Goal: Task Accomplishment & Management: Manage account settings

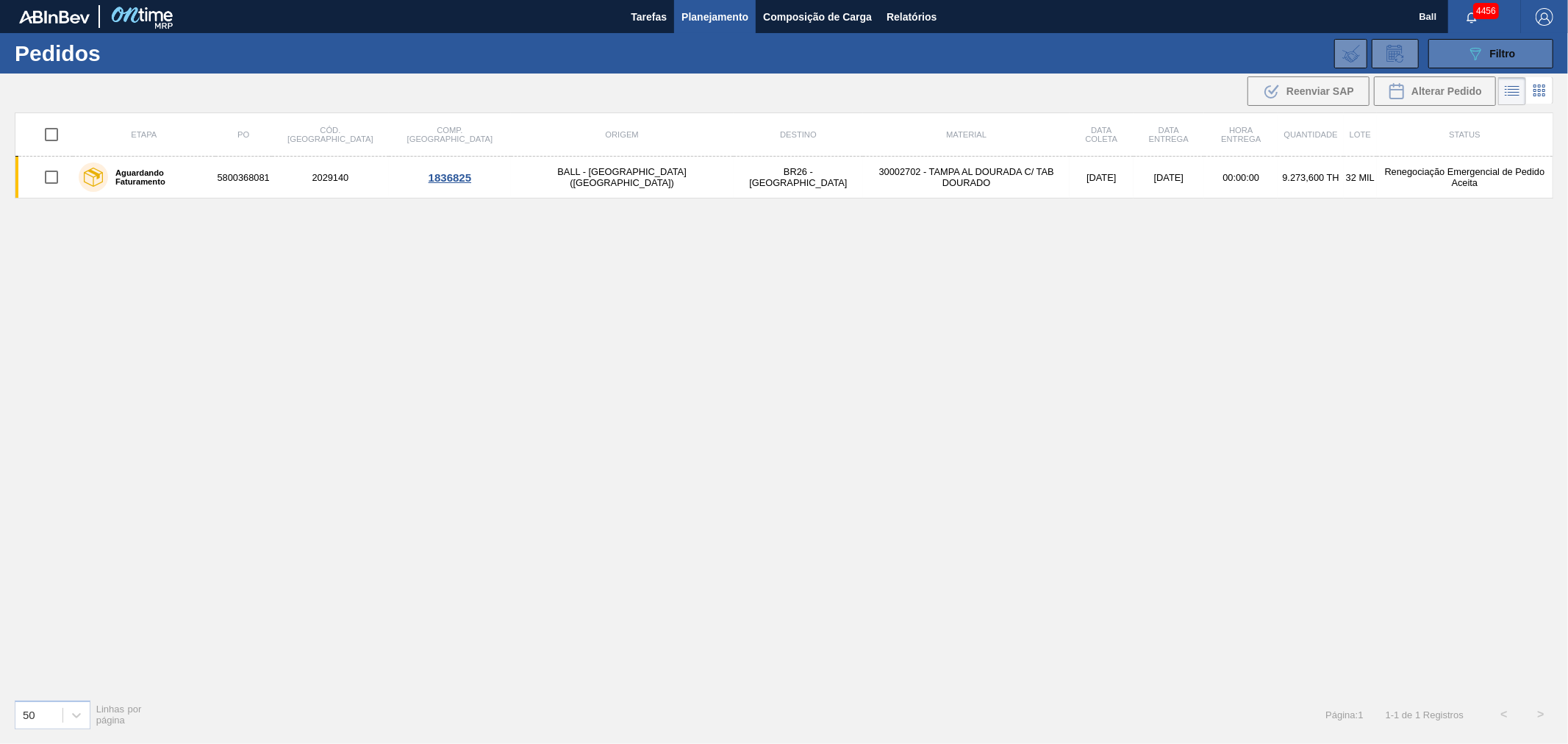
click at [1491, 55] on span "Filtro" at bounding box center [1503, 53] width 26 height 12
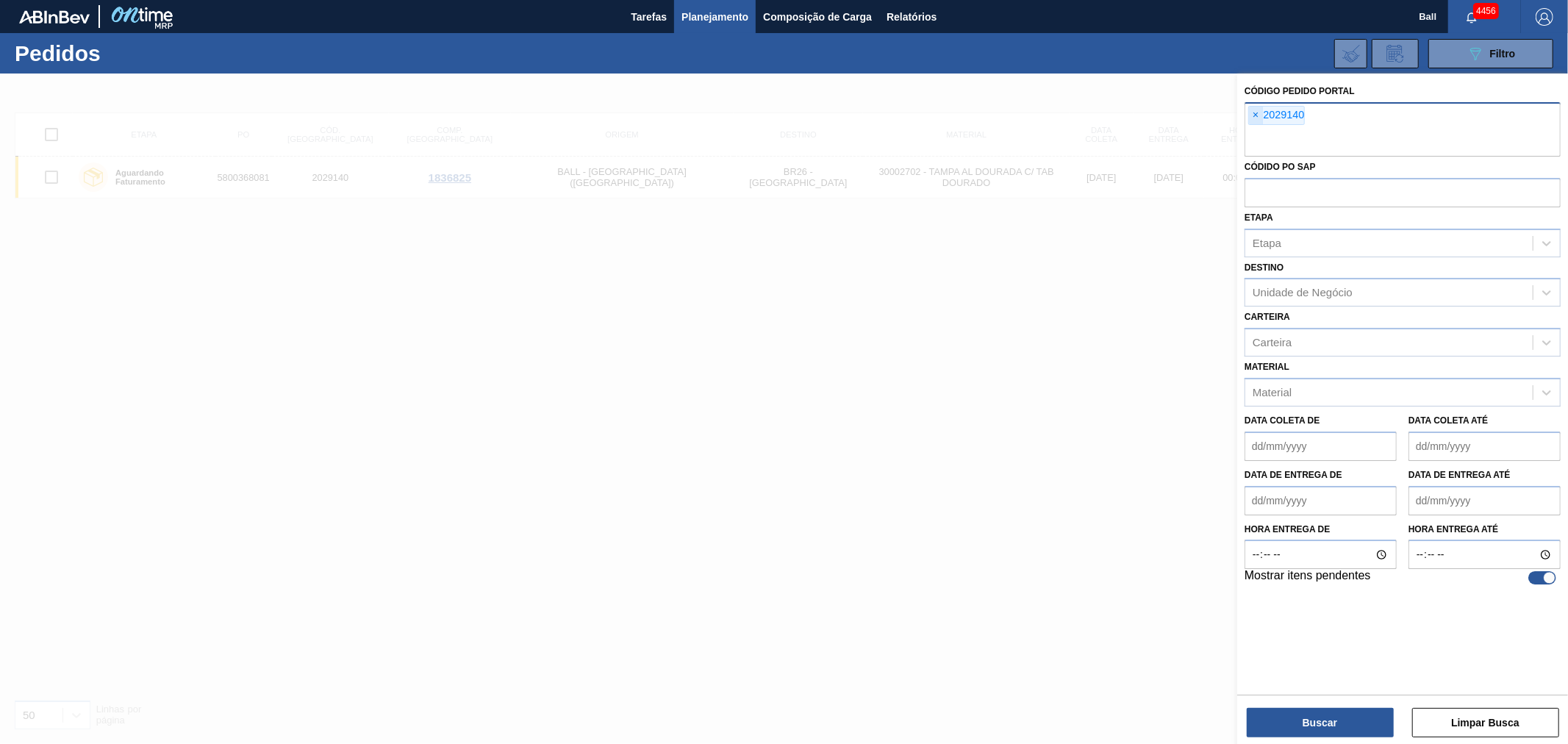
click at [1251, 114] on span "×" at bounding box center [1257, 116] width 14 height 18
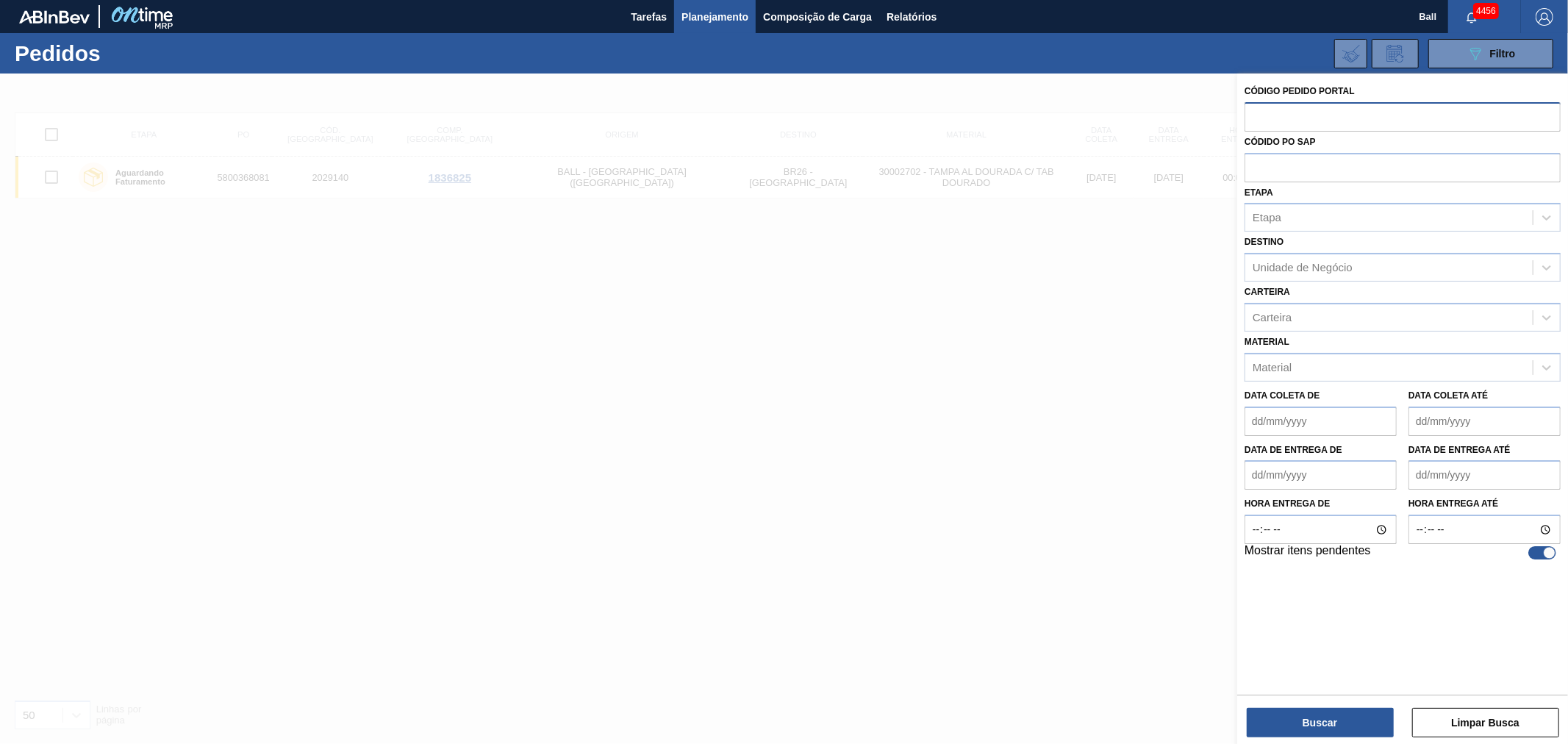
paste input "0001560574"
type input "0001560574"
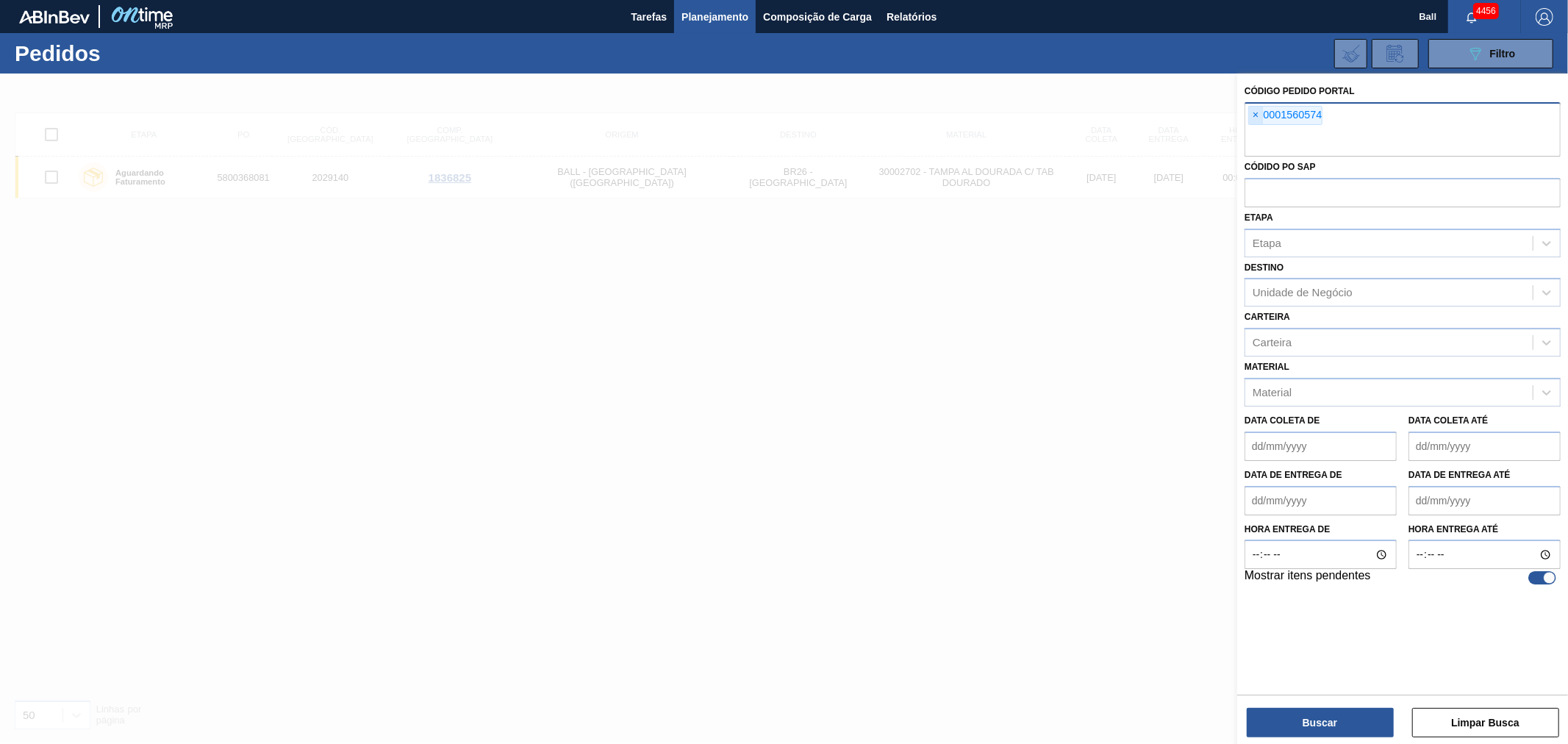
click at [1254, 108] on span "×" at bounding box center [1257, 116] width 14 height 18
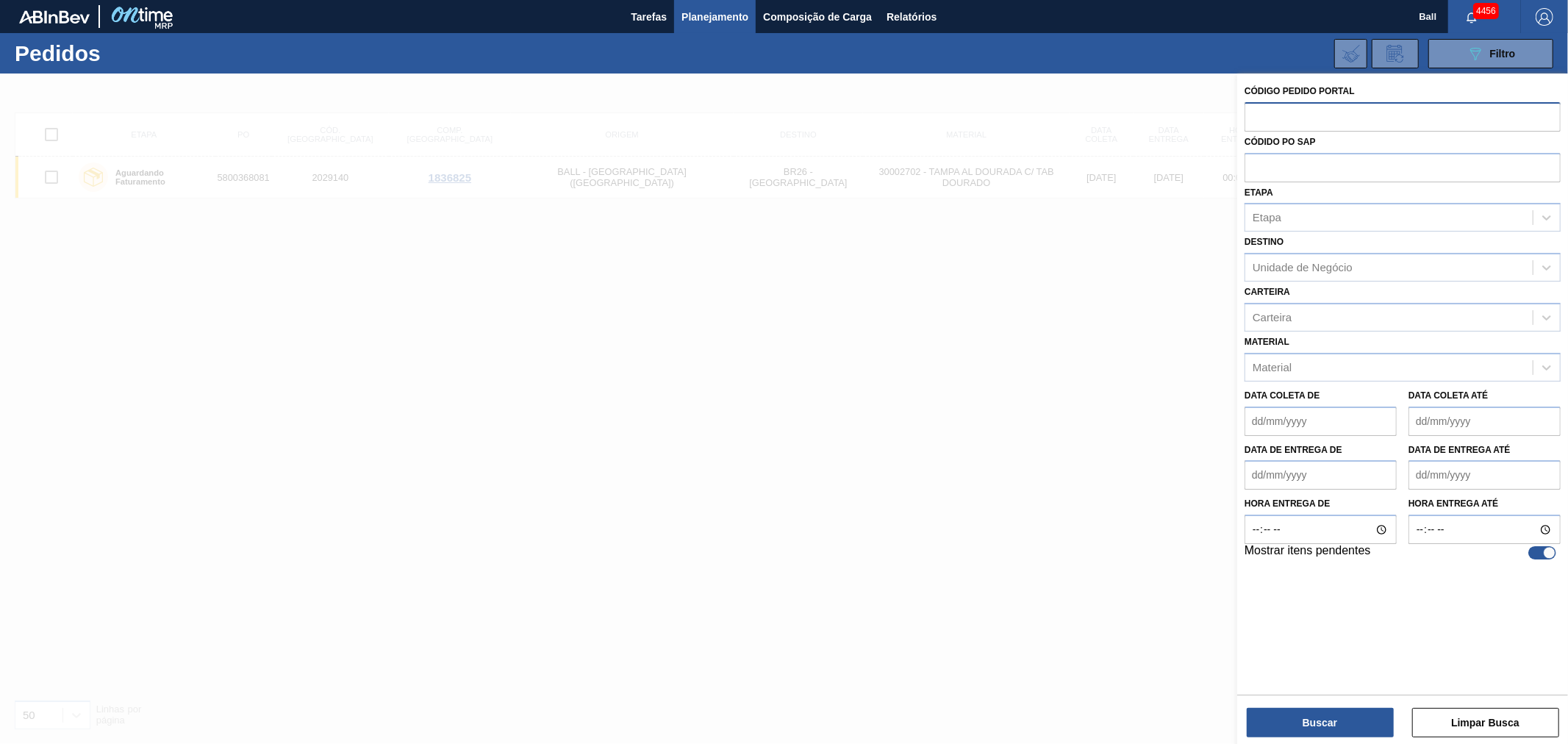
paste input "2032685"
type input "2032685"
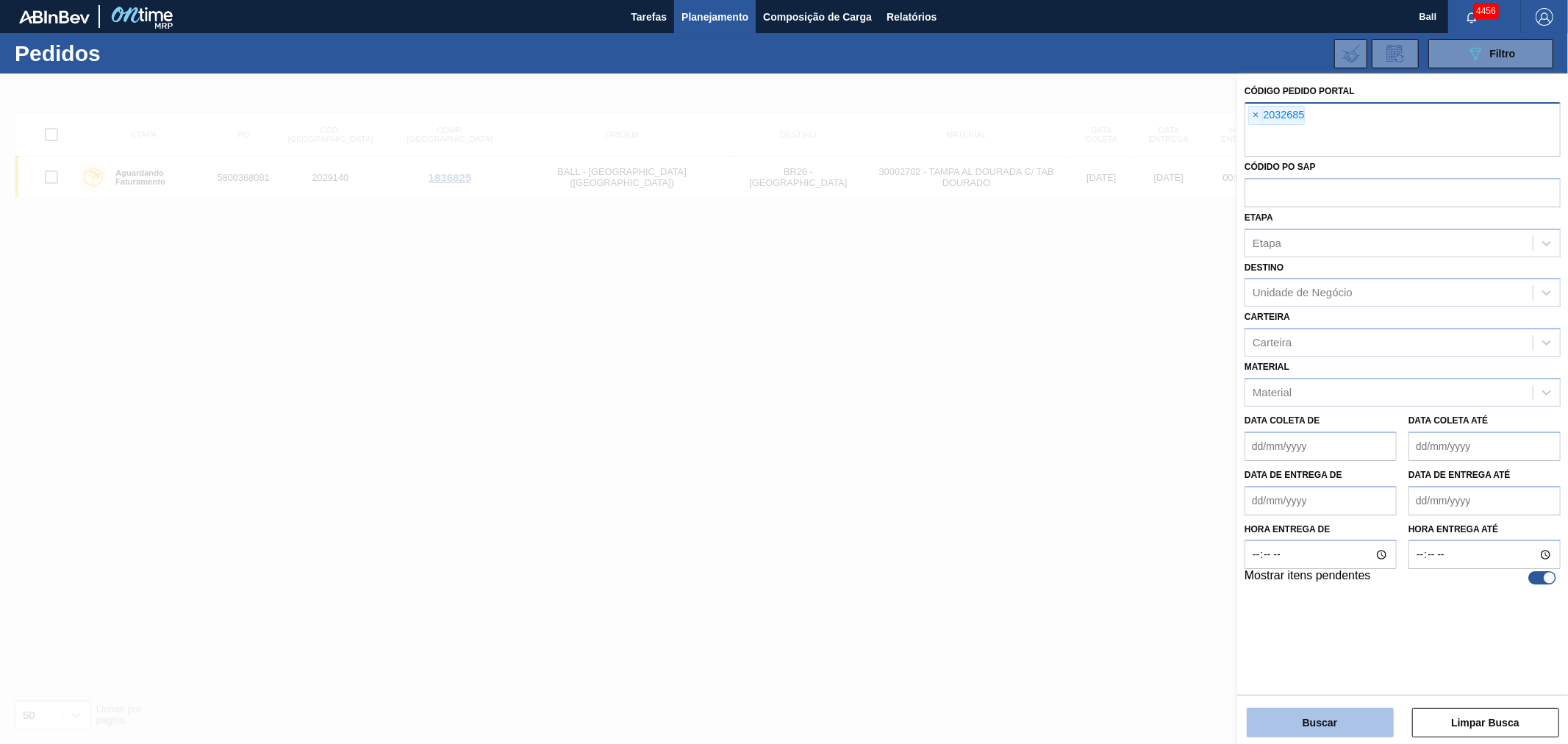
click at [1331, 725] on button "Buscar" at bounding box center [1320, 722] width 147 height 29
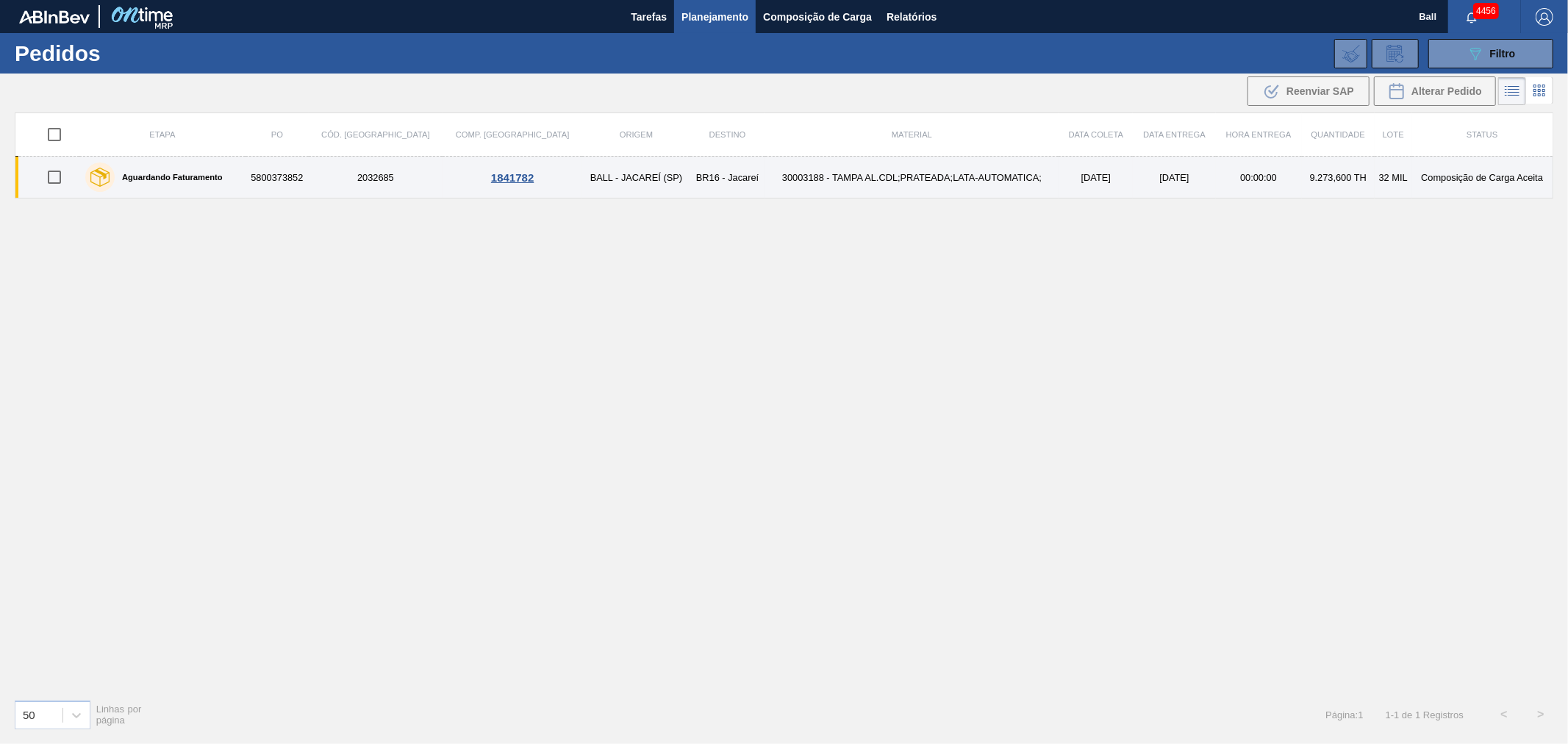
click at [766, 174] on td "30003188 - TAMPA AL.CDL;PRATEADA;LATA-AUTOMATICA;" at bounding box center [913, 177] width 294 height 42
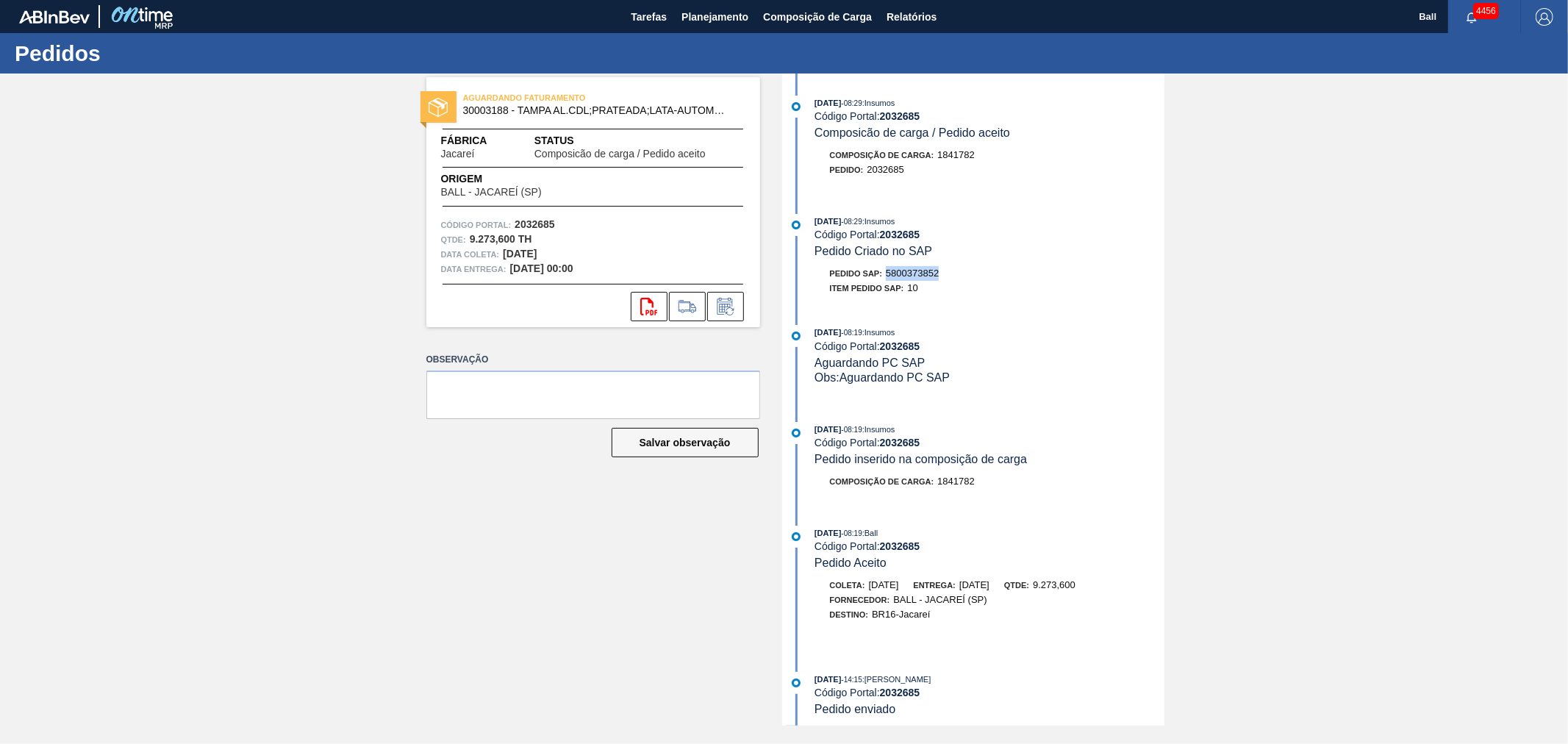
drag, startPoint x: 944, startPoint y: 276, endPoint x: 890, endPoint y: 275, distance: 54.0
click at [890, 275] on div "Pedido SAP: 5800373852" at bounding box center [990, 273] width 350 height 15
copy span "5800373852"
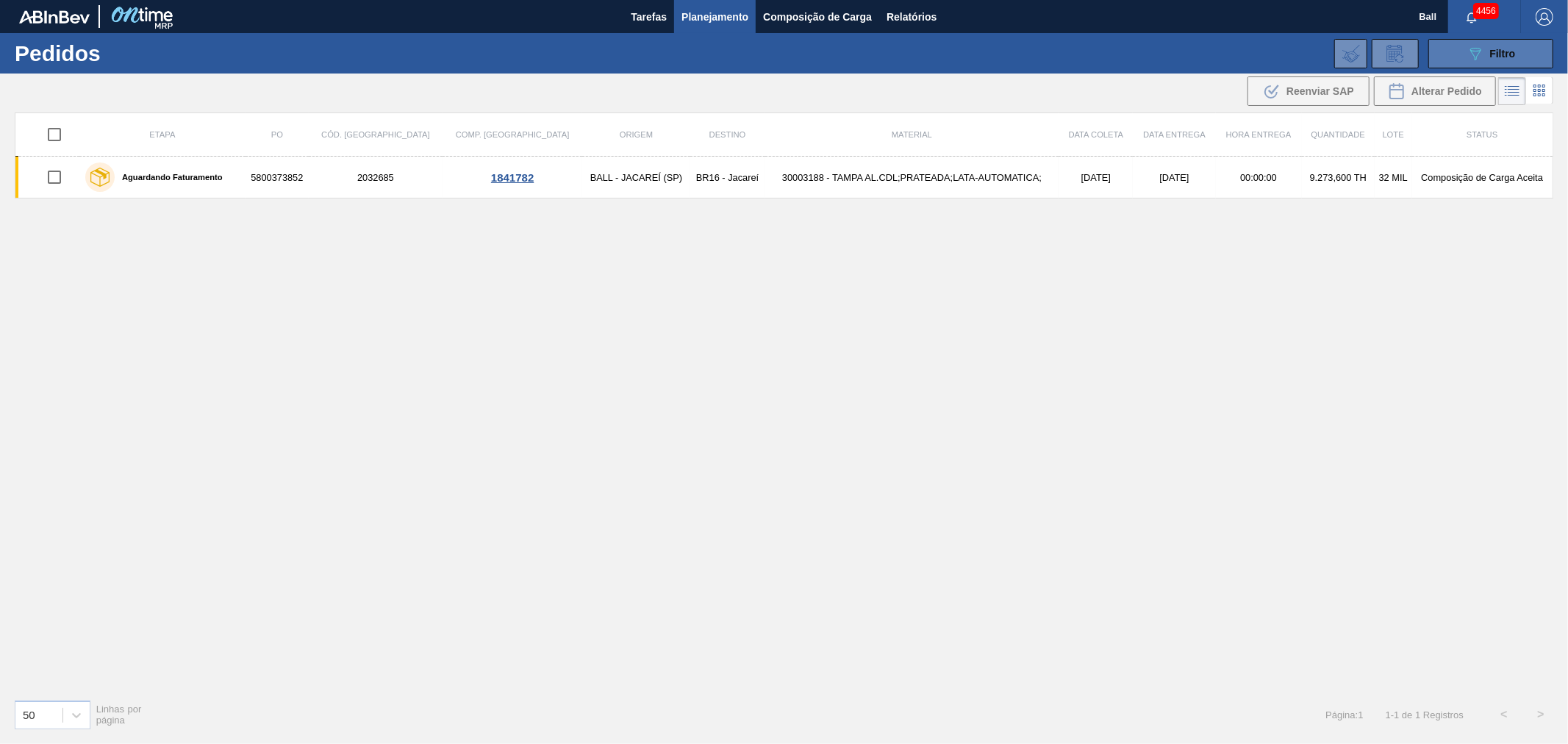
click at [1508, 63] on button "089F7B8B-B2A5-4AFE-B5C0-19BA573D28AC Filtro" at bounding box center [1491, 53] width 125 height 29
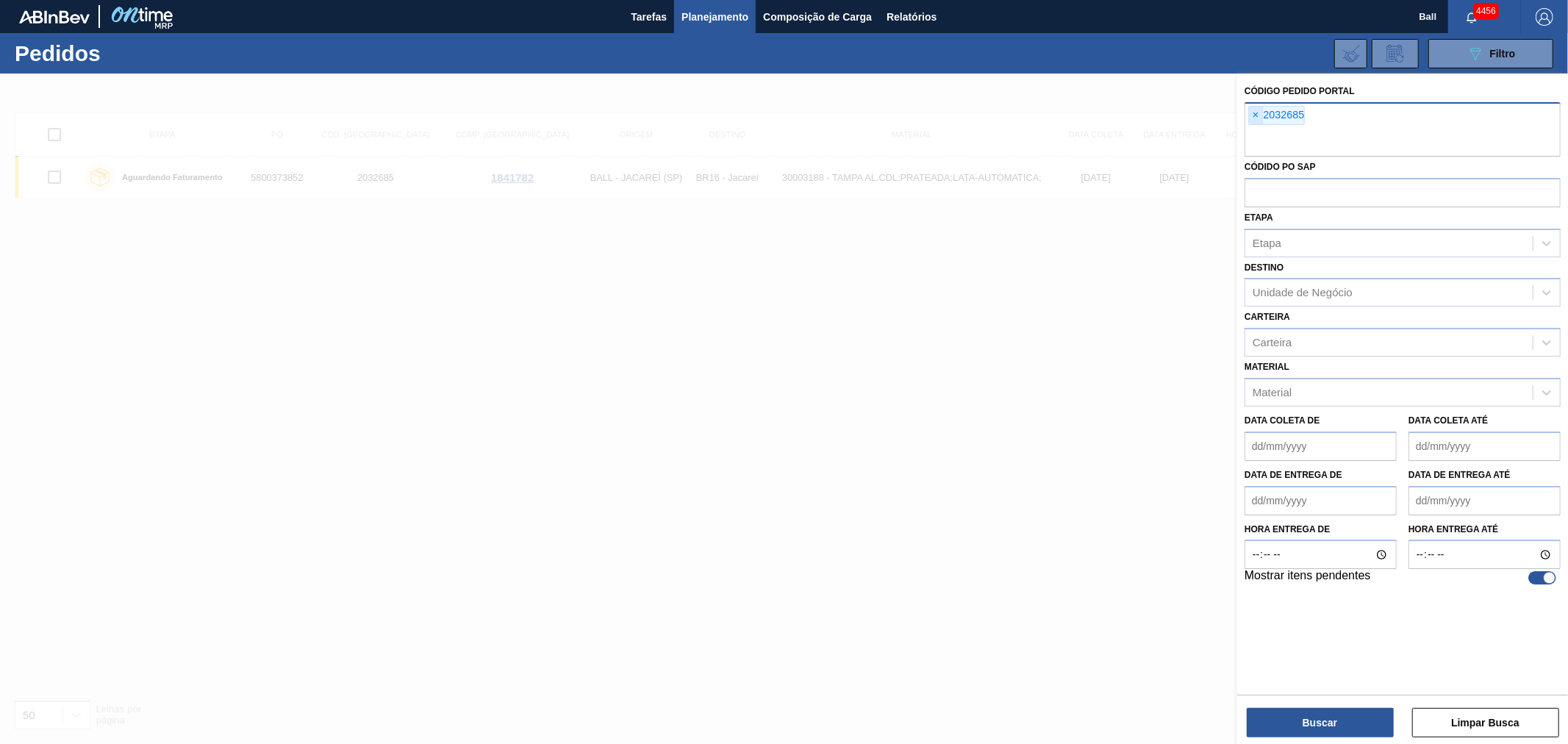
click at [1258, 115] on span "×" at bounding box center [1257, 116] width 14 height 18
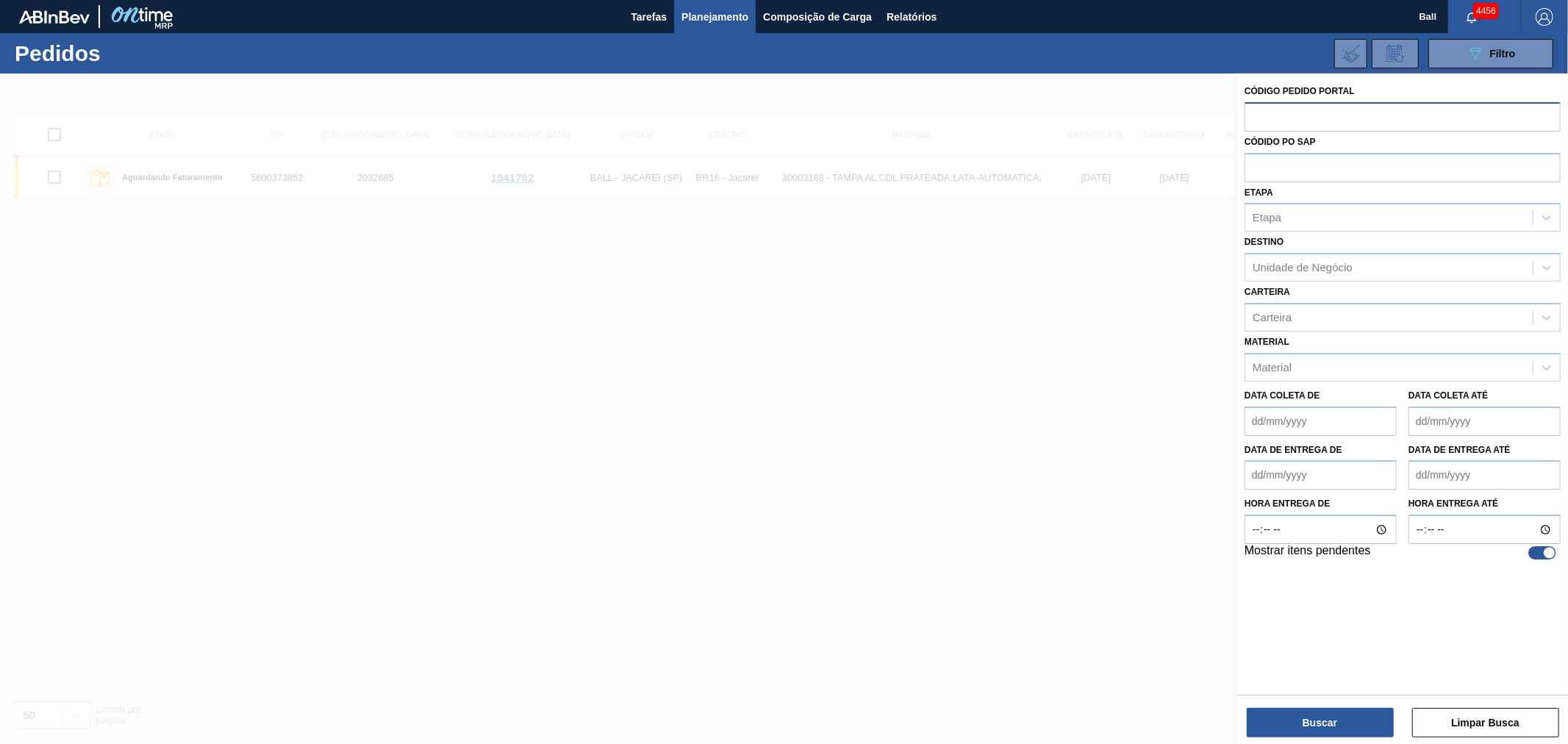
paste input "text"
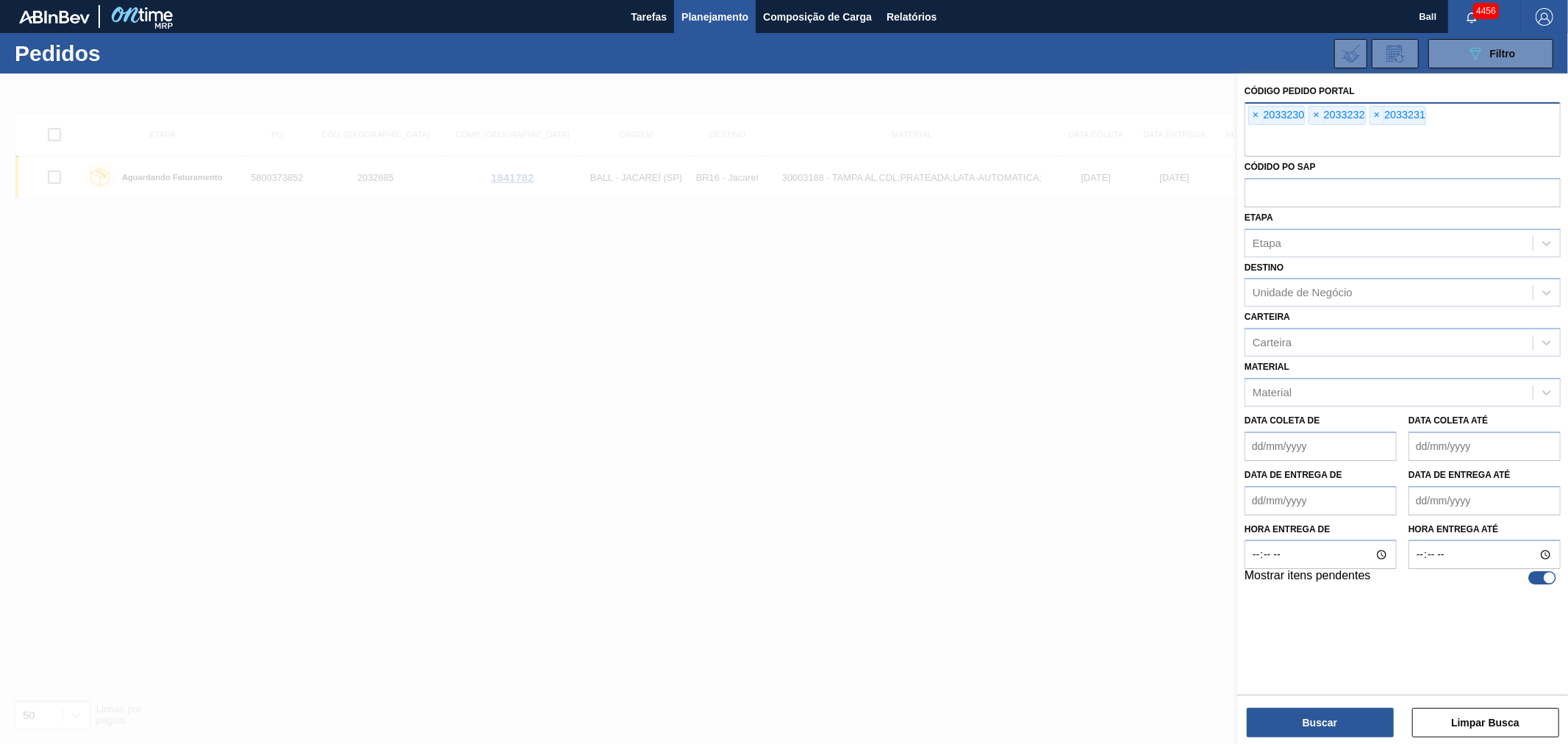
click at [1320, 702] on div "Buscar Limpar Busca" at bounding box center [1403, 715] width 331 height 41
click at [1314, 724] on button "Buscar" at bounding box center [1320, 722] width 147 height 29
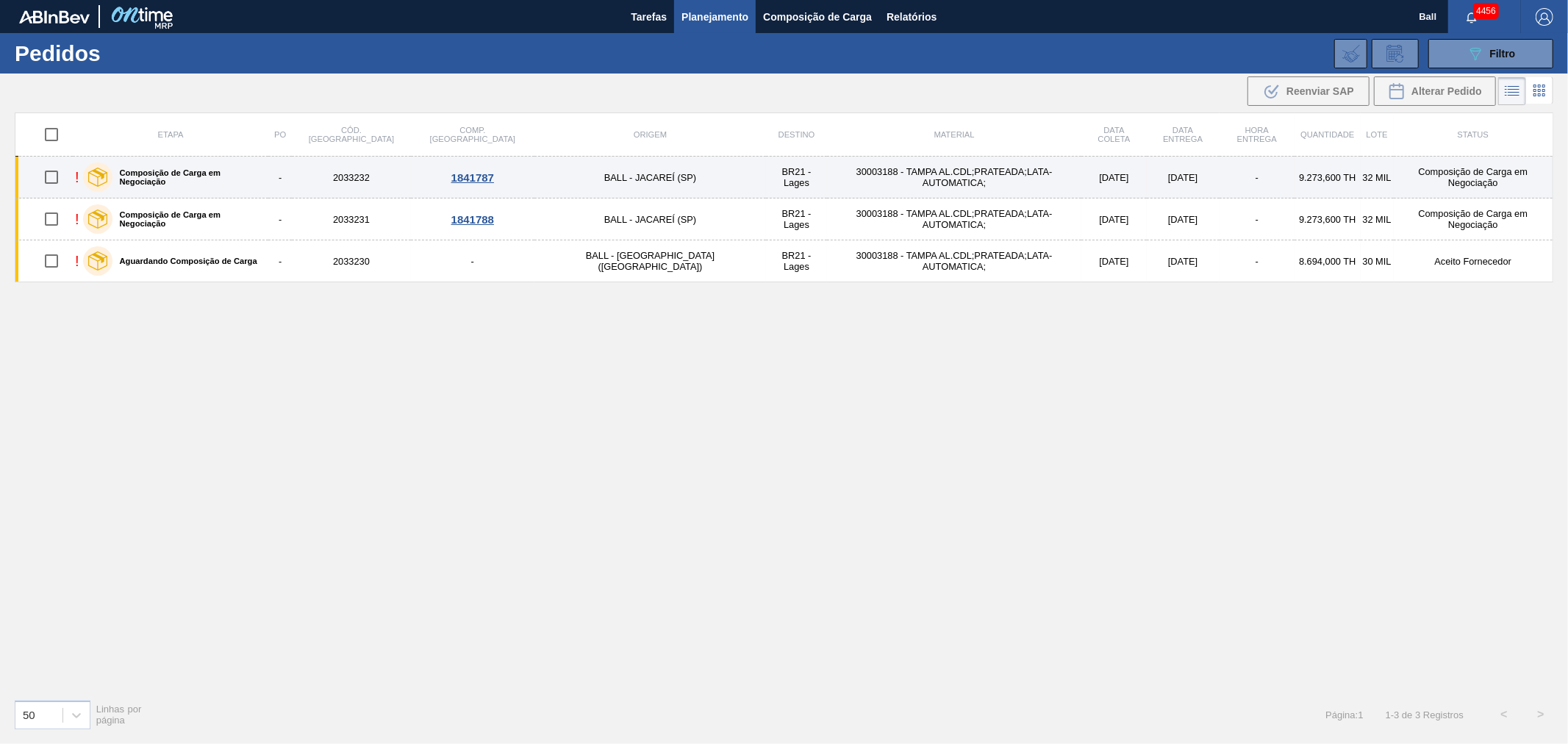
click at [1082, 172] on td "21/09/2025" at bounding box center [1114, 177] width 66 height 42
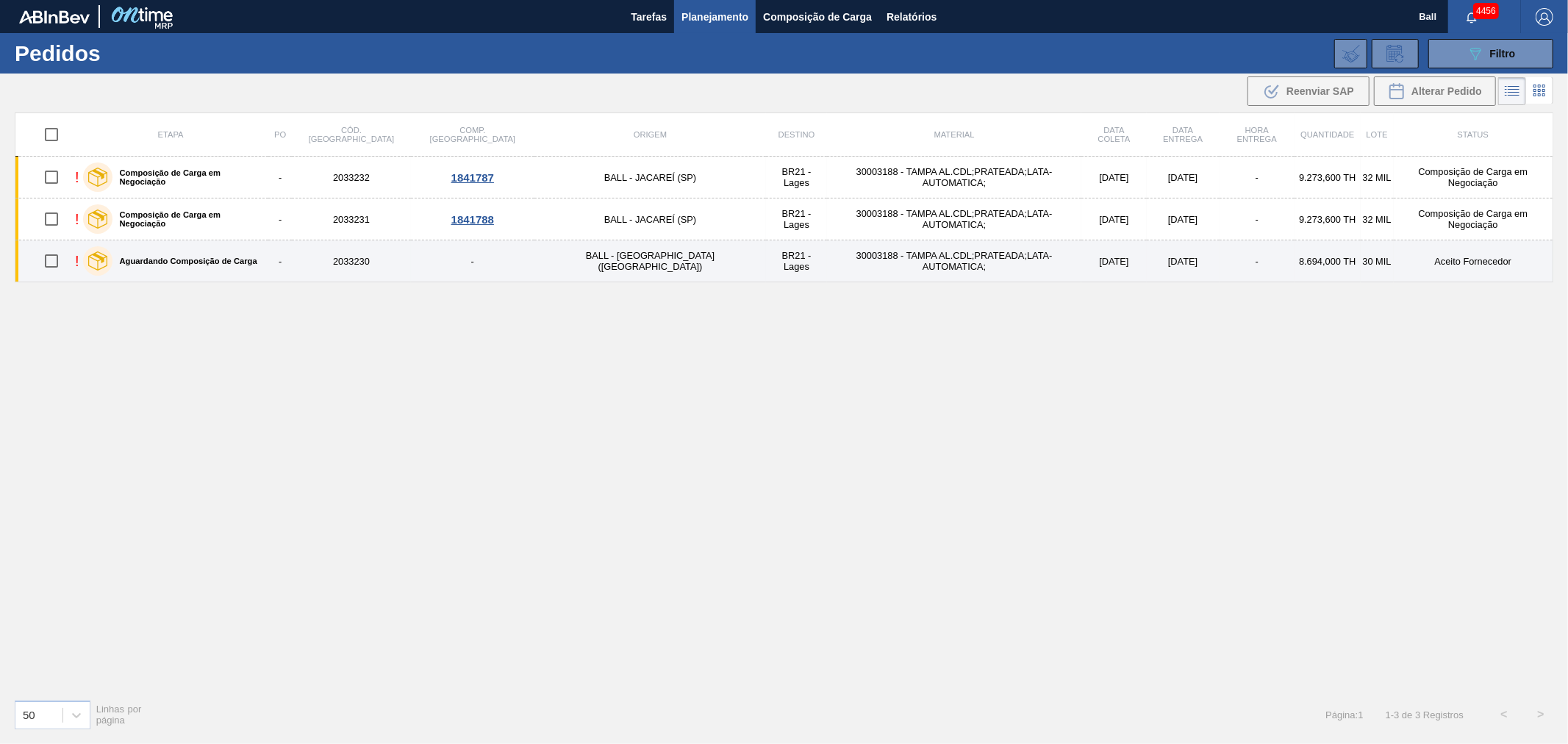
click at [261, 262] on div "Aguardando Composição de Carga" at bounding box center [170, 260] width 181 height 36
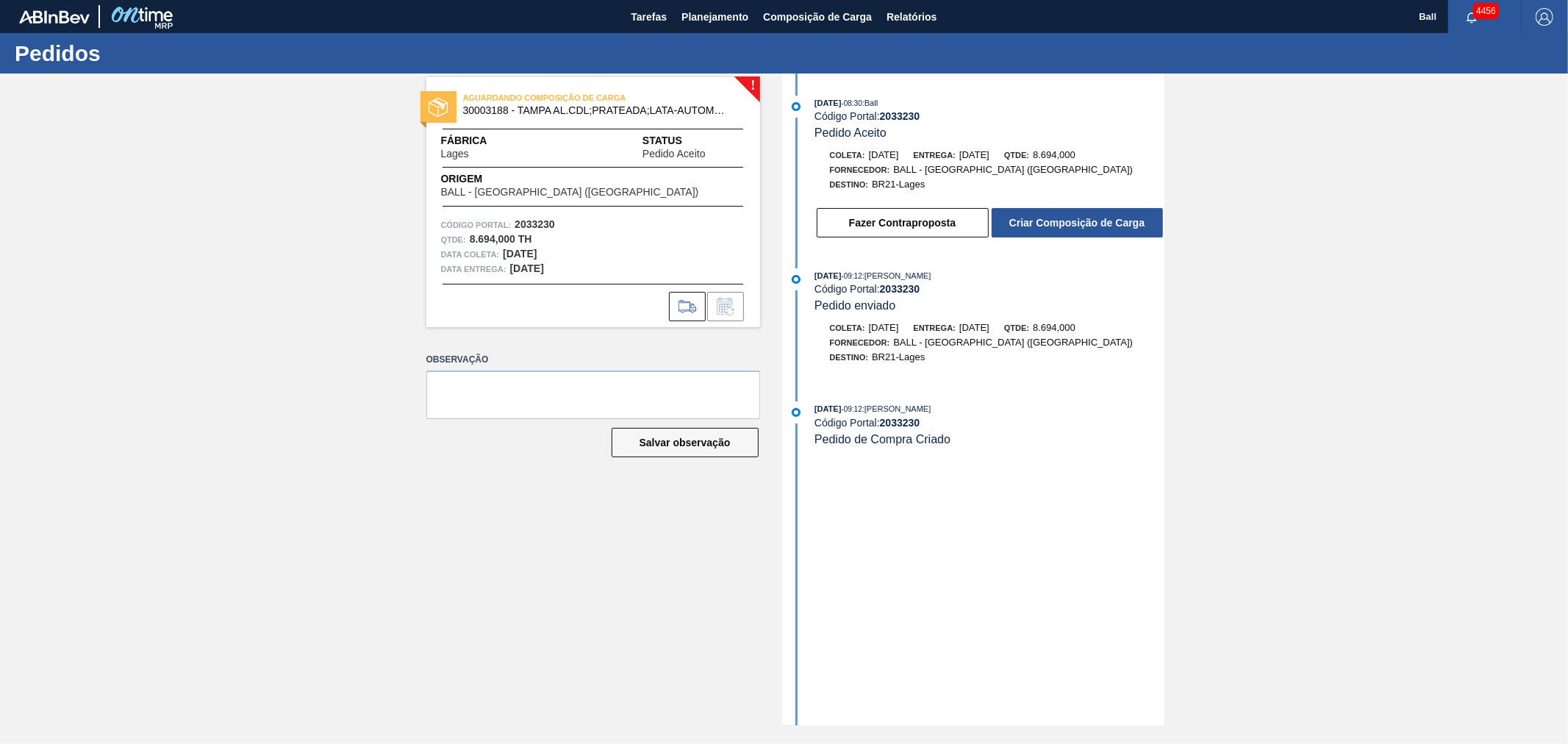
click at [1067, 208] on div "Fazer Contraproposta Criar Composição de Carga" at bounding box center [976, 219] width 379 height 40
click at [1055, 228] on button "Criar Composição de Carga" at bounding box center [1077, 222] width 172 height 29
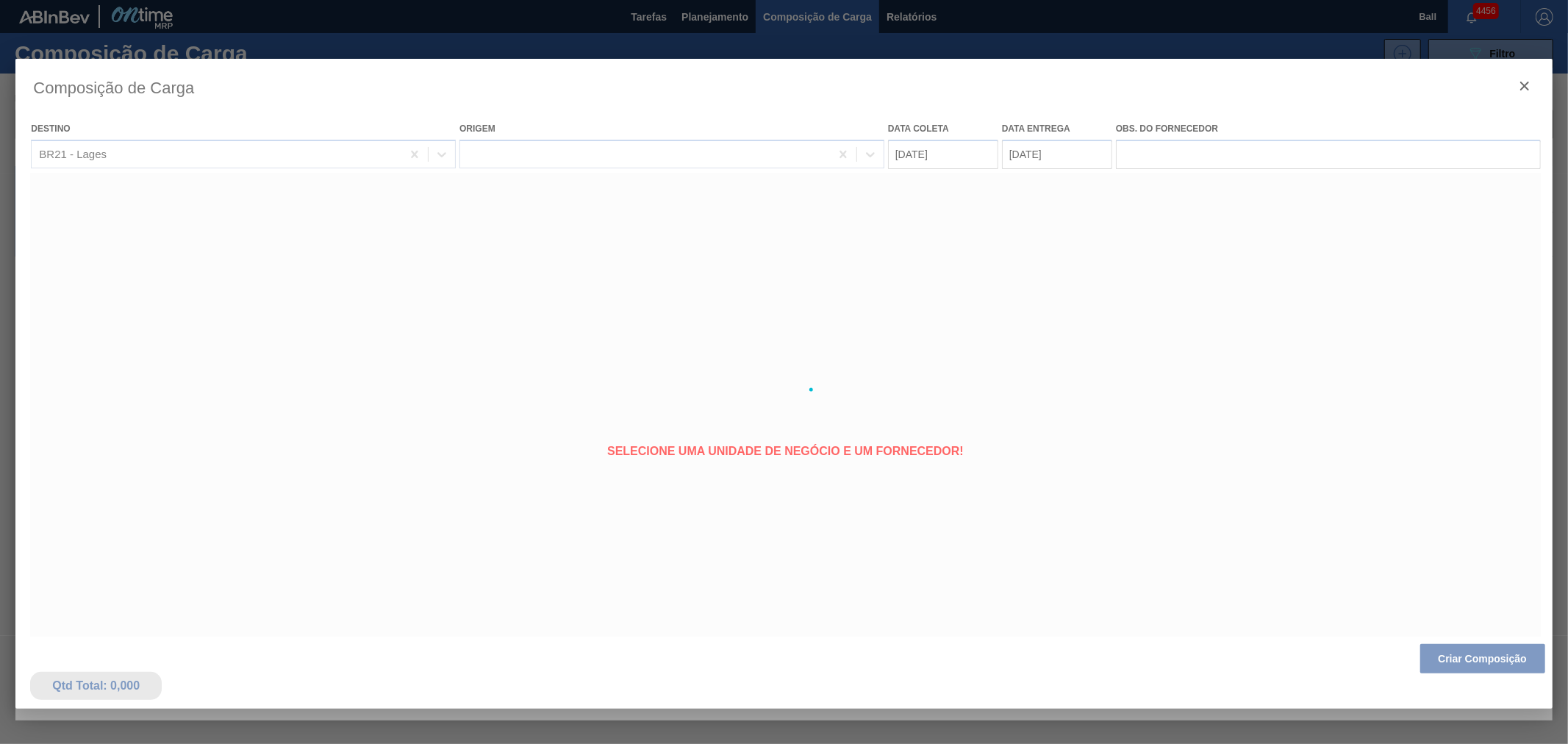
type coleta "21/09/2025"
type entrega "29/09/2025"
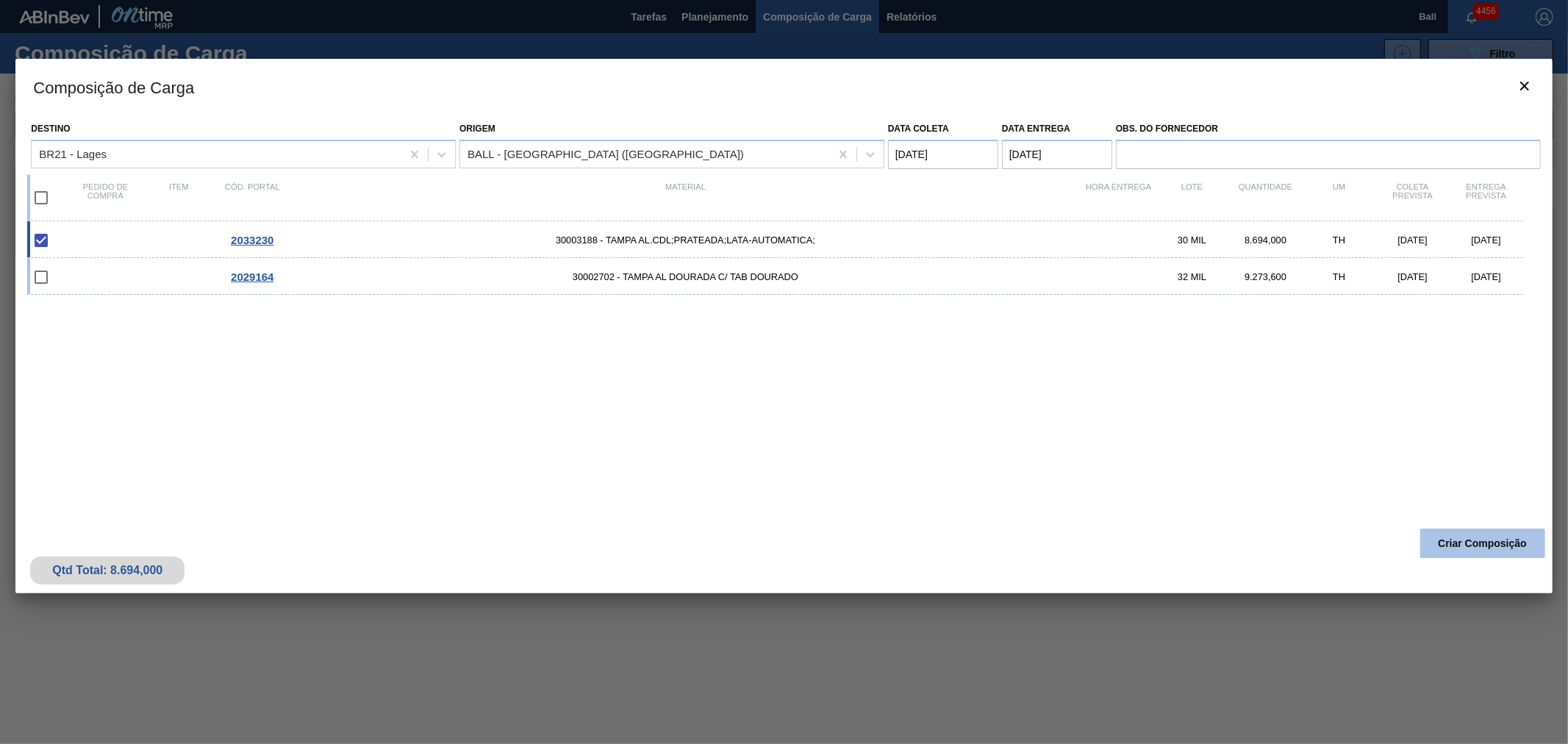
click at [1502, 540] on button "Criar Composição" at bounding box center [1483, 542] width 125 height 29
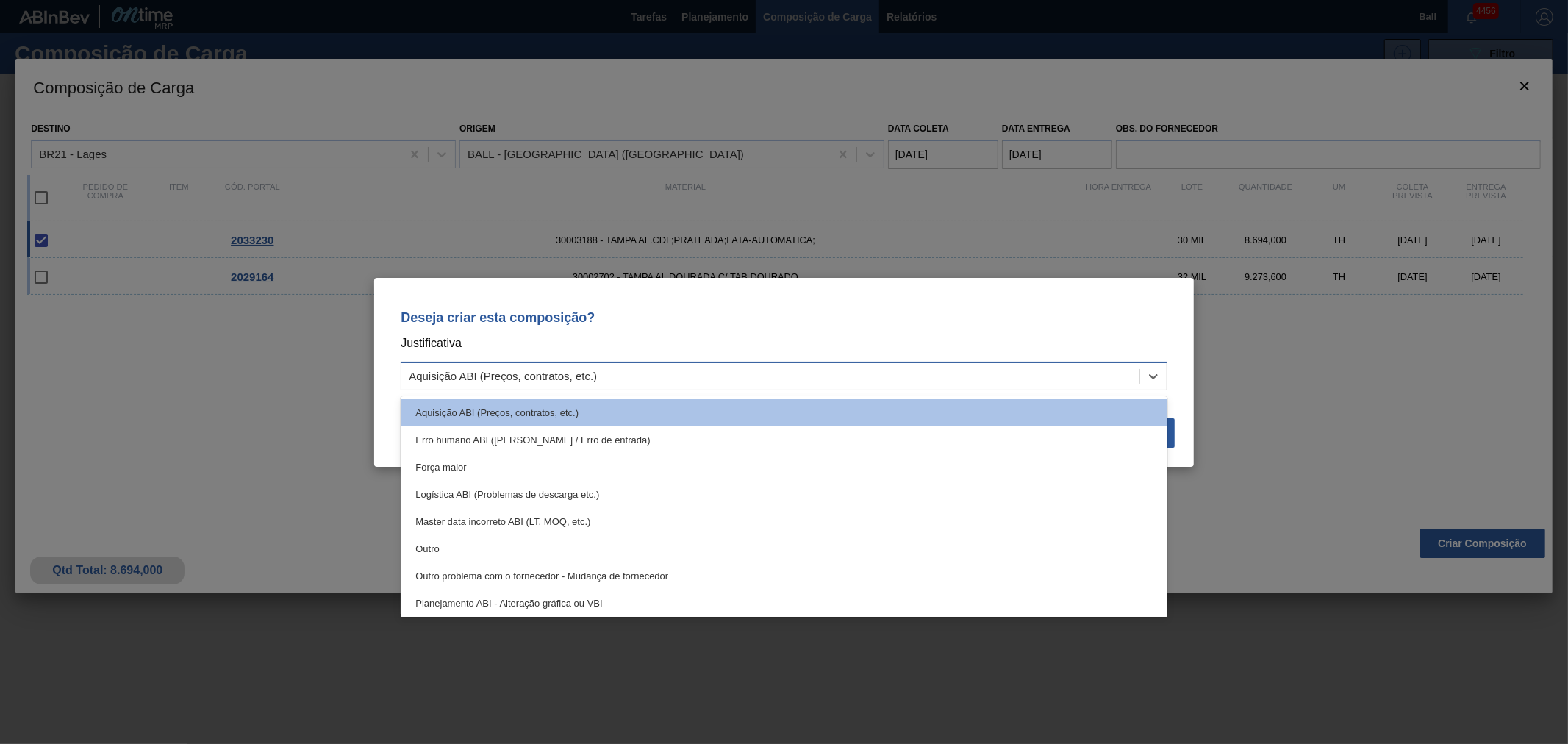
click at [583, 377] on div "Aquisição ABI (Preços, contratos, etc.)" at bounding box center [503, 376] width 189 height 12
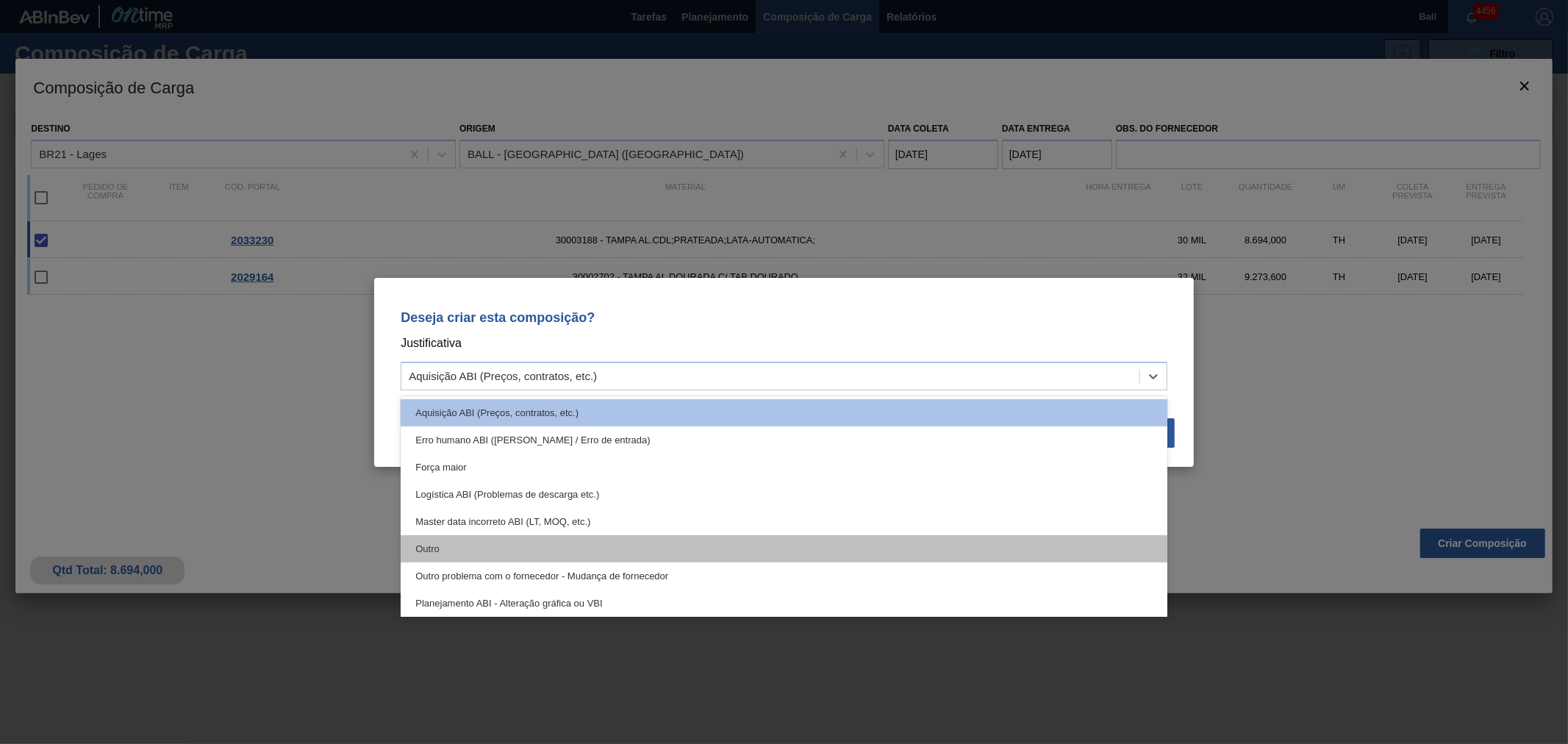
click at [513, 540] on div "Outro" at bounding box center [784, 548] width 767 height 28
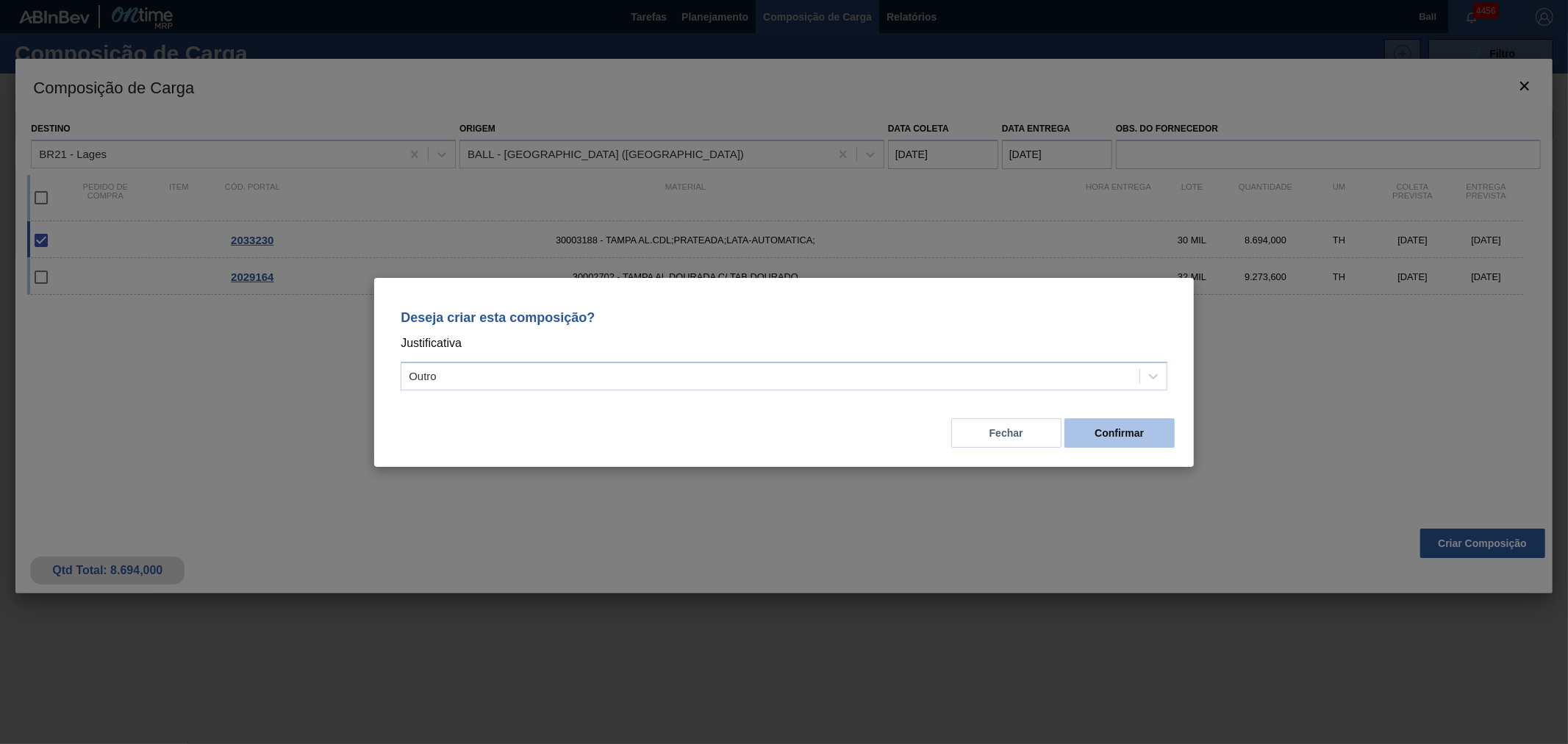
click at [1069, 435] on button "Confirmar" at bounding box center [1120, 432] width 110 height 29
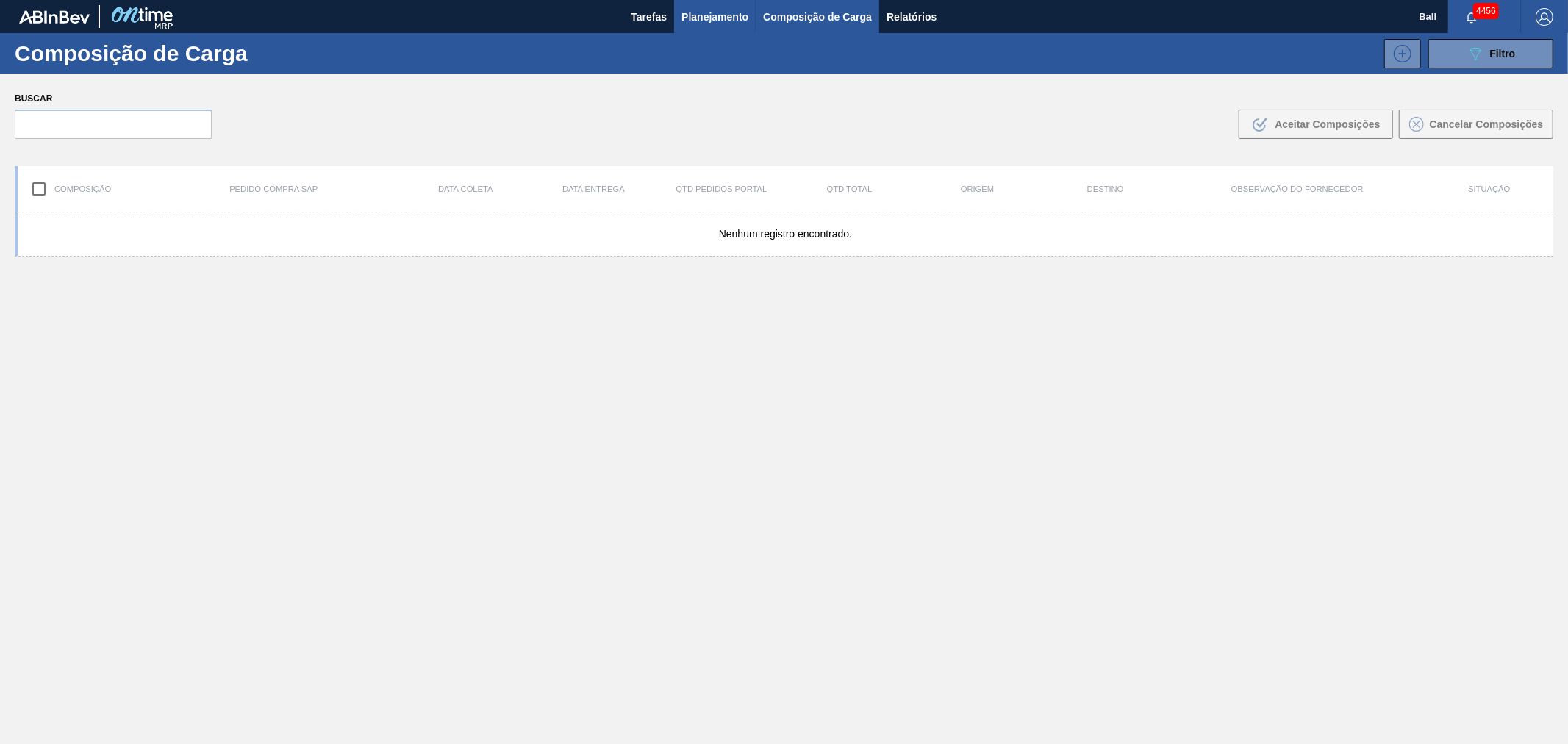
click at [701, 20] on span "Planejamento" at bounding box center [714, 17] width 67 height 18
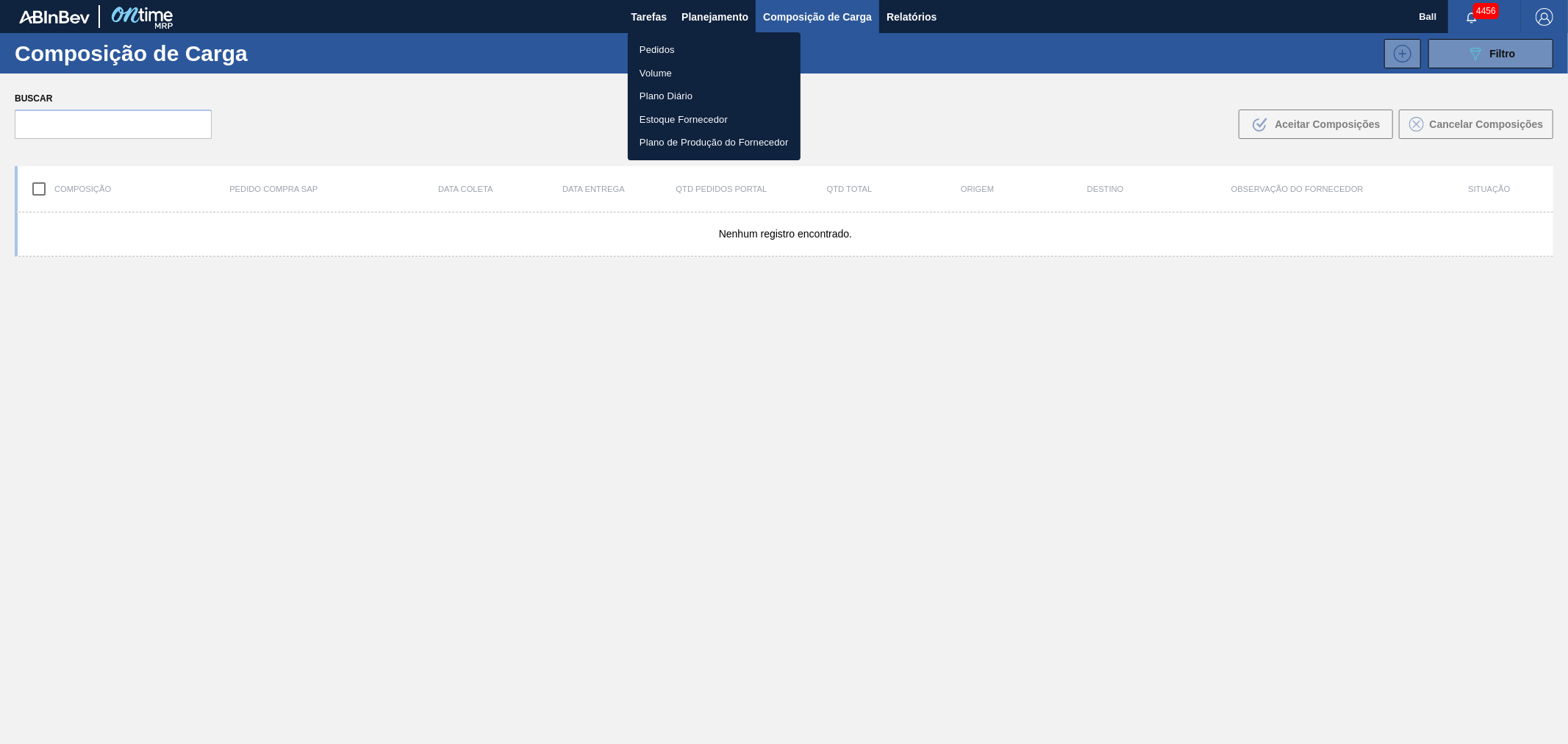
click at [655, 44] on li "Pedidos" at bounding box center [714, 50] width 173 height 23
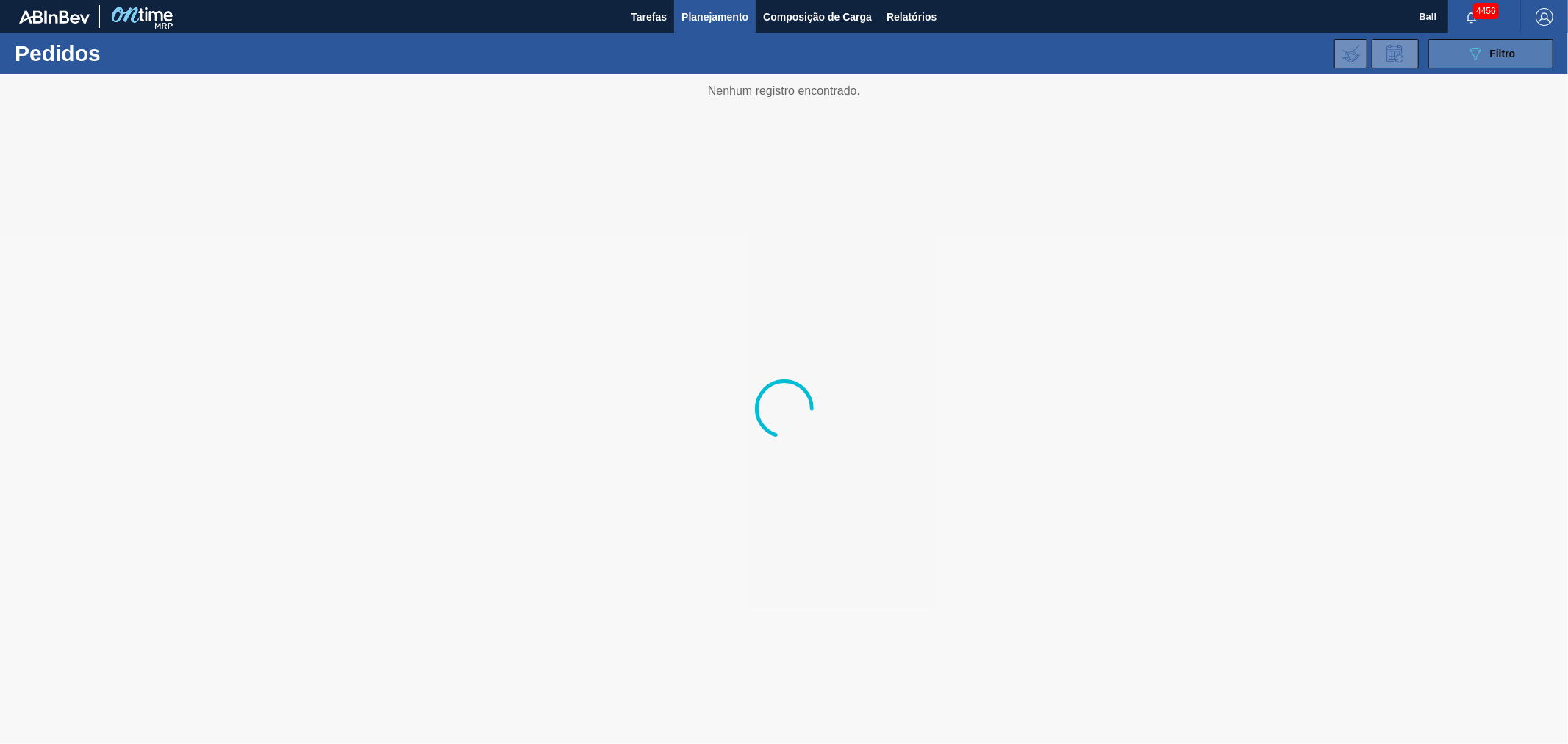
click at [1461, 39] on button "089F7B8B-B2A5-4AFE-B5C0-19BA573D28AC Filtro" at bounding box center [1491, 53] width 125 height 29
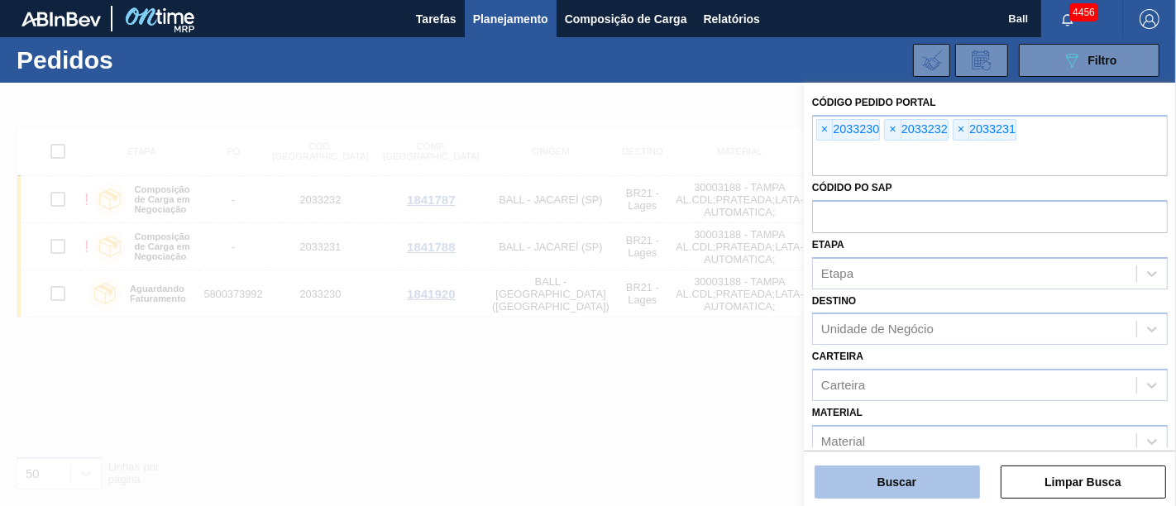
click at [889, 483] on button "Buscar" at bounding box center [896, 481] width 165 height 33
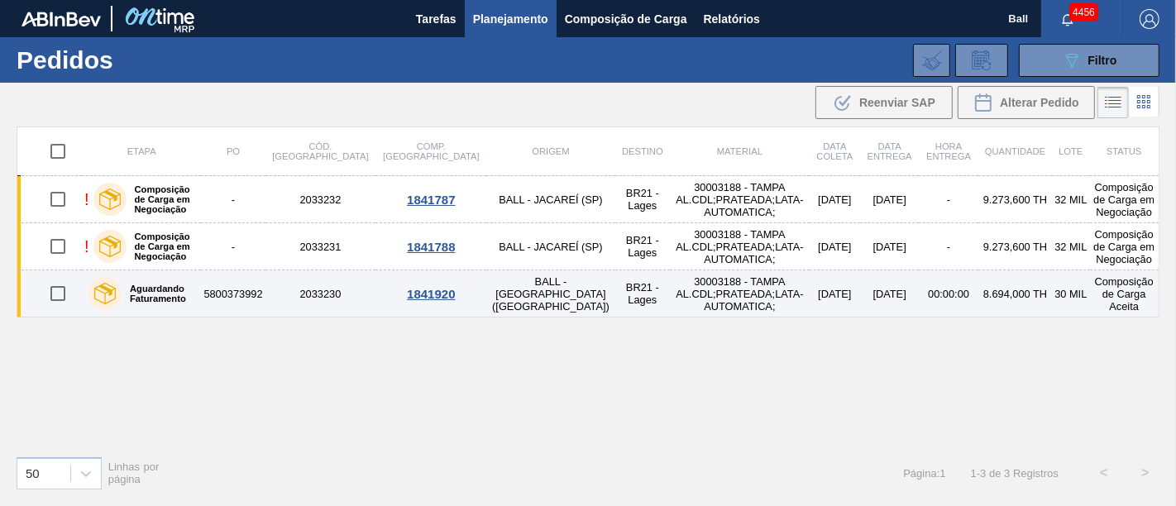
click at [809, 282] on td "[DATE]" at bounding box center [834, 293] width 50 height 47
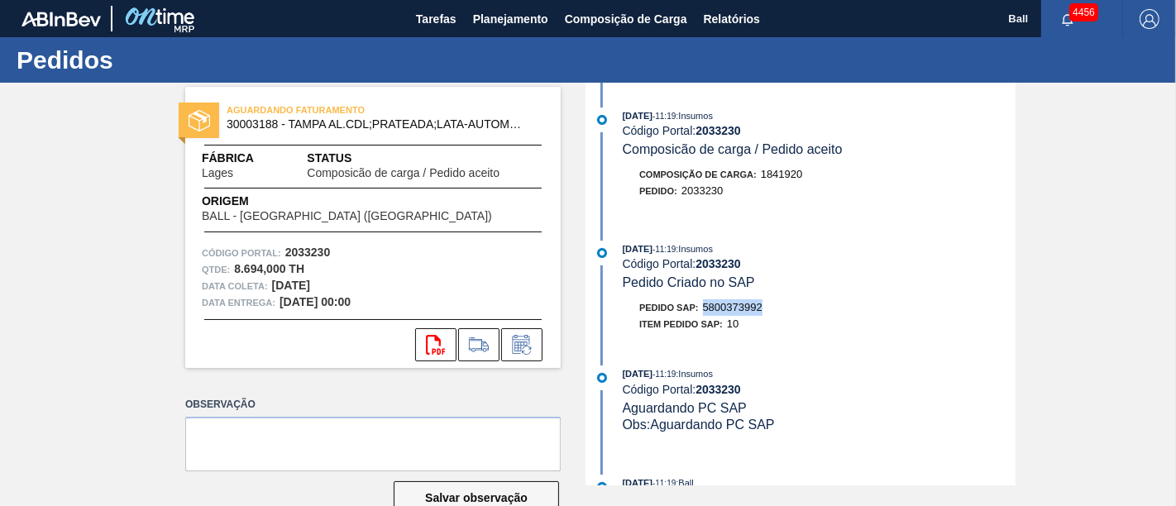
drag, startPoint x: 763, startPoint y: 313, endPoint x: 704, endPoint y: 310, distance: 58.8
click at [704, 310] on div "Pedido SAP: 5800373992" at bounding box center [819, 307] width 393 height 17
copy span "5800373992"
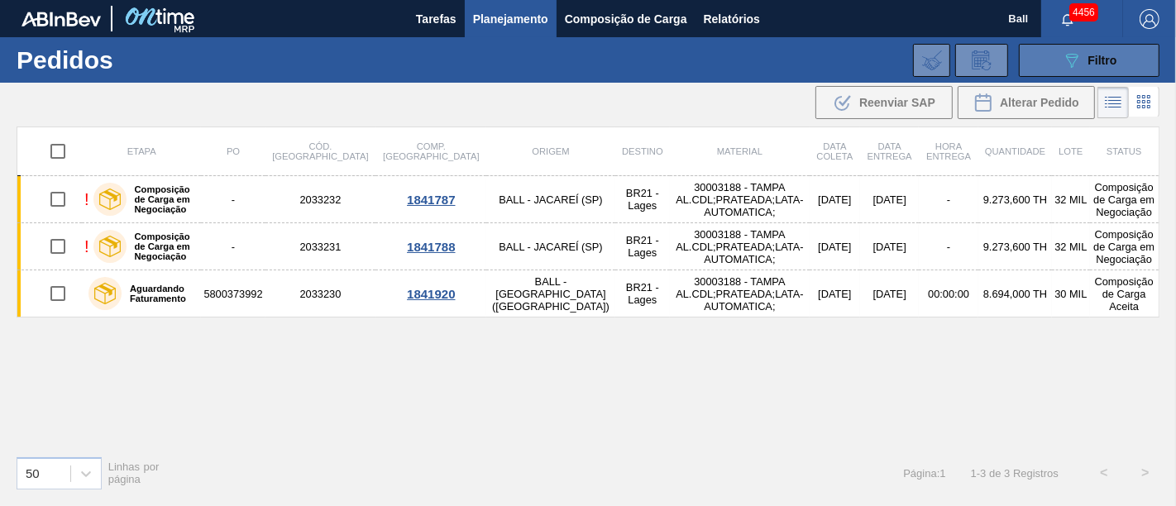
click at [1099, 44] on button "089F7B8B-B2A5-4AFE-B5C0-19BA573D28AC Filtro" at bounding box center [1089, 60] width 141 height 33
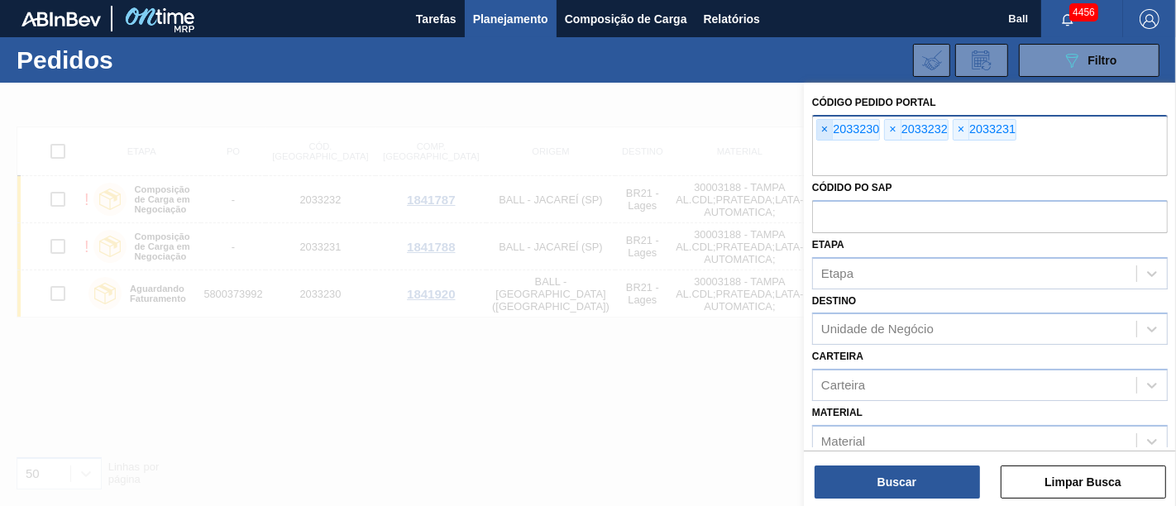
click at [824, 131] on span "×" at bounding box center [825, 130] width 16 height 20
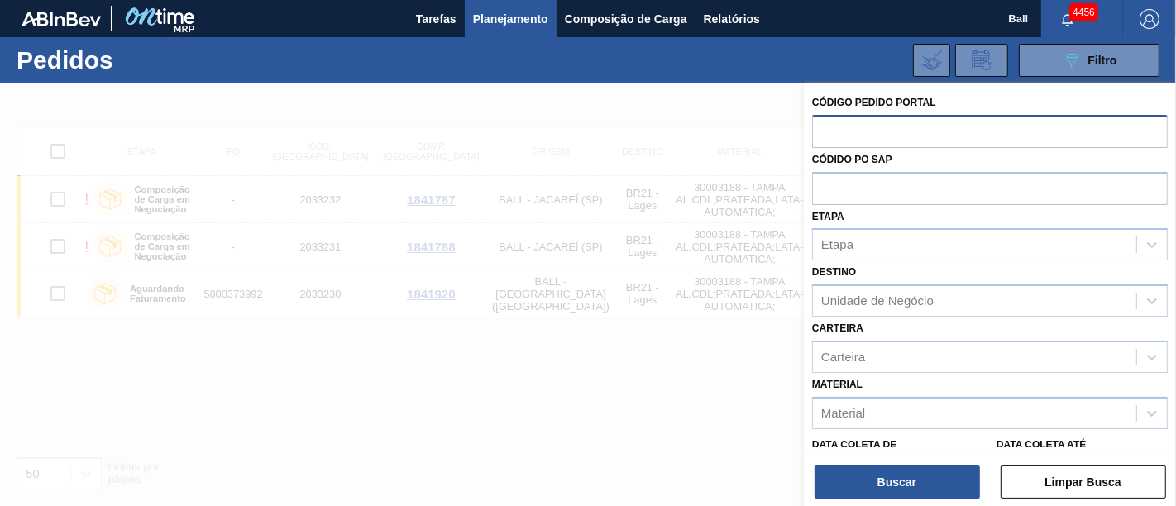
paste input "2032675"
type input "2032675"
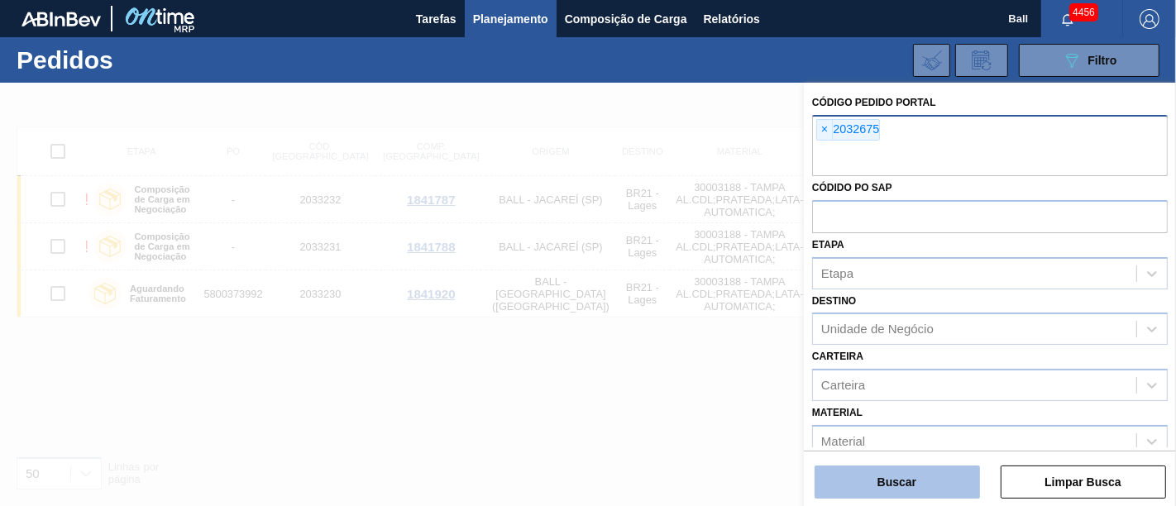
click at [870, 482] on button "Buscar" at bounding box center [896, 481] width 165 height 33
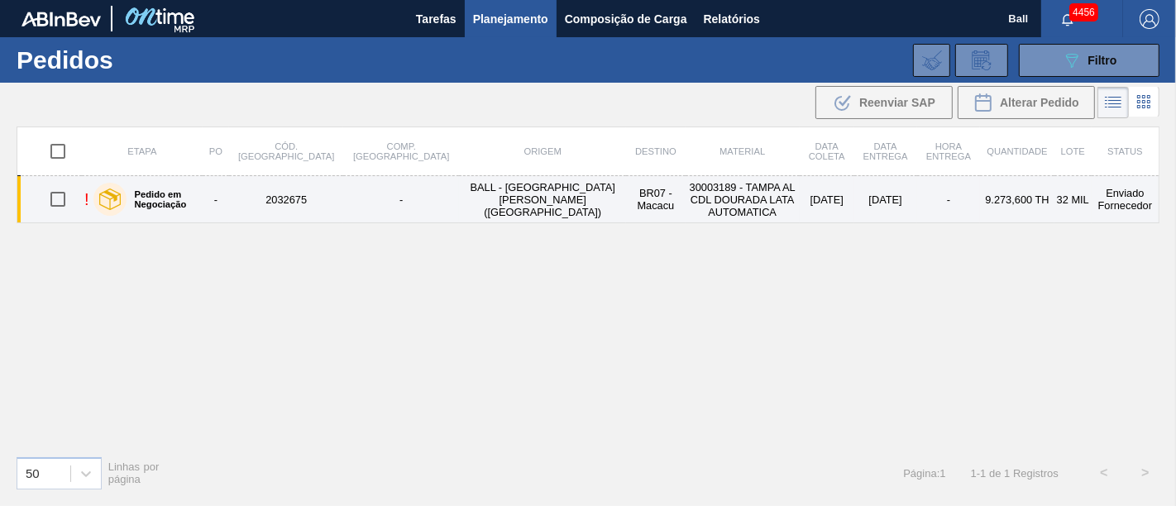
click at [742, 199] on td "30003189 - TAMPA AL CDL DOURADA LATA AUTOMATICA" at bounding box center [742, 199] width 114 height 47
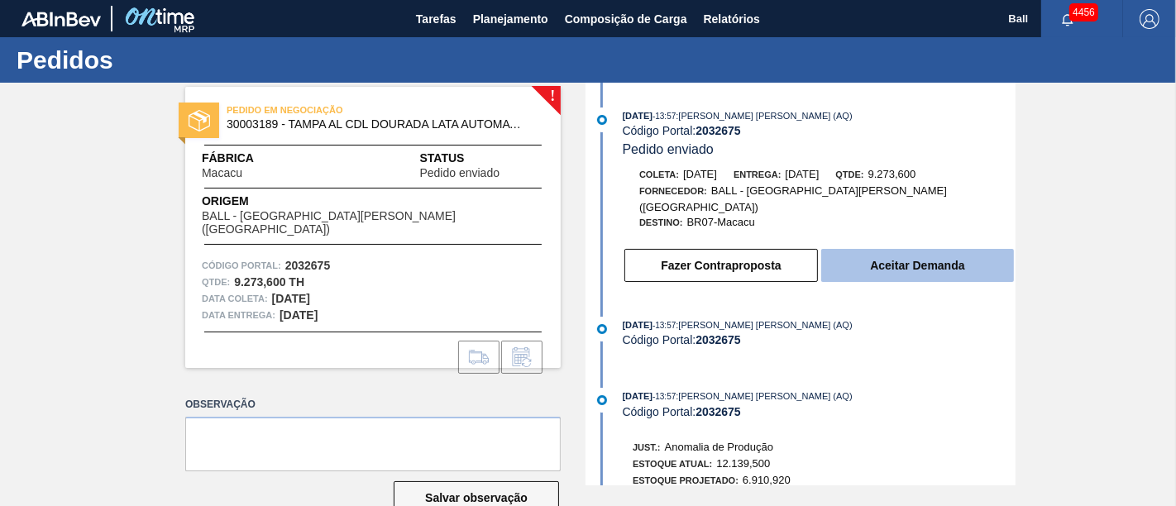
click at [895, 259] on button "Aceitar Demanda" at bounding box center [917, 265] width 193 height 33
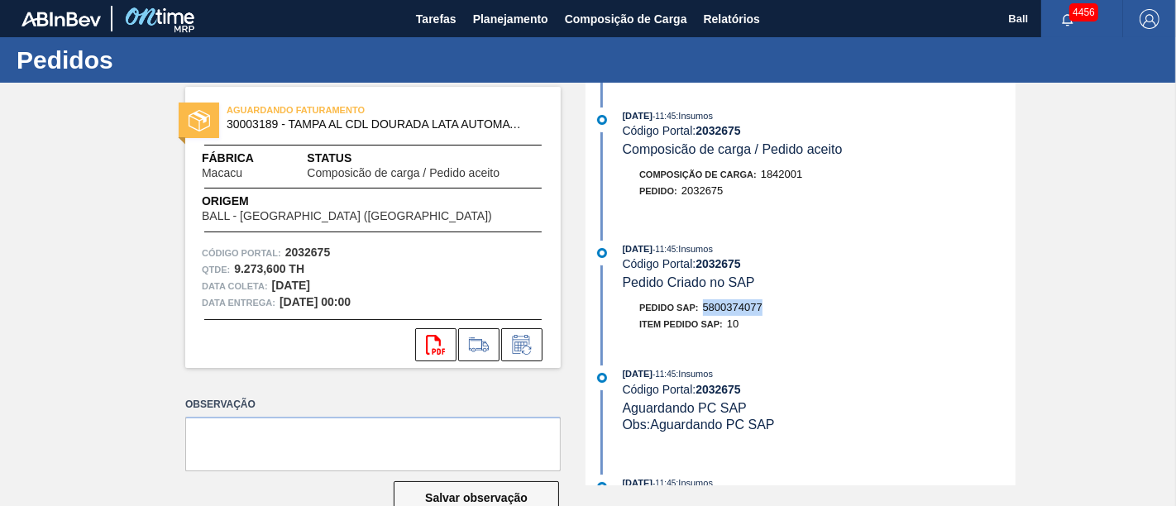
drag, startPoint x: 765, startPoint y: 315, endPoint x: 701, endPoint y: 313, distance: 63.7
click at [701, 313] on div "Pedido SAP: 5800374077" at bounding box center [819, 307] width 393 height 17
copy span "5800374077"
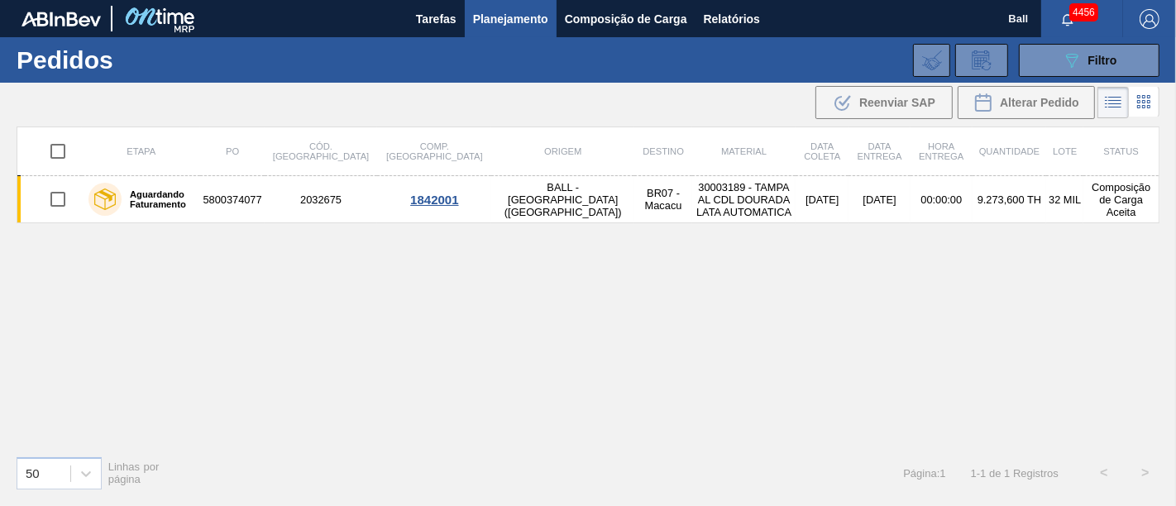
click at [1086, 77] on div "089F7B8B-B2A5-4AFE-B5C0-19BA573D28AC Filtro Código Pedido Portal × 2032675 Códi…" at bounding box center [709, 61] width 917 height 50
click at [1073, 62] on icon at bounding box center [1072, 61] width 12 height 14
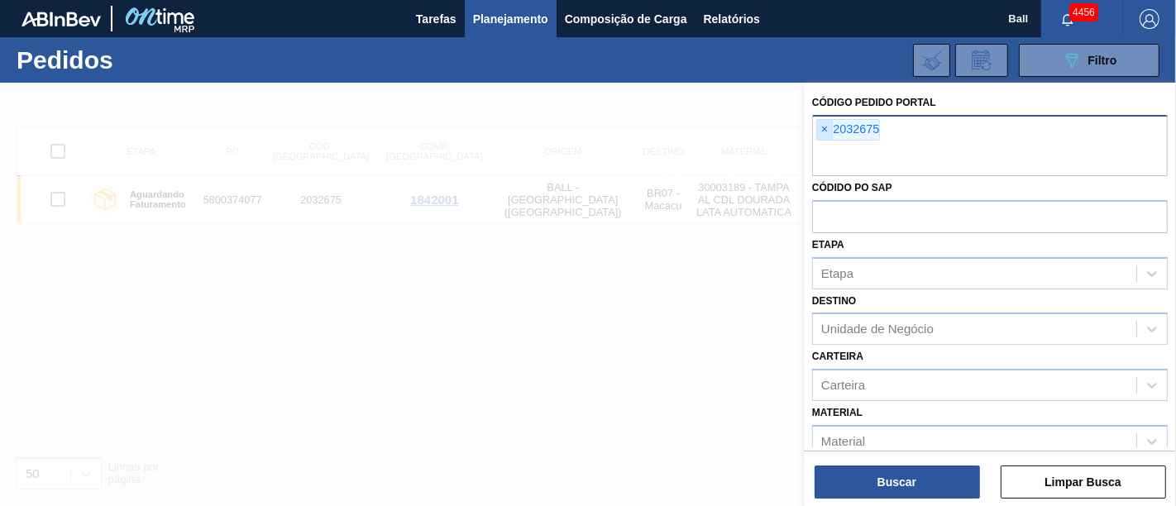
click at [825, 131] on span "×" at bounding box center [825, 130] width 16 height 20
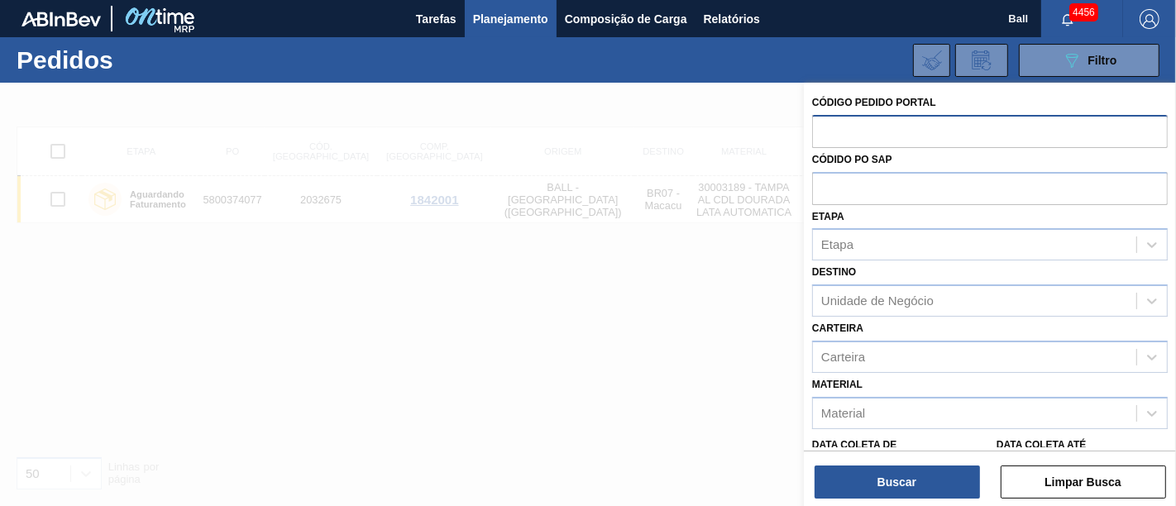
paste input "text"
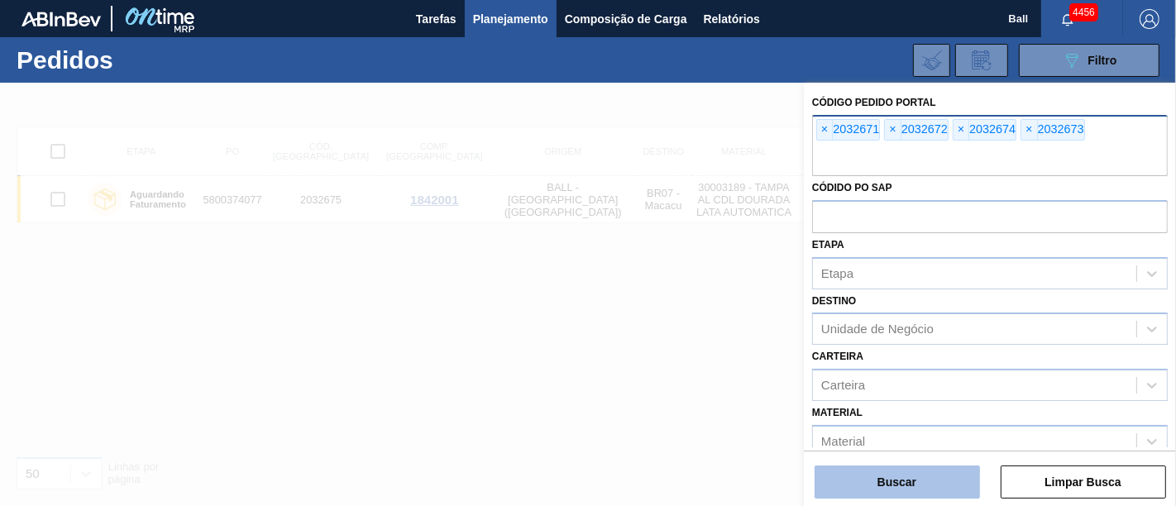
click at [870, 472] on button "Buscar" at bounding box center [896, 481] width 165 height 33
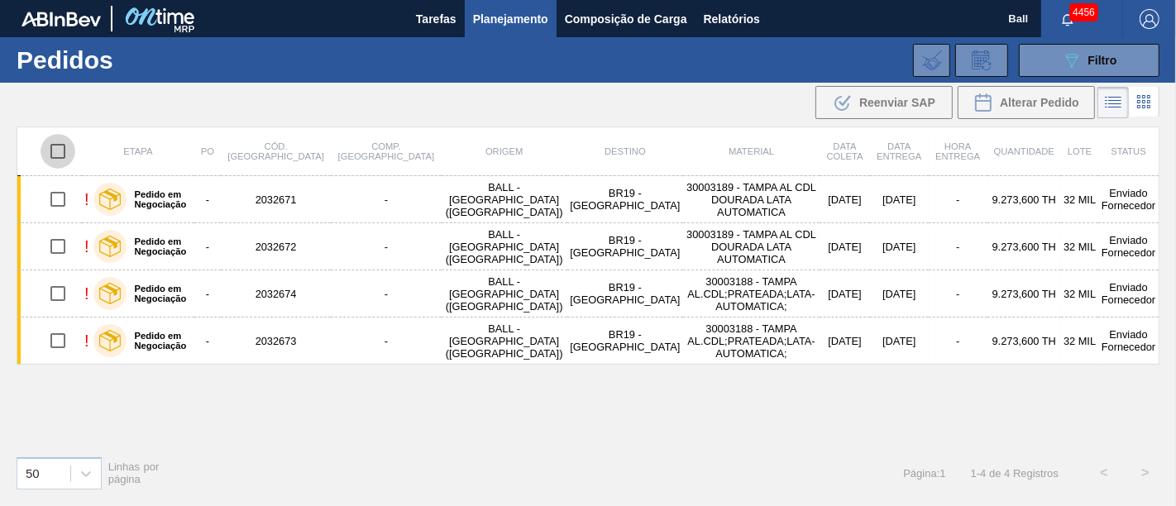
click at [57, 155] on input "checkbox" at bounding box center [58, 151] width 35 height 35
checkbox input "true"
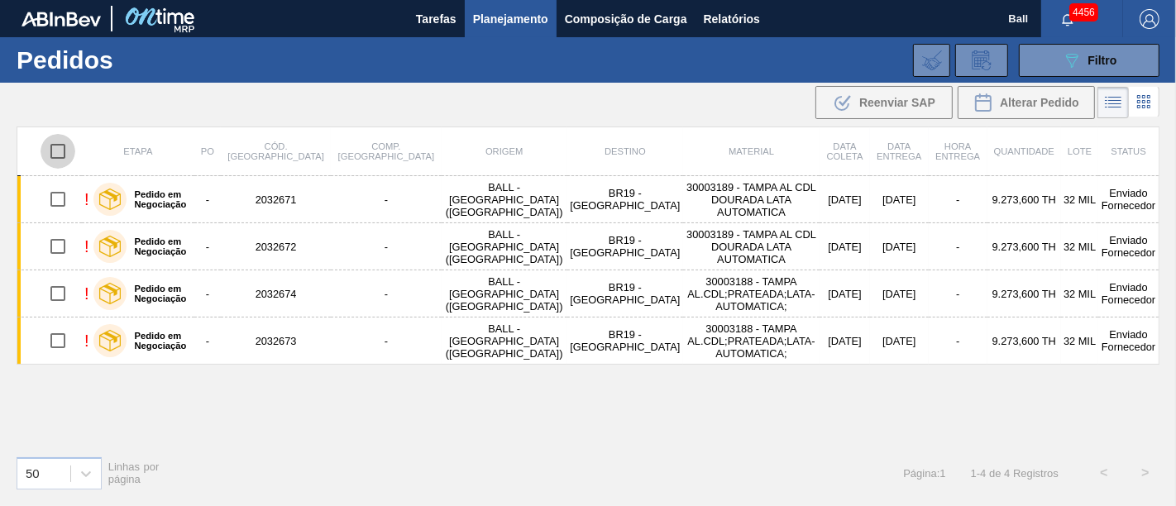
checkbox input "true"
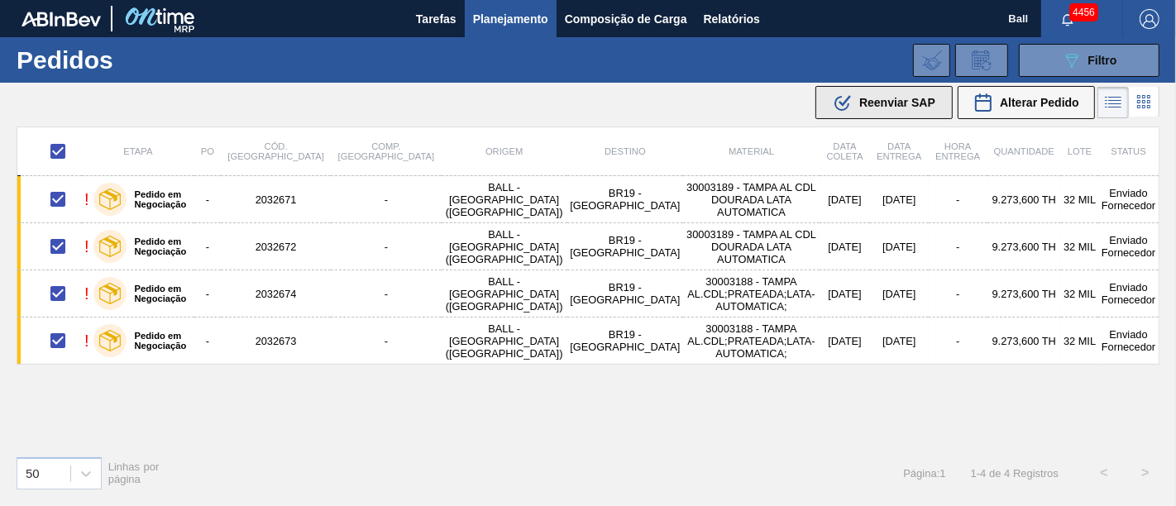
click at [864, 107] on span "Reenviar SAP" at bounding box center [897, 102] width 76 height 13
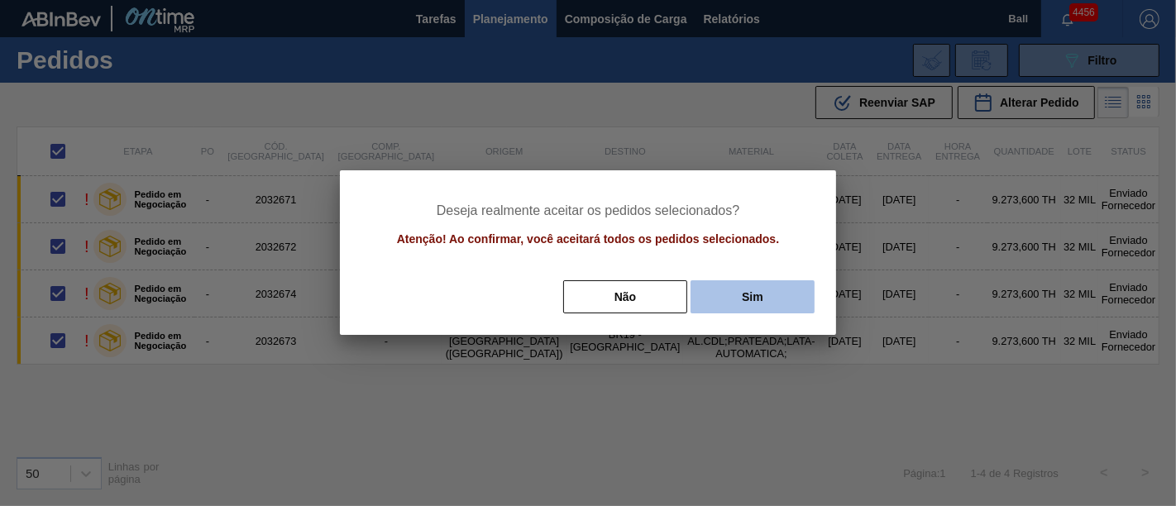
click at [775, 301] on button "Sim" at bounding box center [752, 296] width 124 height 33
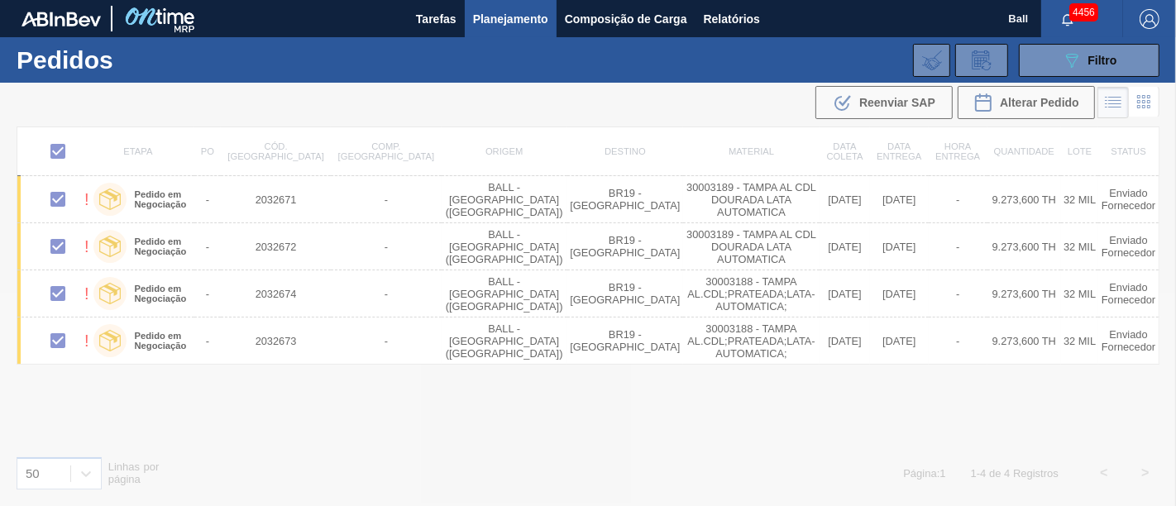
checkbox input "false"
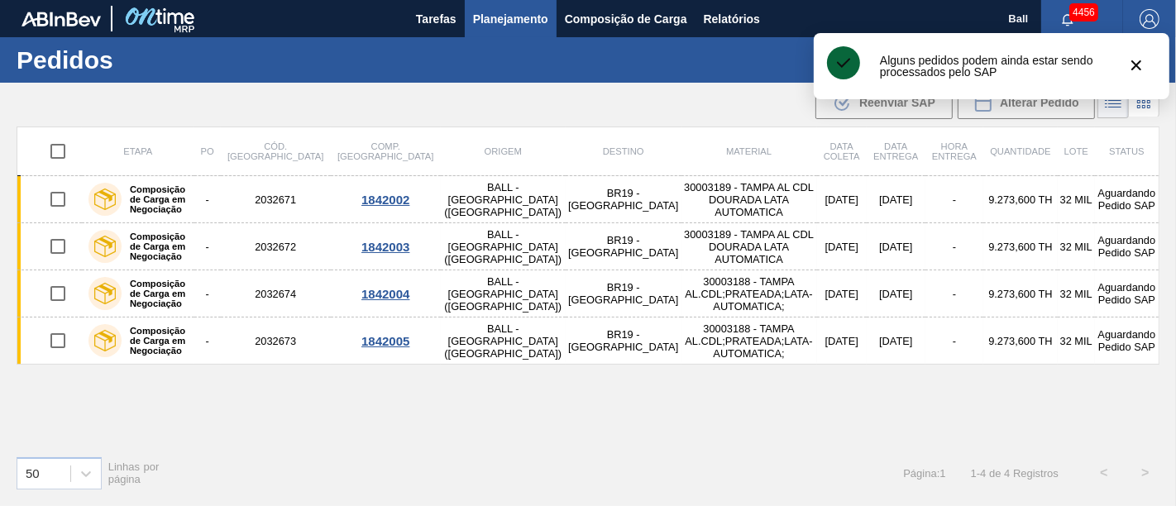
click at [1139, 62] on button "089F7B8B-B2A5-4AFE-B5C0-19BA573D28AC Filtro" at bounding box center [1089, 60] width 141 height 33
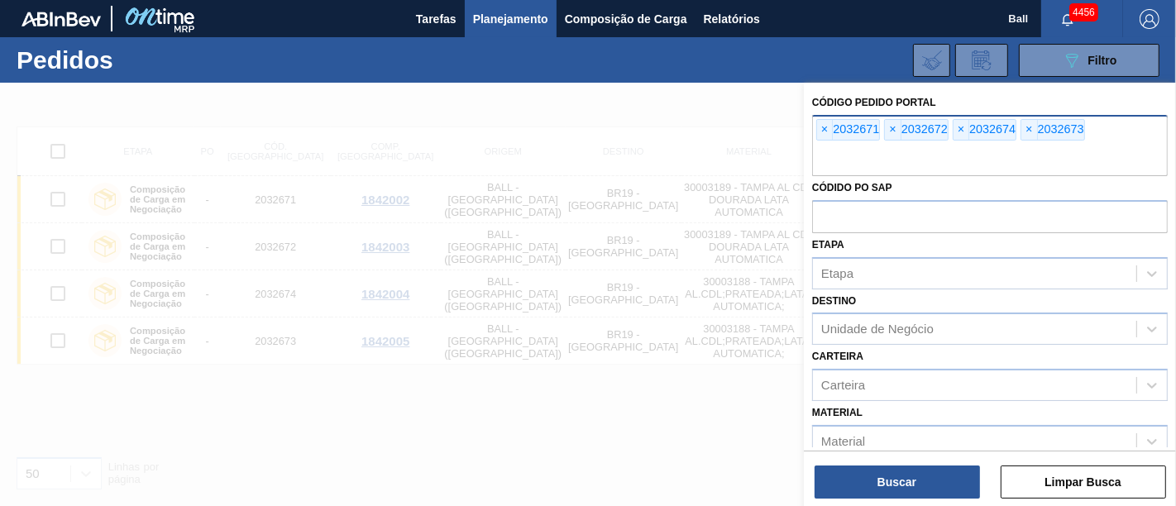
click at [635, 89] on div at bounding box center [588, 336] width 1176 height 506
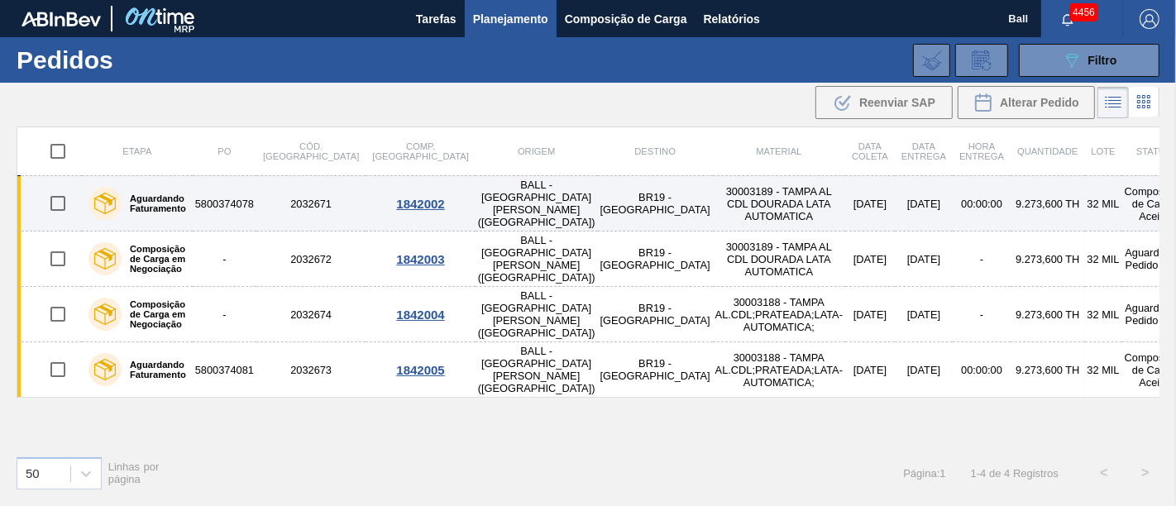
click at [845, 195] on td "[DATE]" at bounding box center [870, 203] width 50 height 55
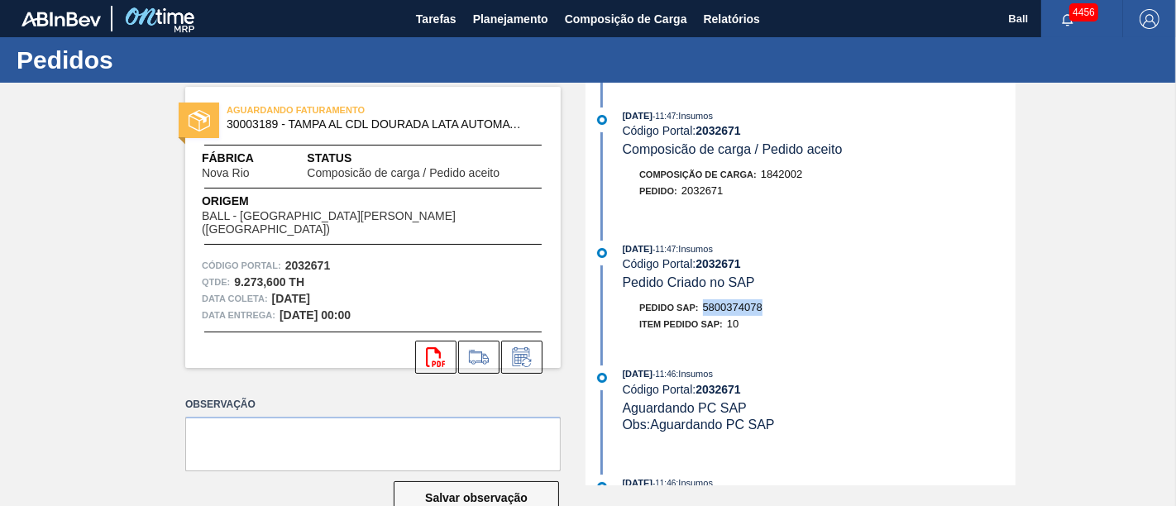
drag, startPoint x: 776, startPoint y: 317, endPoint x: 702, endPoint y: 317, distance: 74.4
click at [702, 316] on div "Pedido SAP: 5800374078" at bounding box center [819, 307] width 393 height 17
copy span "5800374078"
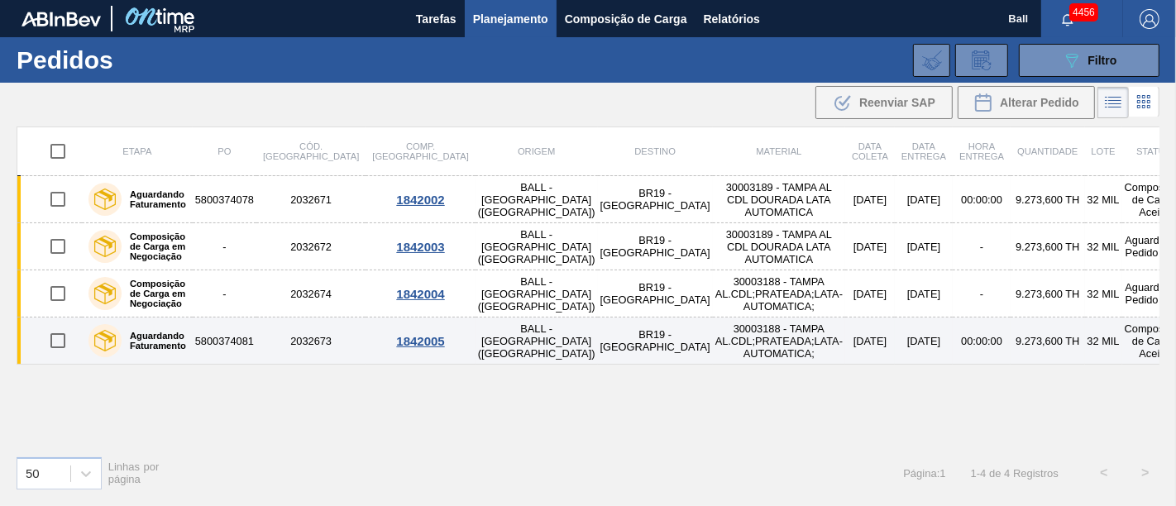
click at [895, 337] on td "[DATE]" at bounding box center [924, 340] width 58 height 47
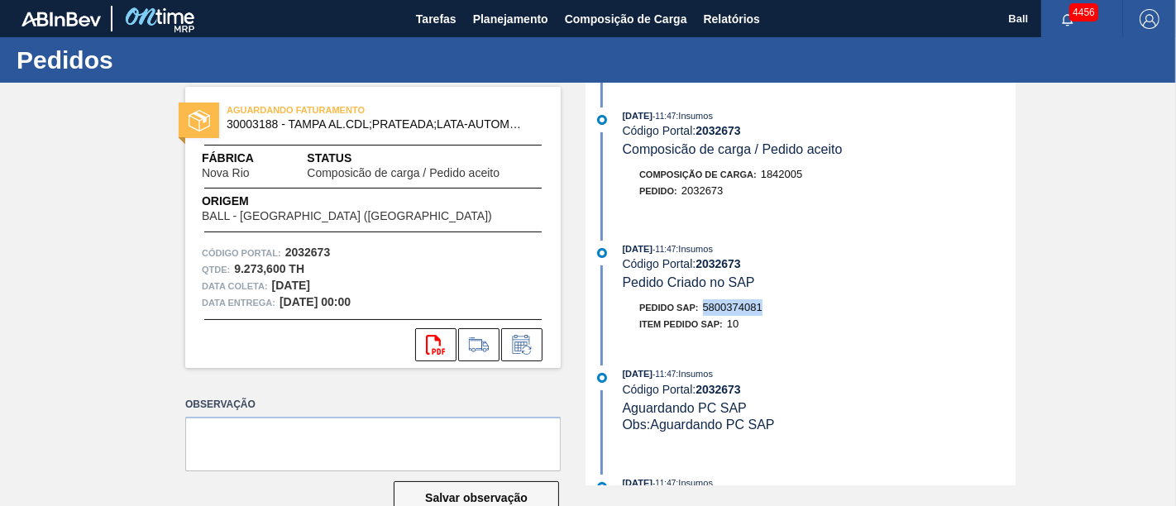
drag, startPoint x: 765, startPoint y: 311, endPoint x: 705, endPoint y: 317, distance: 59.8
click at [705, 316] on div "Pedido SAP: 5800374081" at bounding box center [819, 307] width 393 height 17
copy span "5800374081"
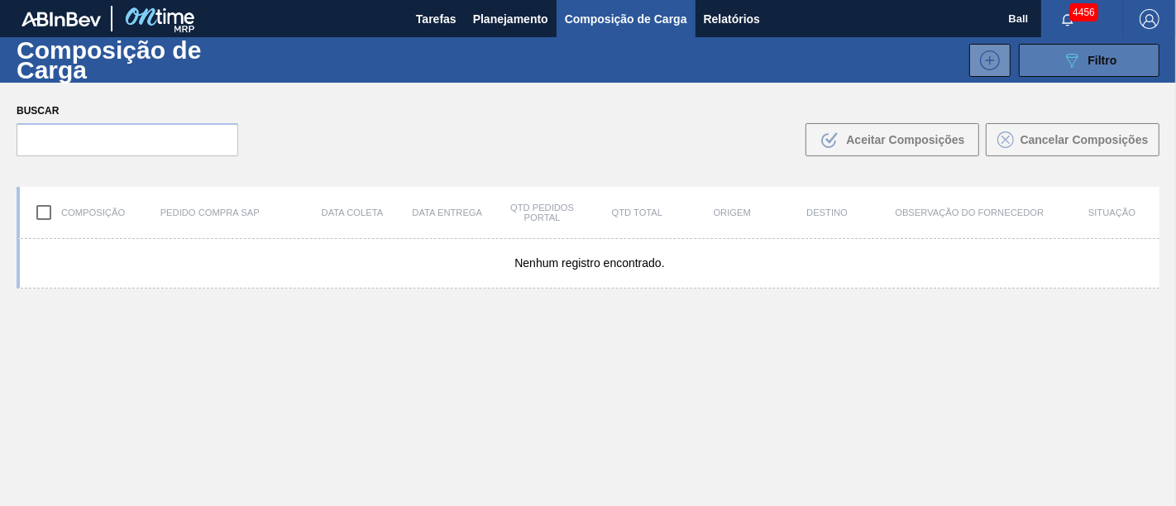
click at [1076, 57] on icon "089F7B8B-B2A5-4AFE-B5C0-19BA573D28AC" at bounding box center [1072, 60] width 20 height 20
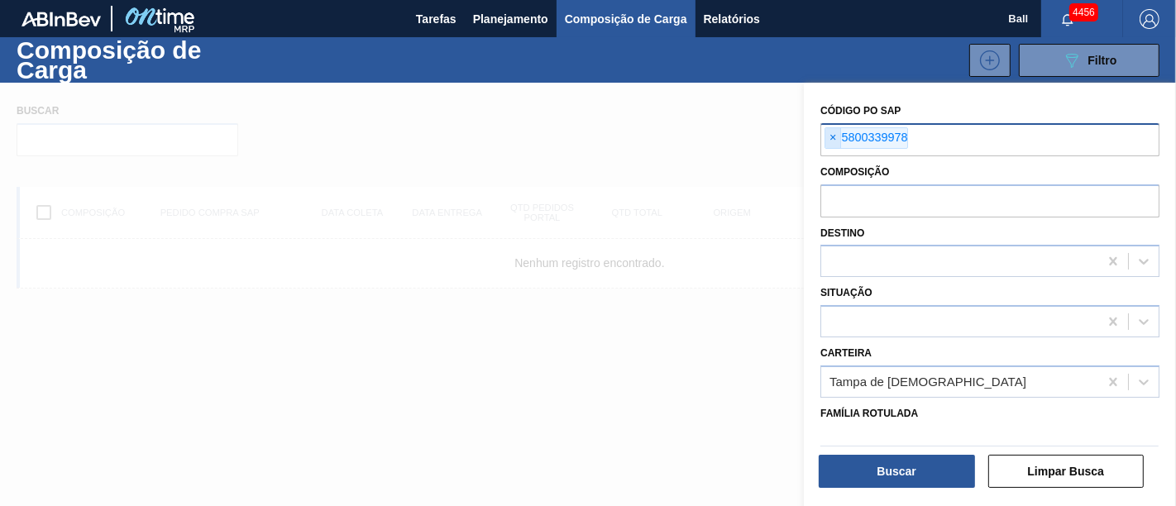
click at [831, 143] on span "×" at bounding box center [833, 138] width 16 height 20
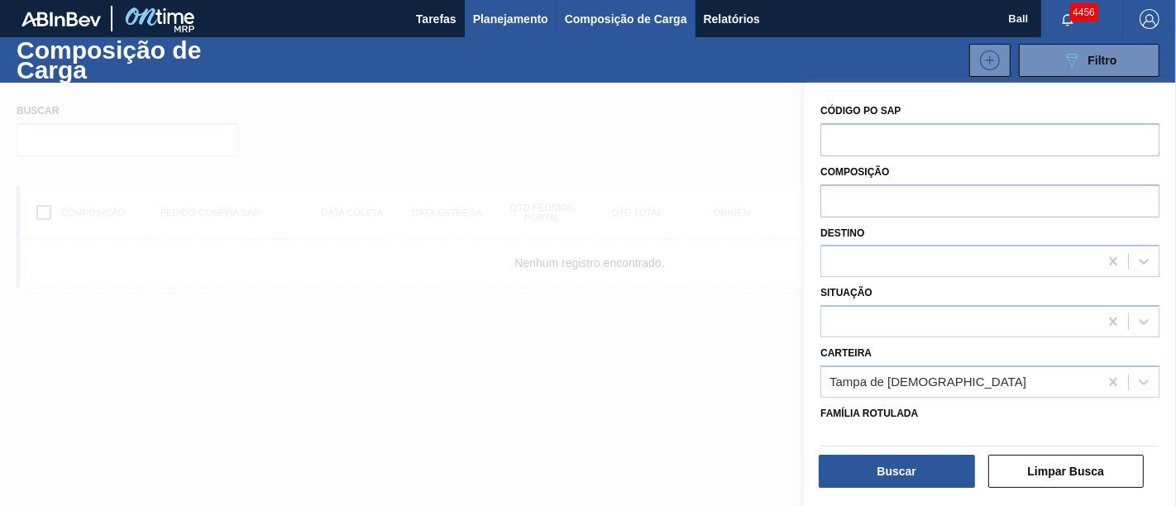
click at [527, 22] on span "Planejamento" at bounding box center [510, 19] width 75 height 20
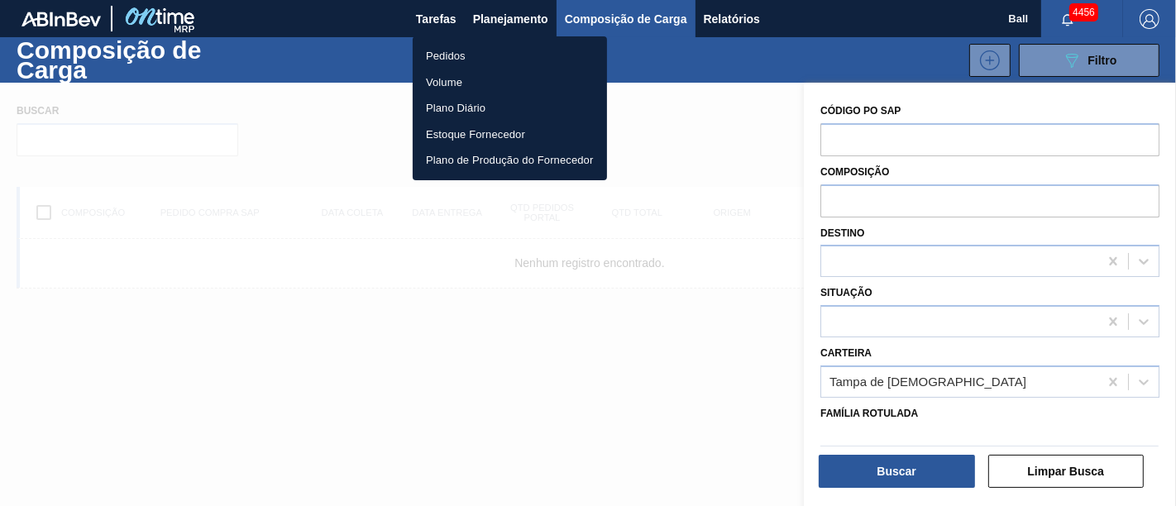
click at [442, 53] on li "Pedidos" at bounding box center [510, 56] width 194 height 26
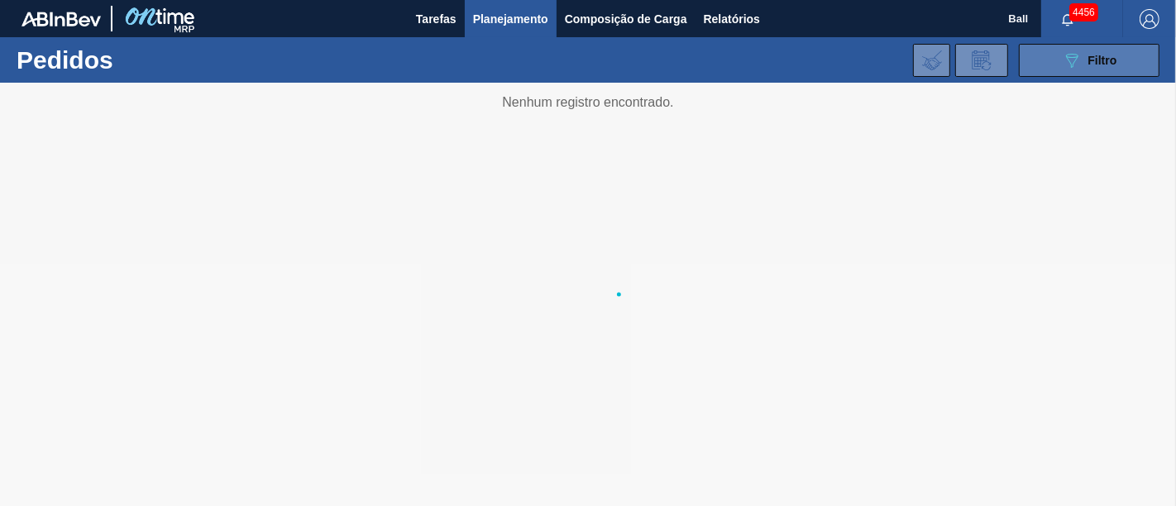
click at [1046, 60] on button "089F7B8B-B2A5-4AFE-B5C0-19BA573D28AC Filtro" at bounding box center [1089, 60] width 141 height 33
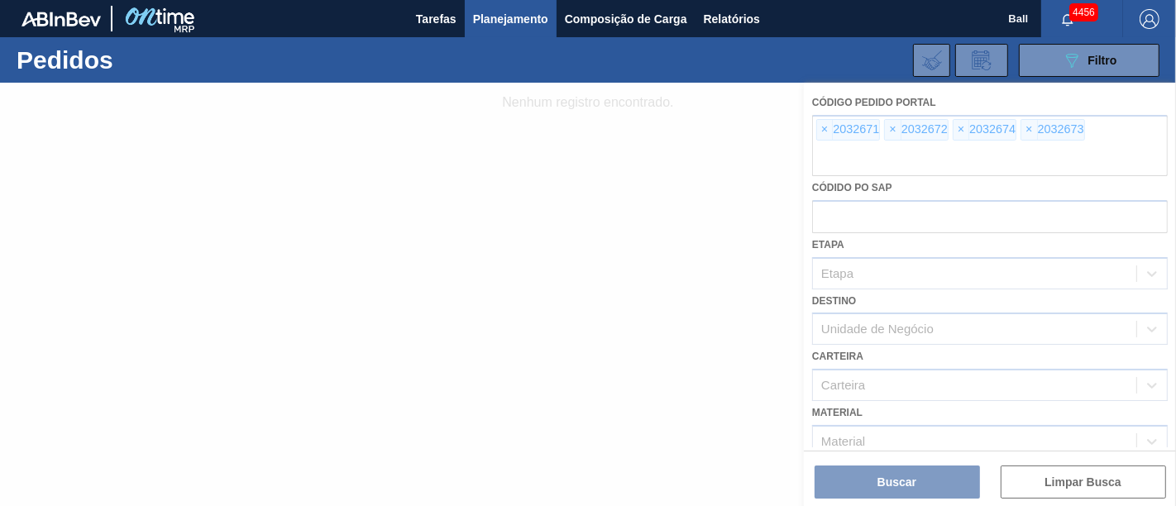
click at [816, 131] on div at bounding box center [588, 294] width 1176 height 423
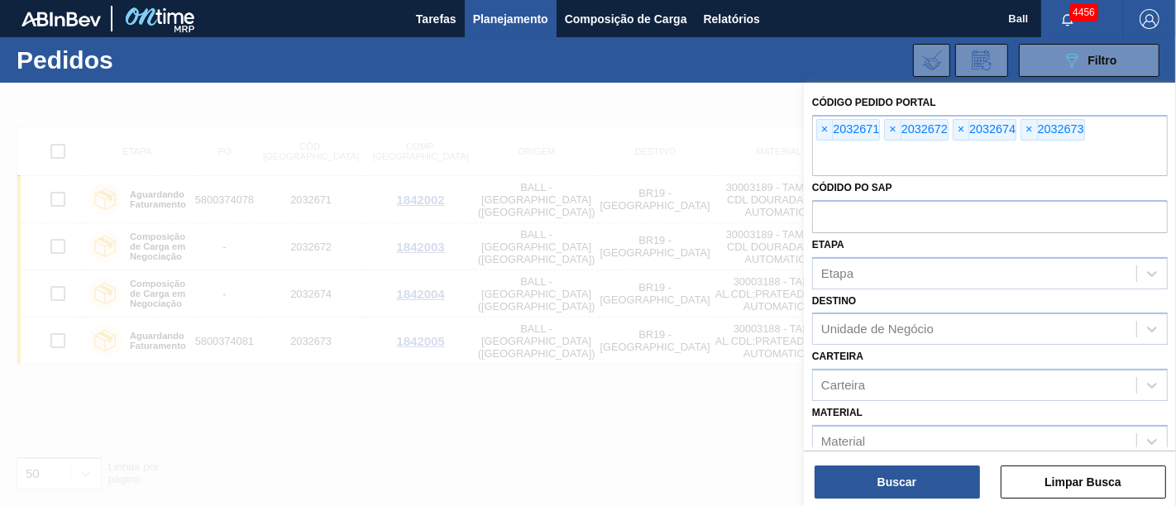
click at [822, 128] on span "×" at bounding box center [825, 130] width 16 height 20
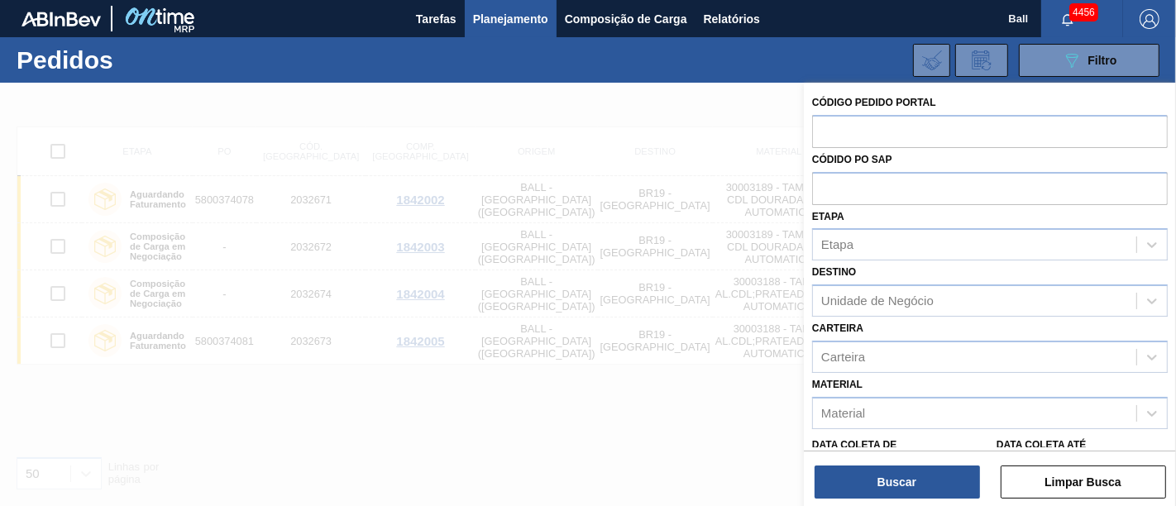
paste input "2032669"
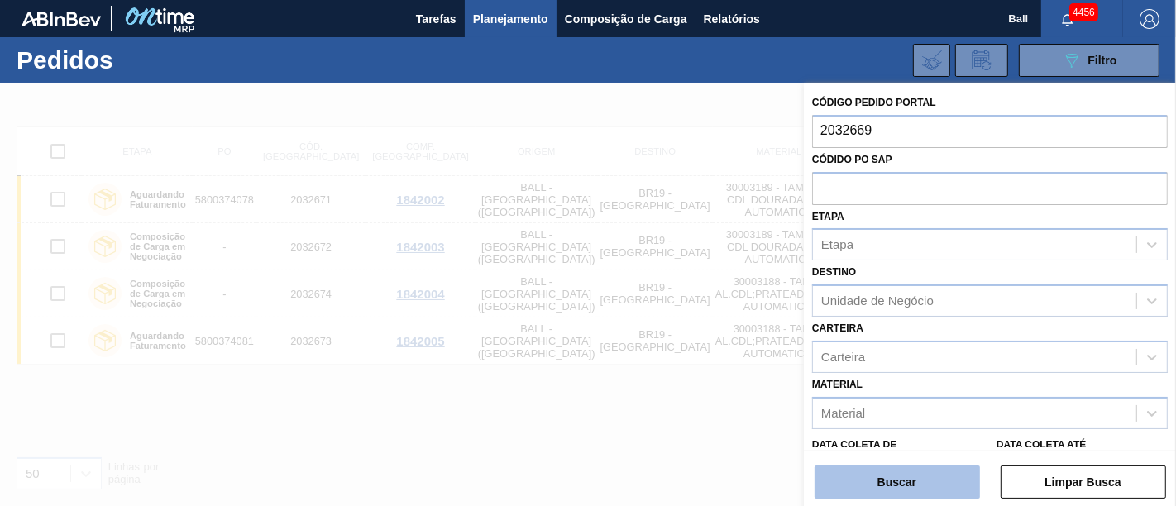
type input "2032669"
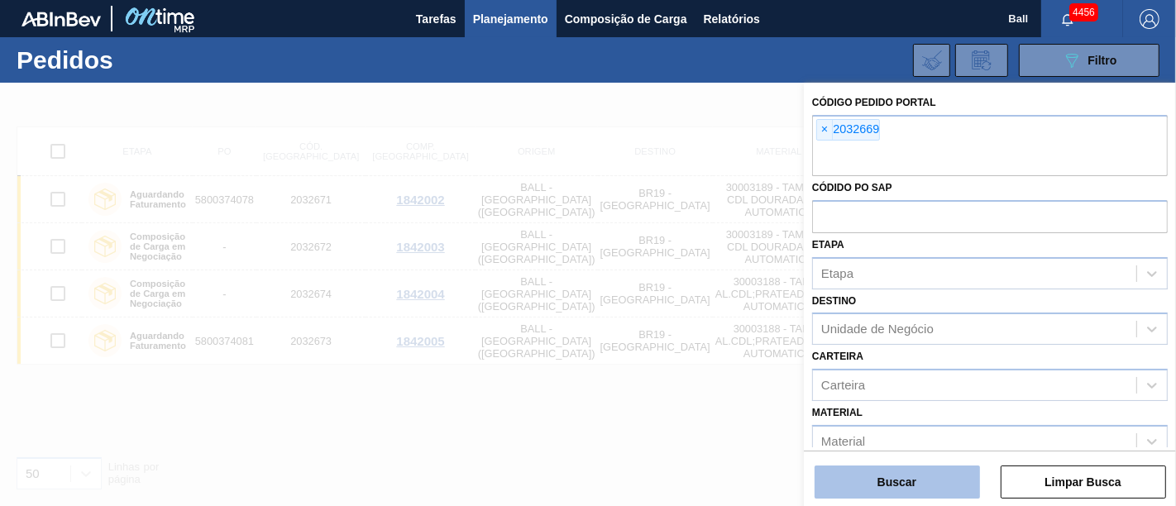
click at [895, 475] on button "Buscar" at bounding box center [896, 481] width 165 height 33
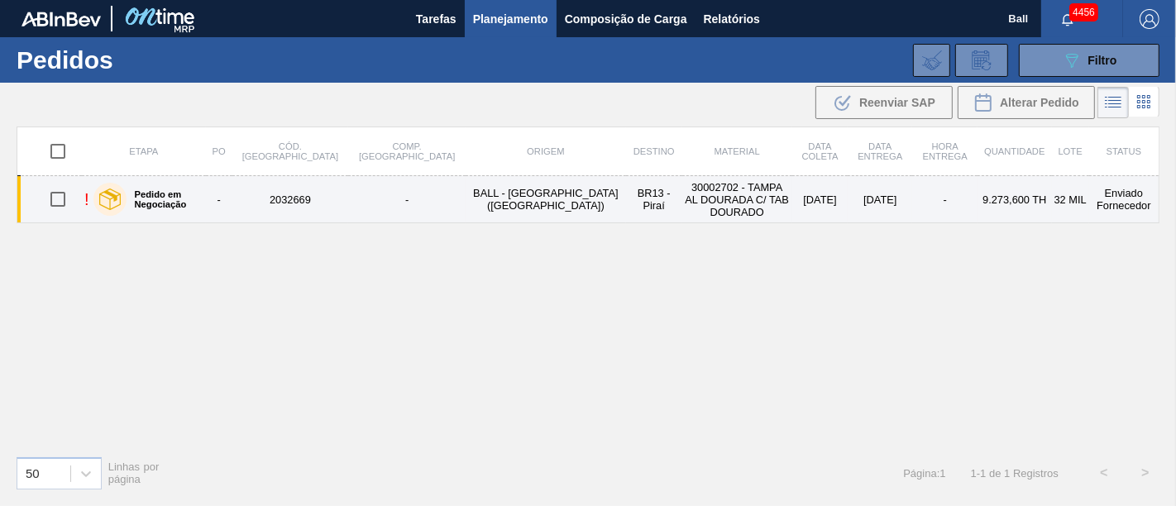
click at [699, 181] on td "30002702 - TAMPA AL DOURADA C/ TAB DOURADO" at bounding box center [737, 199] width 110 height 47
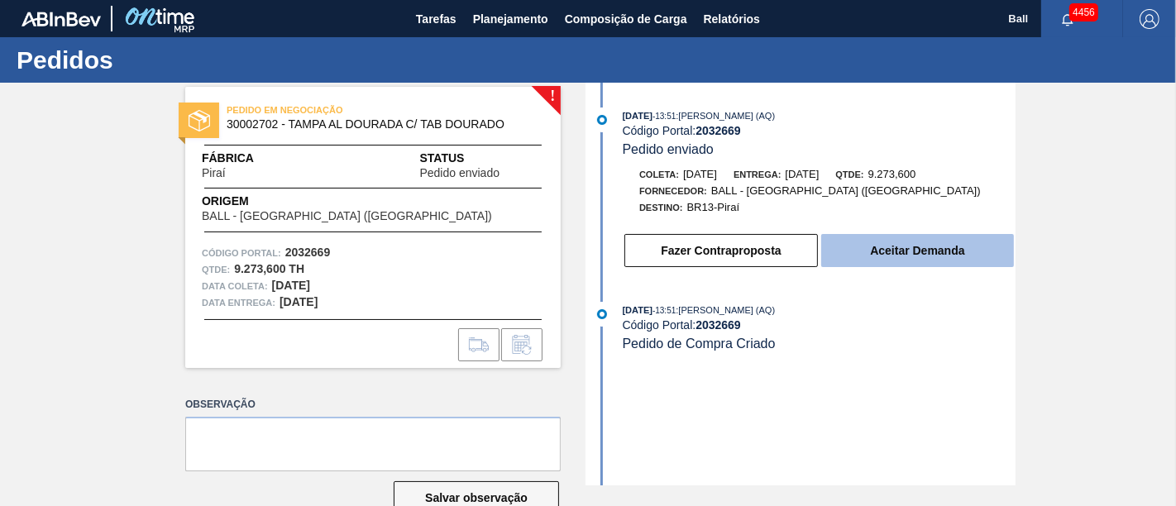
click at [879, 251] on button "Aceitar Demanda" at bounding box center [917, 250] width 193 height 33
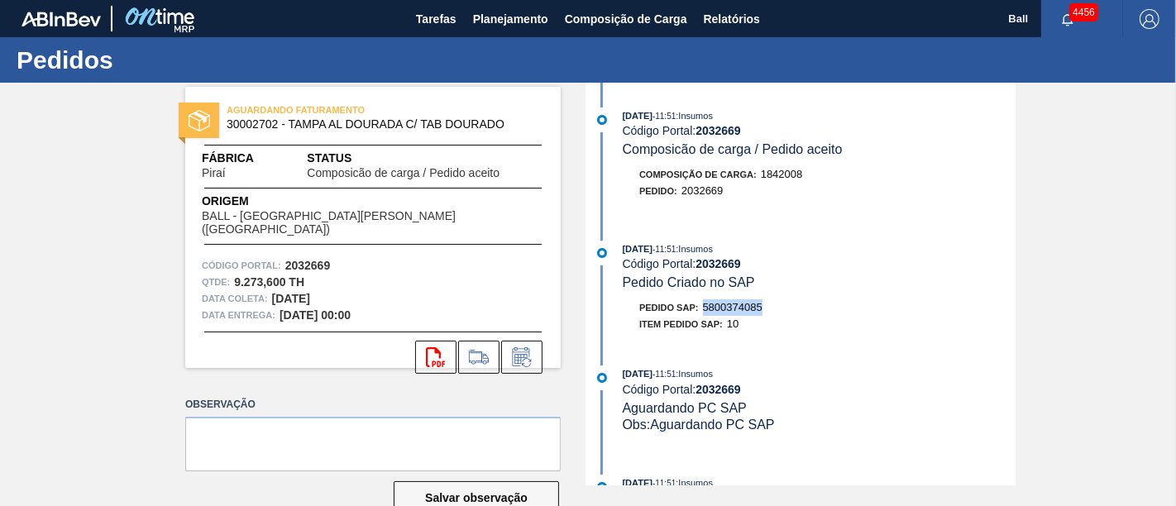
drag, startPoint x: 773, startPoint y: 315, endPoint x: 702, endPoint y: 315, distance: 71.1
click at [702, 315] on div "Pedido SAP: 5800374085" at bounding box center [819, 307] width 393 height 17
copy span "5800374085"
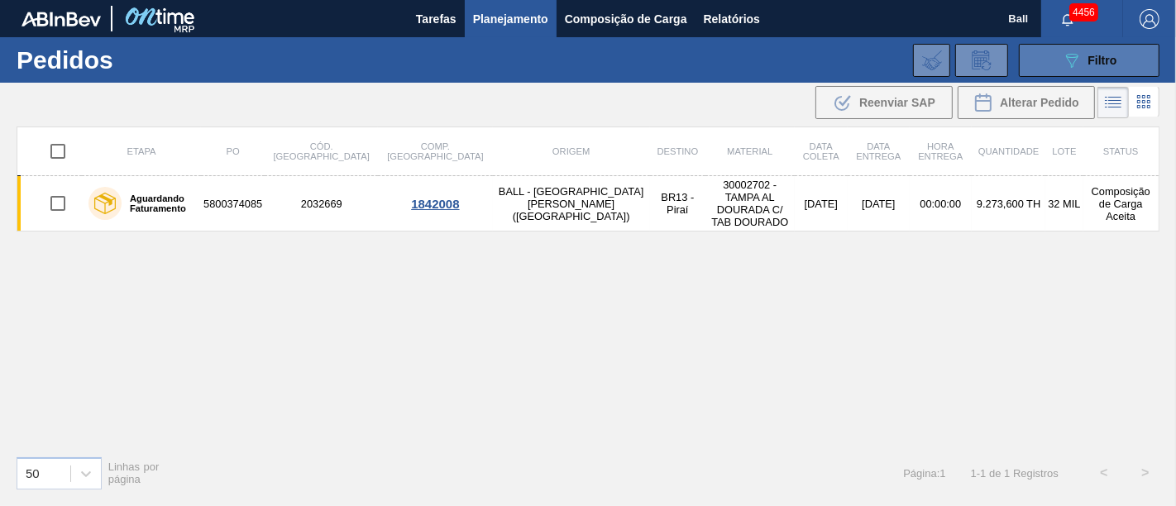
click at [1100, 62] on span "Filtro" at bounding box center [1102, 60] width 29 height 13
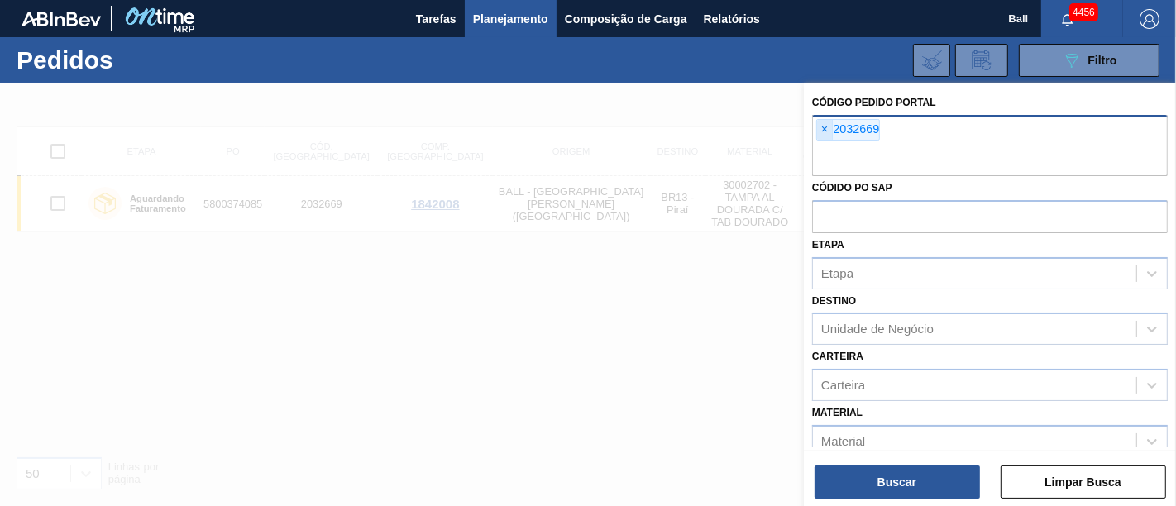
click at [829, 131] on span "×" at bounding box center [825, 130] width 16 height 20
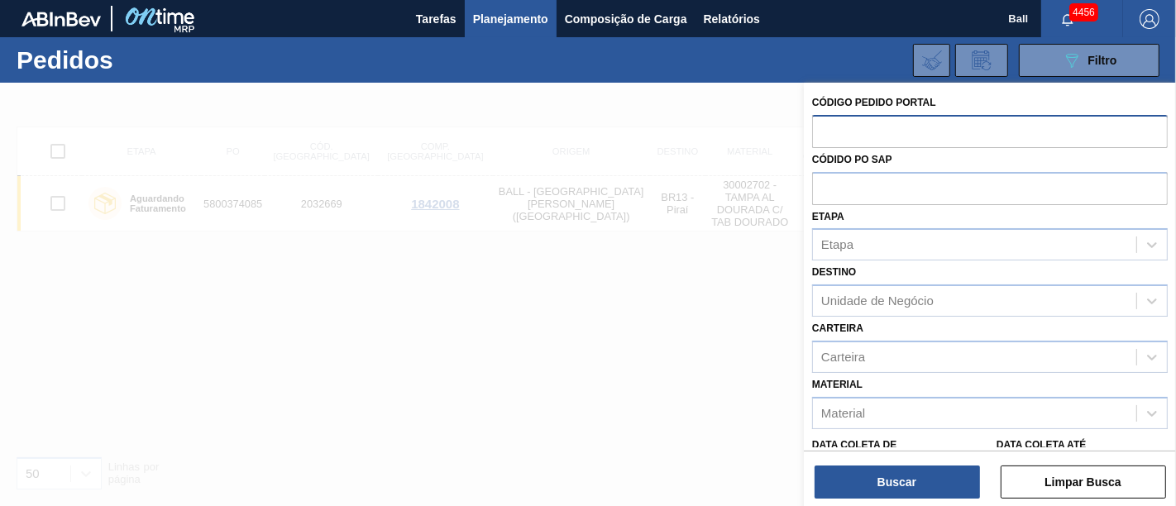
paste input "text"
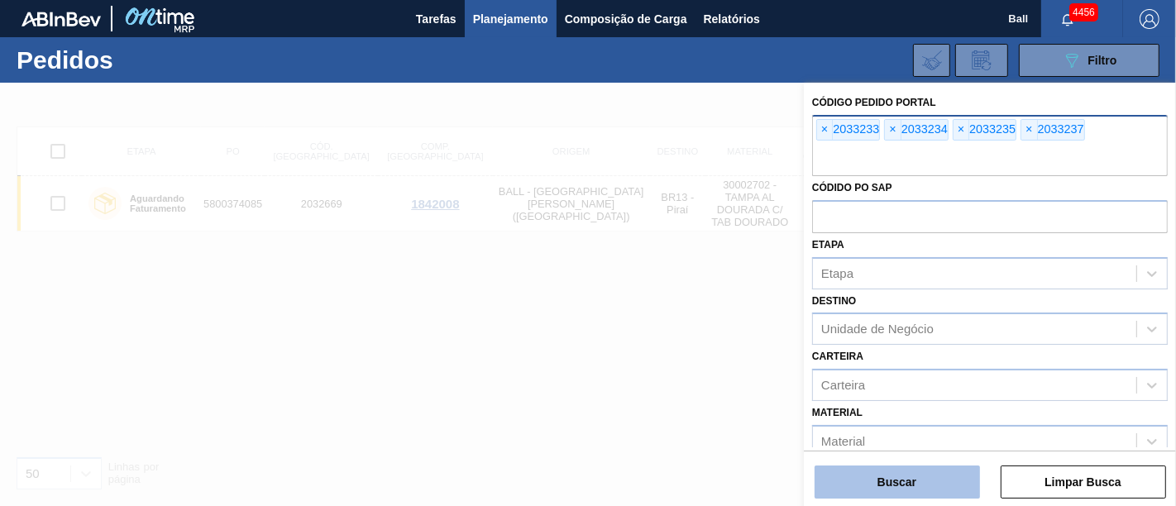
click at [898, 475] on button "Buscar" at bounding box center [896, 481] width 165 height 33
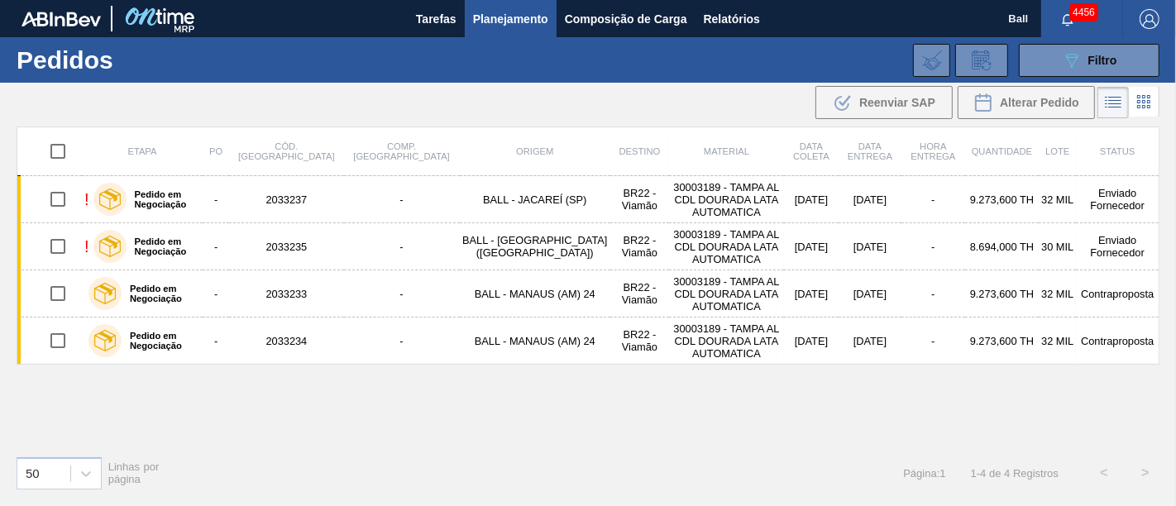
click at [57, 150] on input "checkbox" at bounding box center [58, 151] width 35 height 35
checkbox input "true"
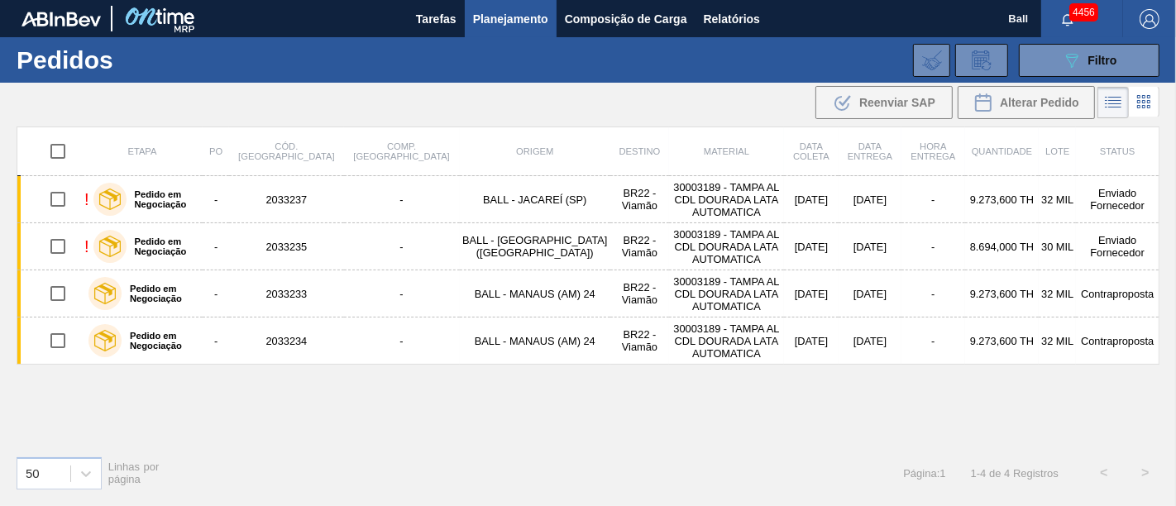
checkbox input "true"
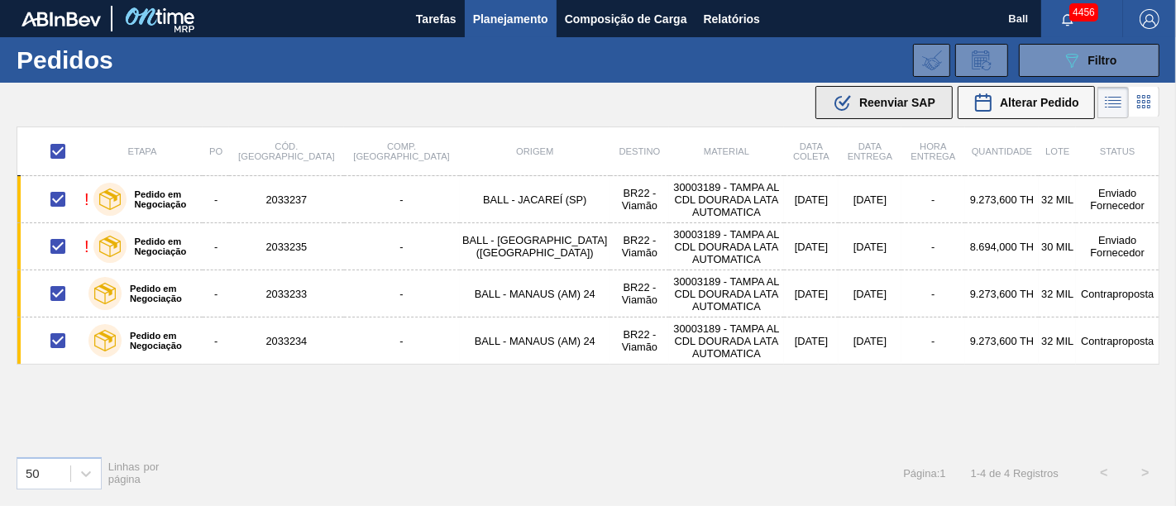
click at [889, 108] on span "Reenviar SAP" at bounding box center [897, 102] width 76 height 13
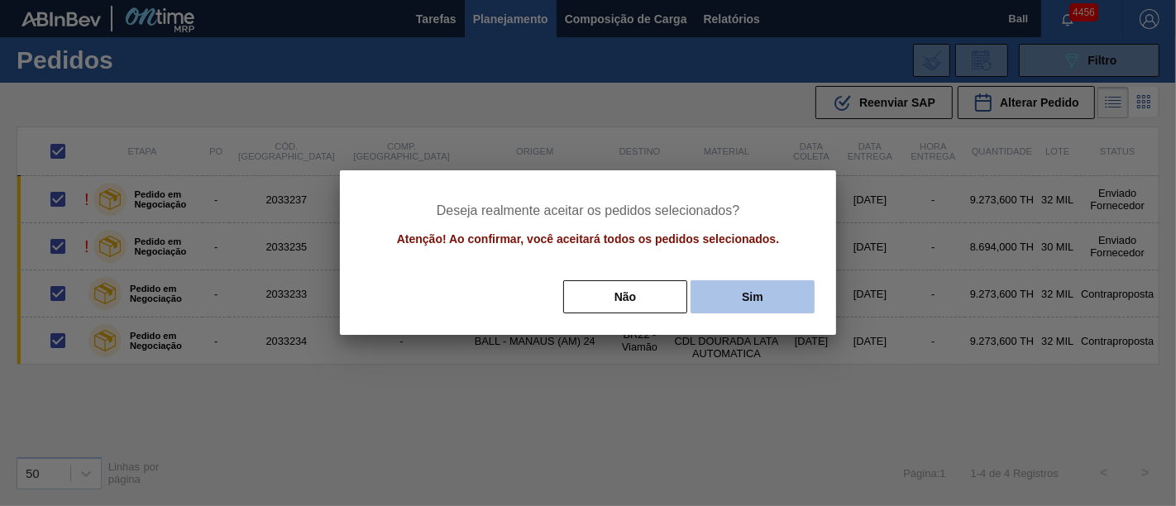
click at [752, 290] on button "Sim" at bounding box center [752, 296] width 124 height 33
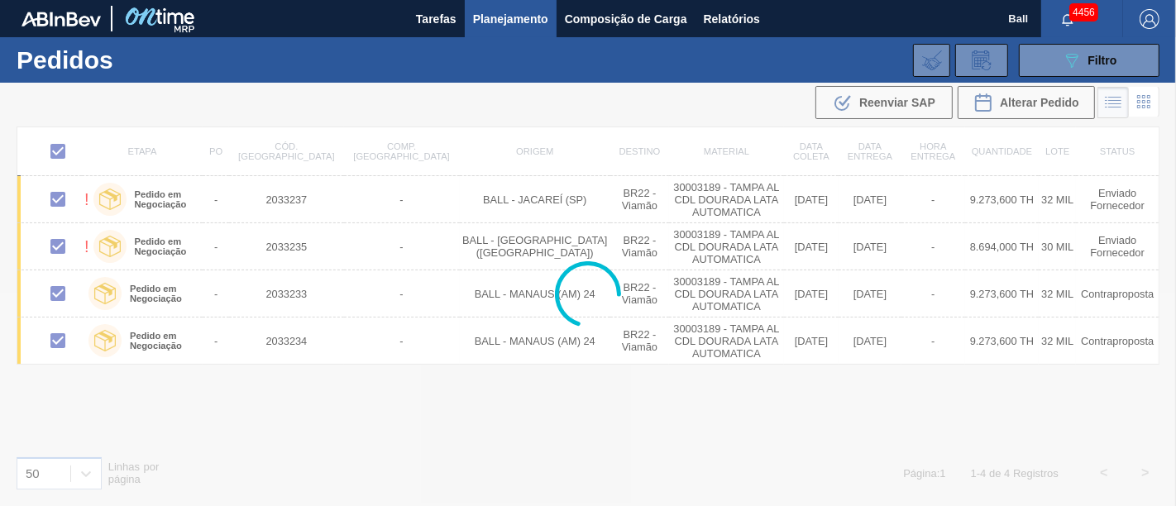
checkbox input "false"
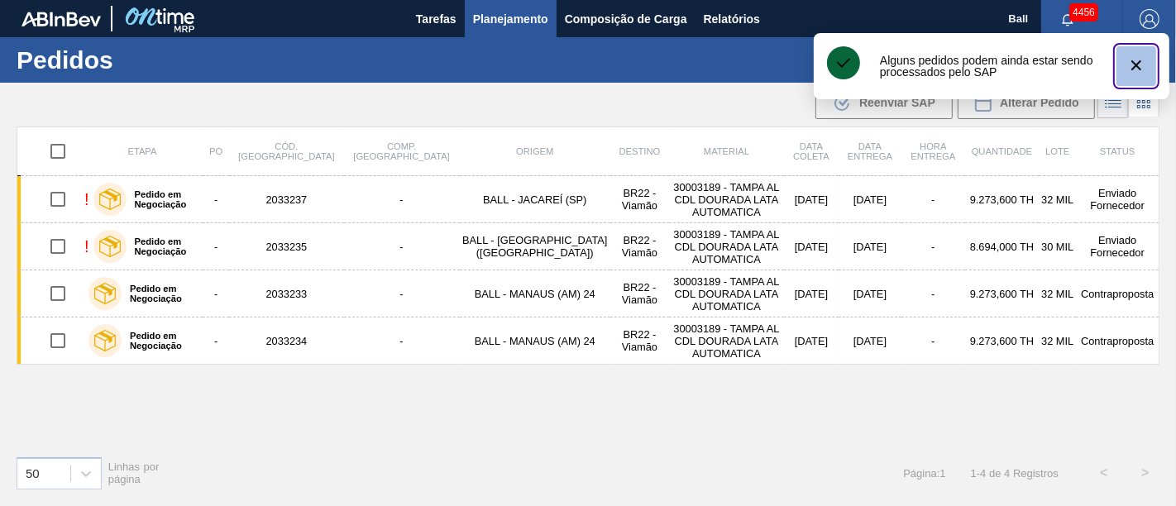
click at [1131, 66] on icon "botão de ícone" at bounding box center [1136, 65] width 20 height 20
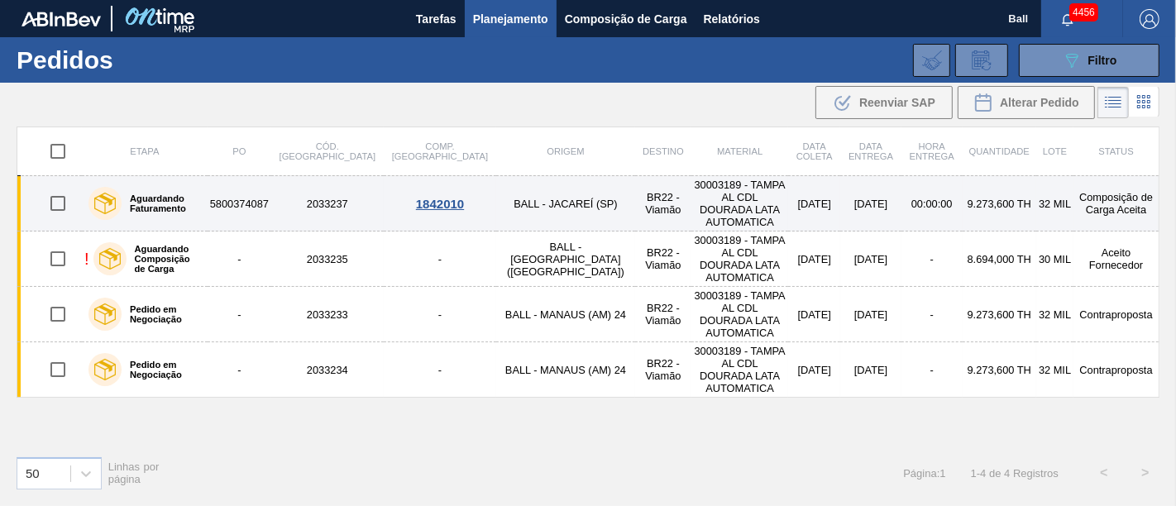
click at [840, 198] on td "[DATE]" at bounding box center [870, 203] width 60 height 55
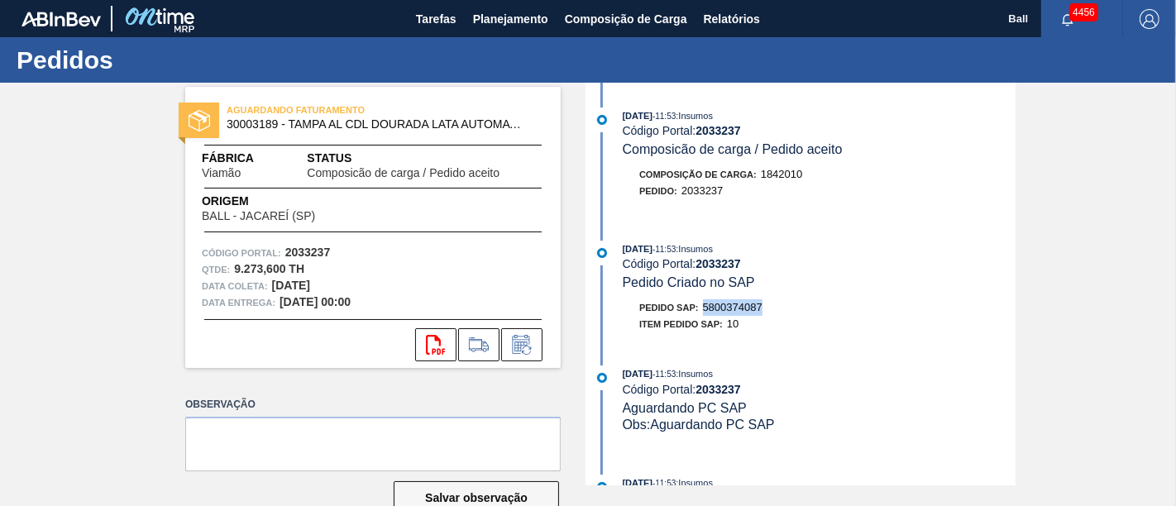
drag, startPoint x: 767, startPoint y: 308, endPoint x: 704, endPoint y: 309, distance: 63.7
click at [704, 309] on div "Pedido SAP: 5800374087" at bounding box center [819, 307] width 393 height 17
copy span "5800374087"
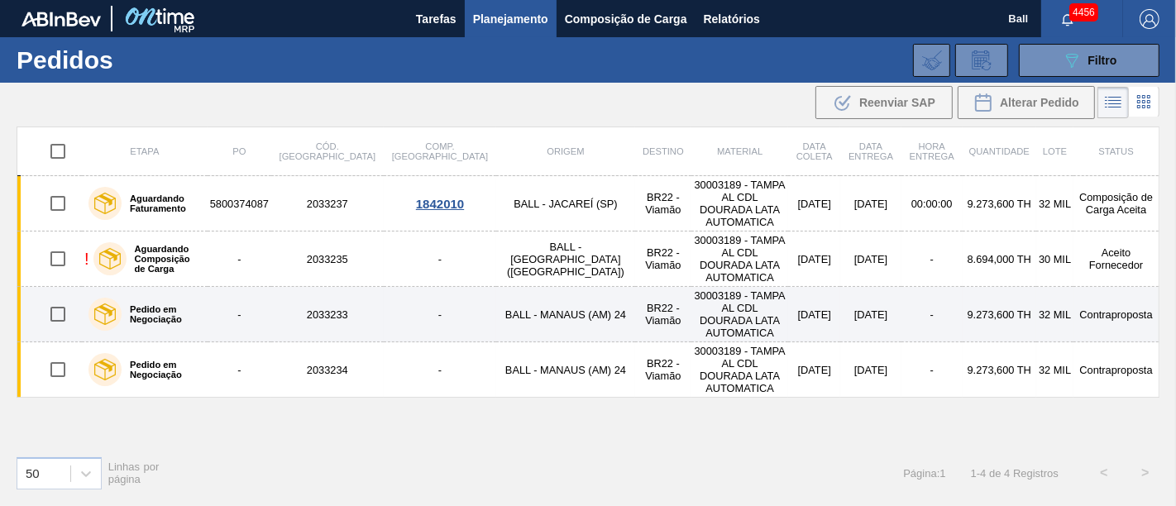
click at [60, 297] on input "checkbox" at bounding box center [58, 314] width 35 height 35
checkbox input "true"
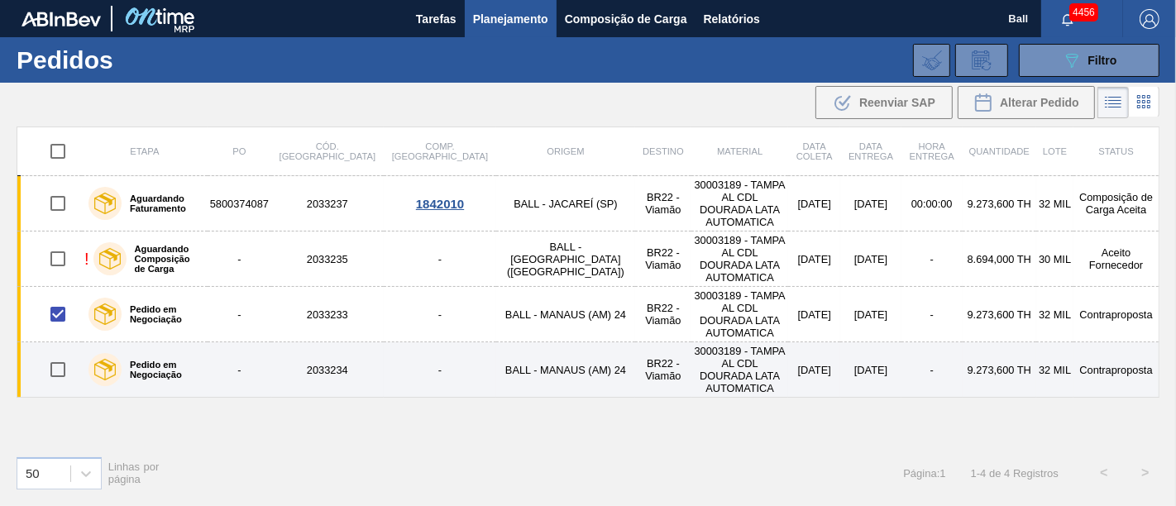
click at [55, 352] on input "checkbox" at bounding box center [58, 369] width 35 height 35
checkbox input "true"
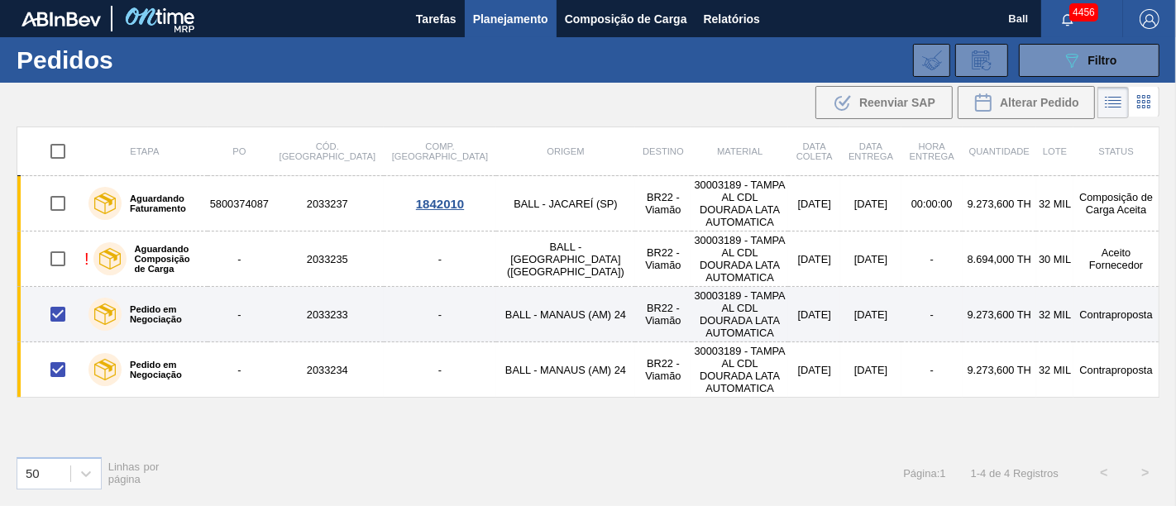
click at [717, 293] on td "30003189 - TAMPA AL CDL DOURADA LATA AUTOMATICA" at bounding box center [739, 314] width 97 height 55
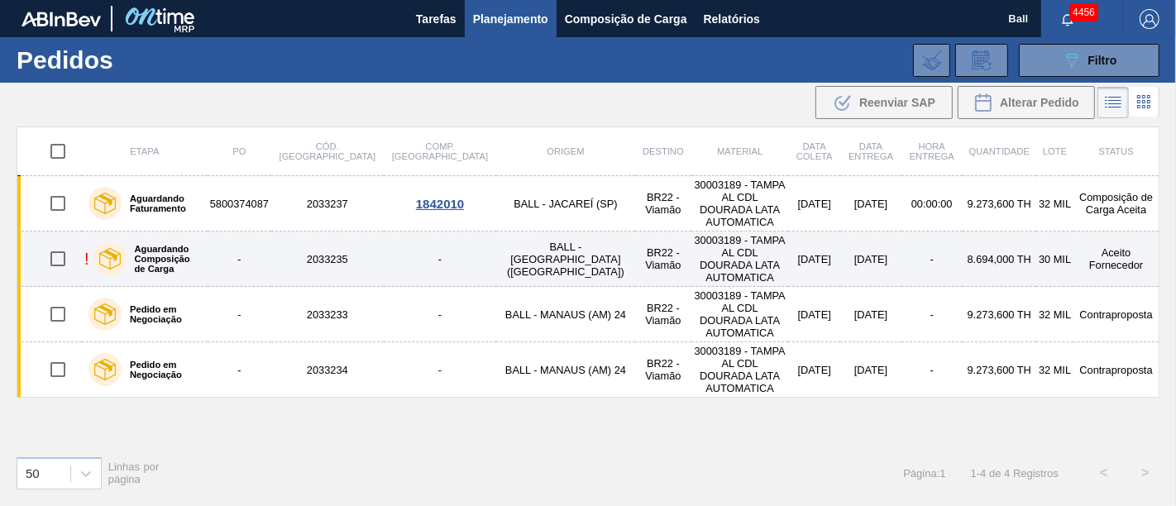
click at [795, 258] on td "[DATE]" at bounding box center [814, 258] width 52 height 55
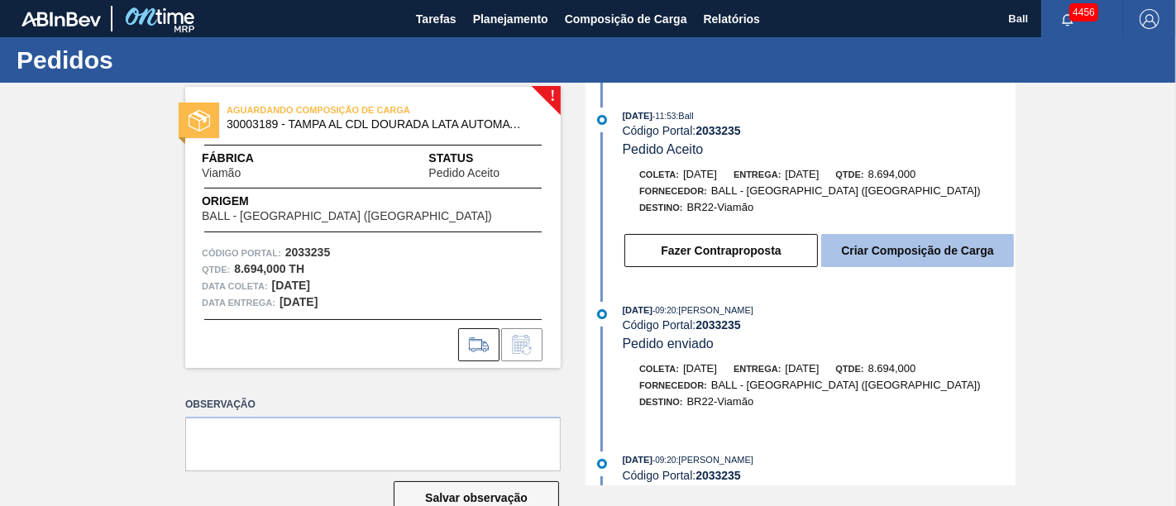
click at [869, 256] on button "Criar Composição de Carga" at bounding box center [917, 250] width 193 height 33
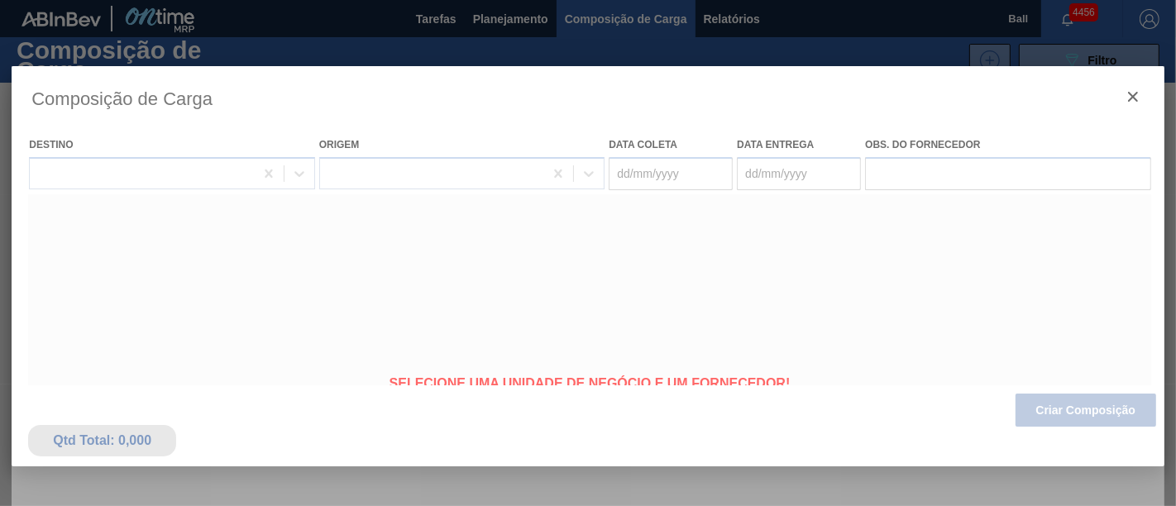
type coleta "[DATE]"
type entrega "01/10/2025"
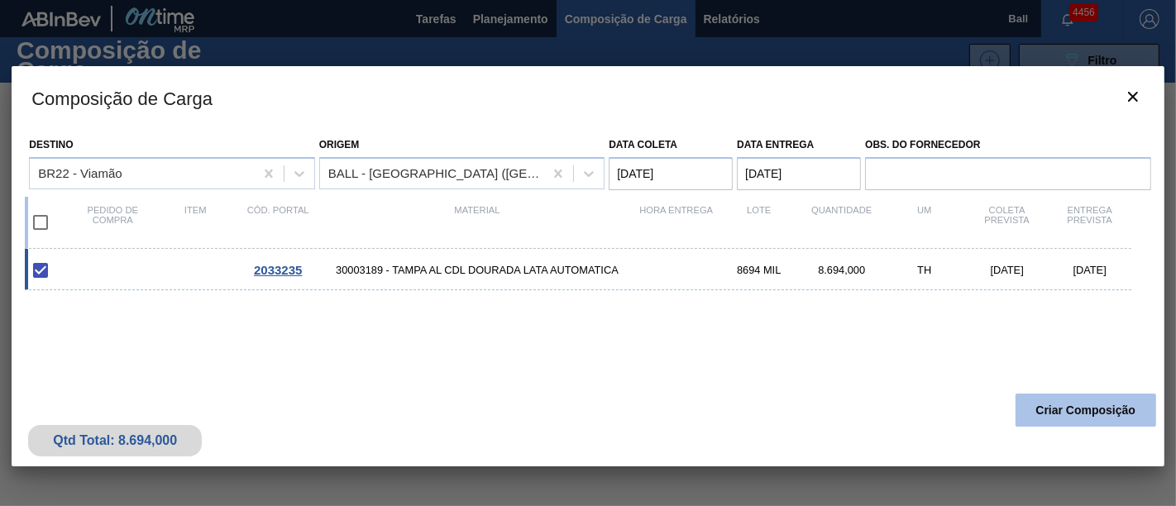
drag, startPoint x: 1095, startPoint y: 417, endPoint x: 1119, endPoint y: 416, distance: 24.0
click at [1119, 416] on button "Criar Composição" at bounding box center [1085, 410] width 141 height 33
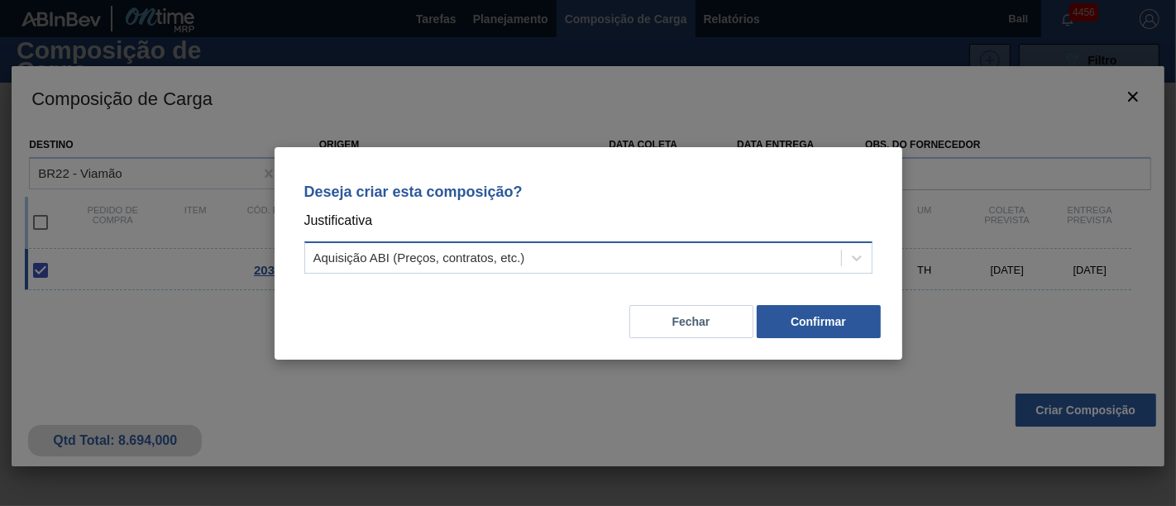
click at [542, 261] on div "Aquisição ABI (Preços, contratos, etc.)" at bounding box center [573, 258] width 536 height 24
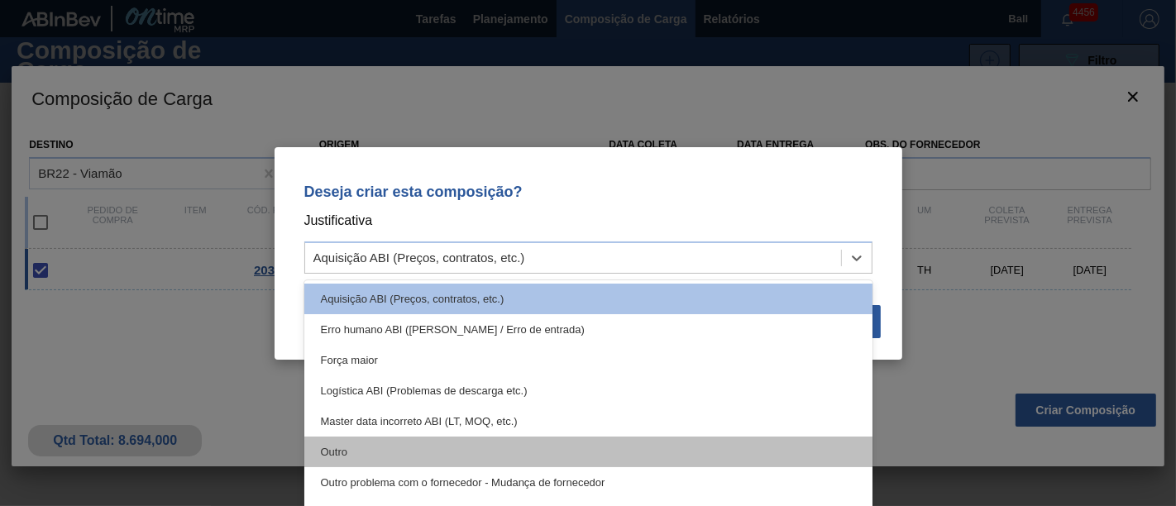
click at [483, 446] on div "Outro" at bounding box center [588, 452] width 568 height 31
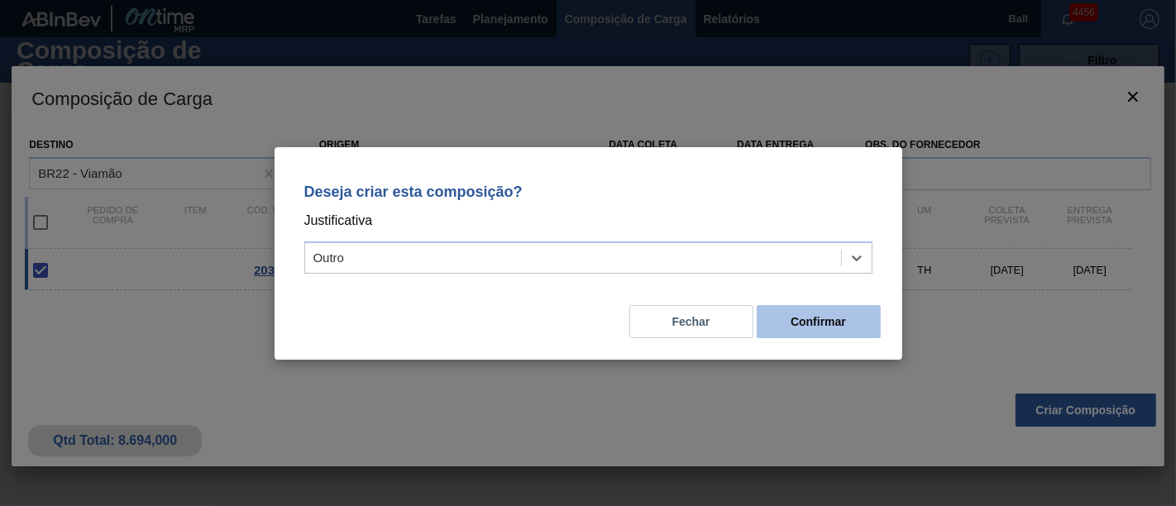
click at [833, 334] on button "Confirmar" at bounding box center [818, 321] width 124 height 33
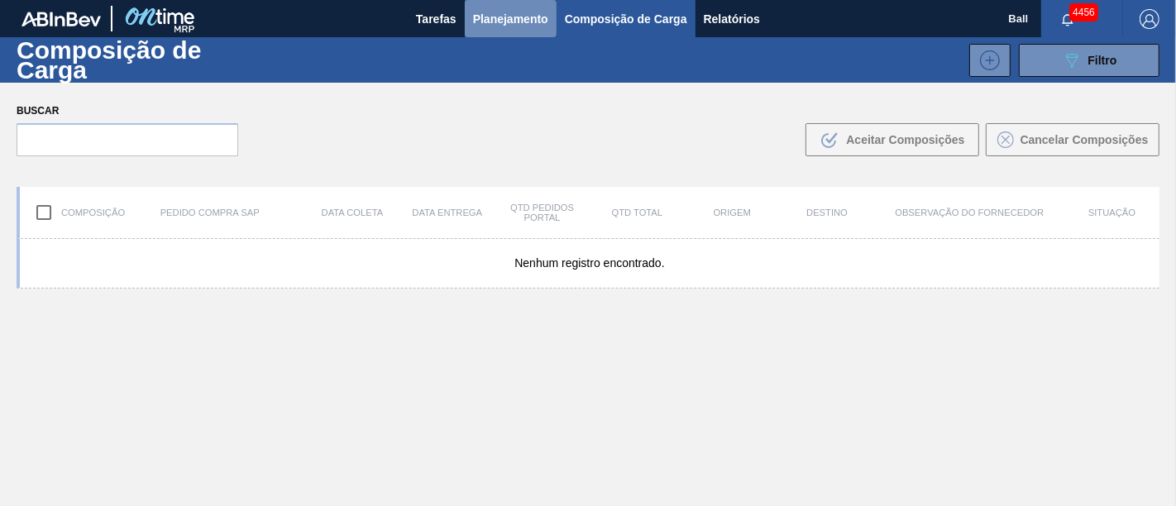
click at [513, 17] on span "Planejamento" at bounding box center [510, 19] width 75 height 20
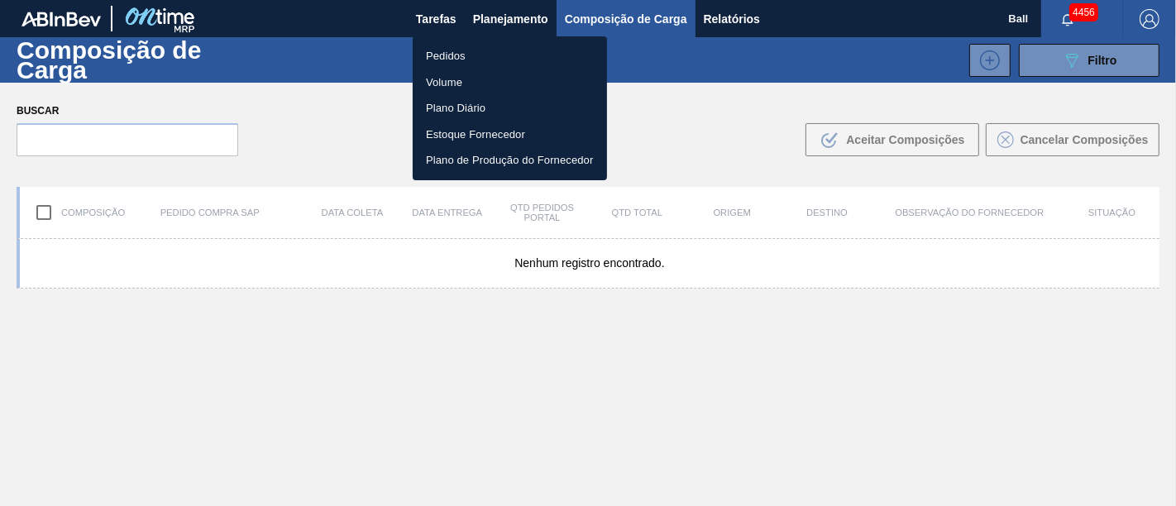
click at [473, 51] on li "Pedidos" at bounding box center [510, 56] width 194 height 26
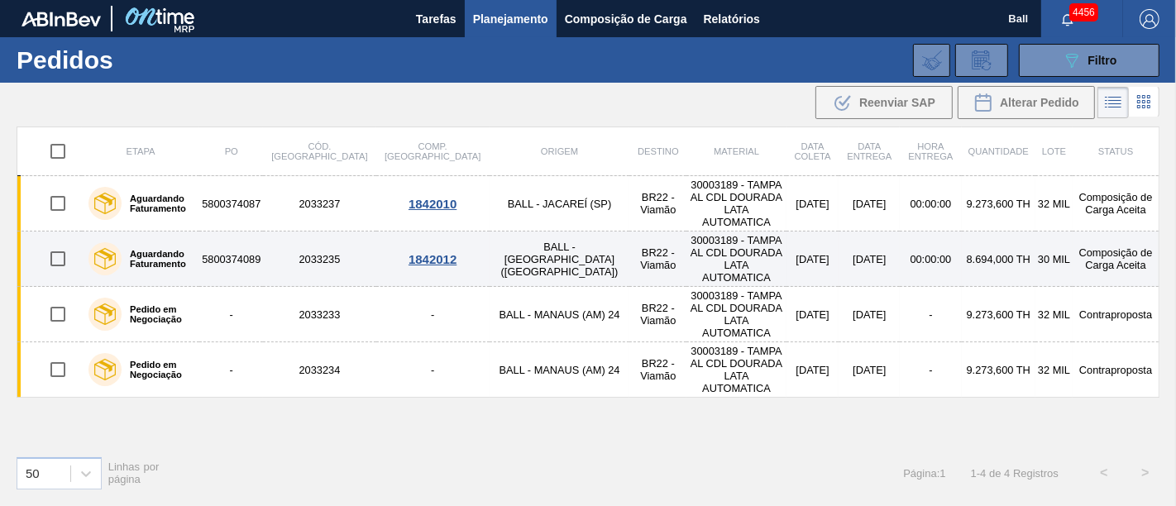
click at [728, 238] on td "30003189 - TAMPA AL CDL DOURADA LATA AUTOMATICA" at bounding box center [735, 258] width 99 height 55
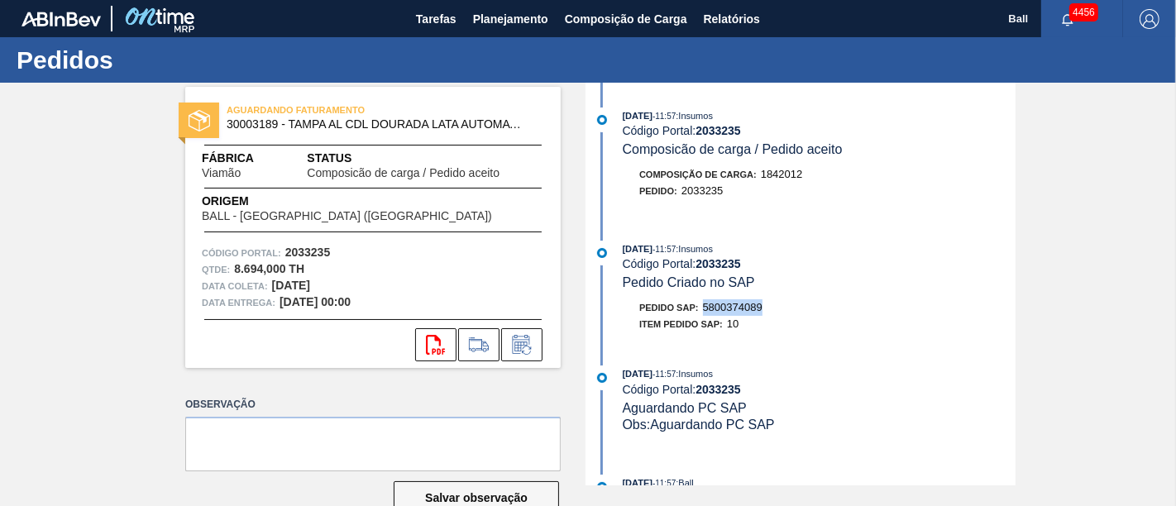
drag, startPoint x: 780, startPoint y: 313, endPoint x: 701, endPoint y: 316, distance: 78.6
click at [701, 316] on div "Pedido SAP: 5800374089" at bounding box center [819, 307] width 393 height 17
copy span "5800374089"
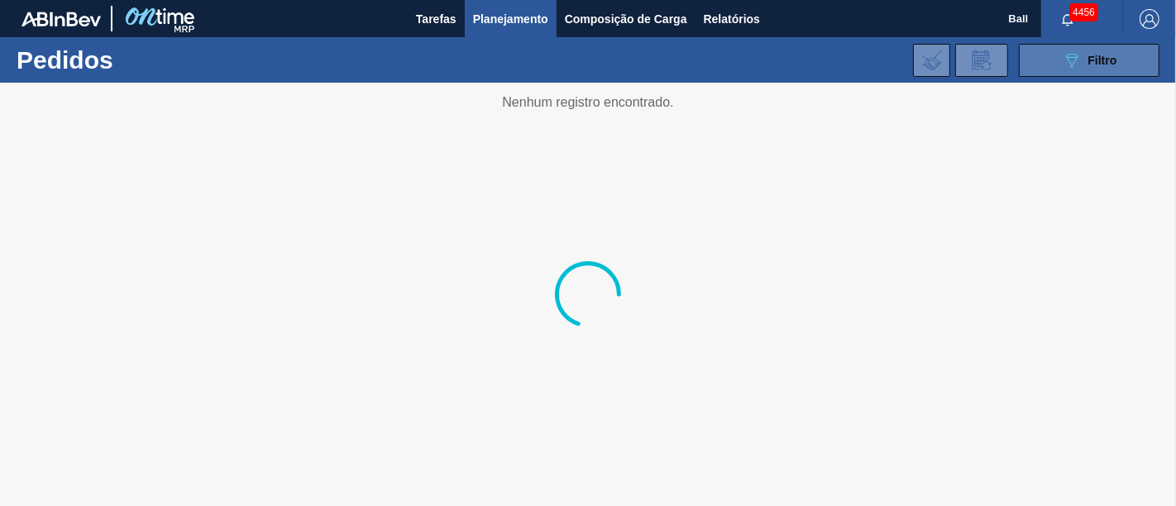
click at [1111, 63] on span "Filtro" at bounding box center [1102, 60] width 29 height 13
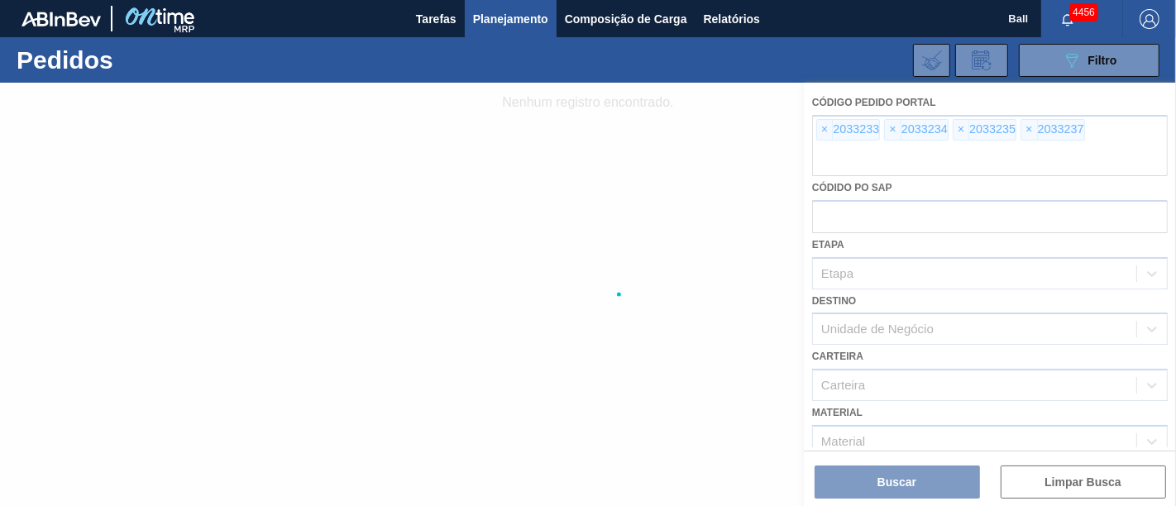
click at [814, 125] on div at bounding box center [588, 294] width 1176 height 423
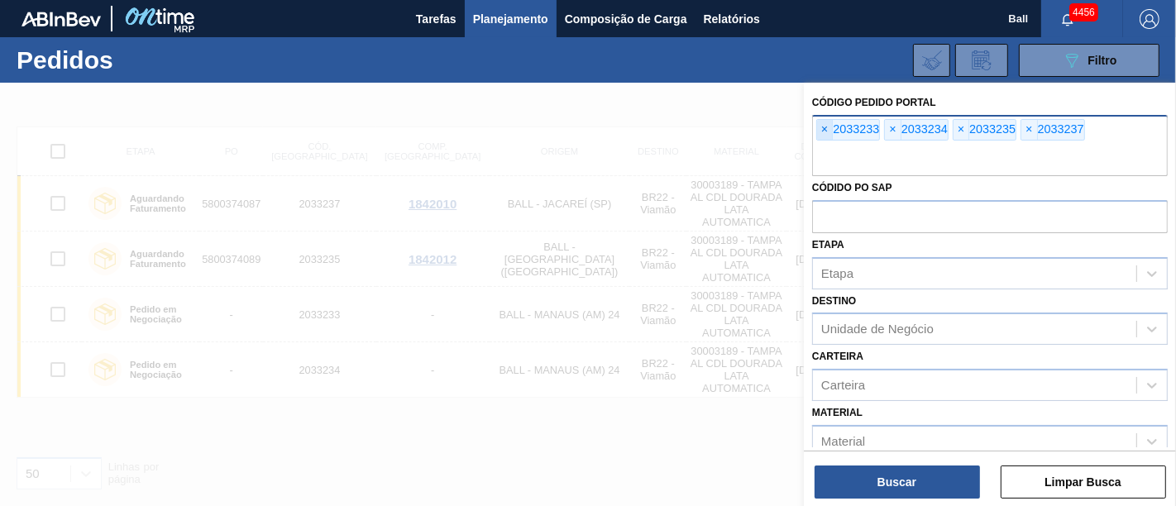
click at [824, 128] on span "×" at bounding box center [825, 130] width 16 height 20
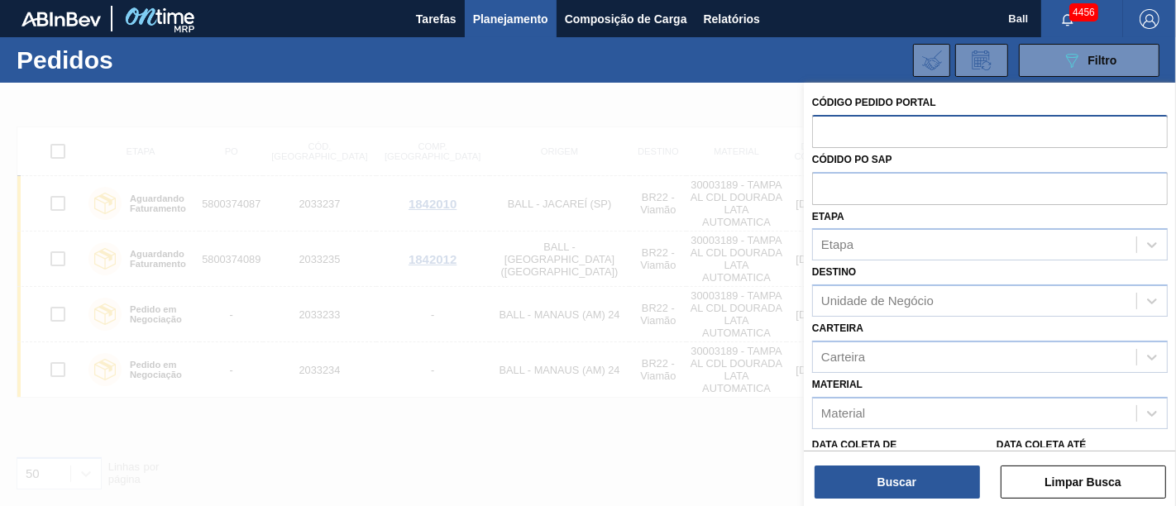
paste input "2033232"
type input "2033232"
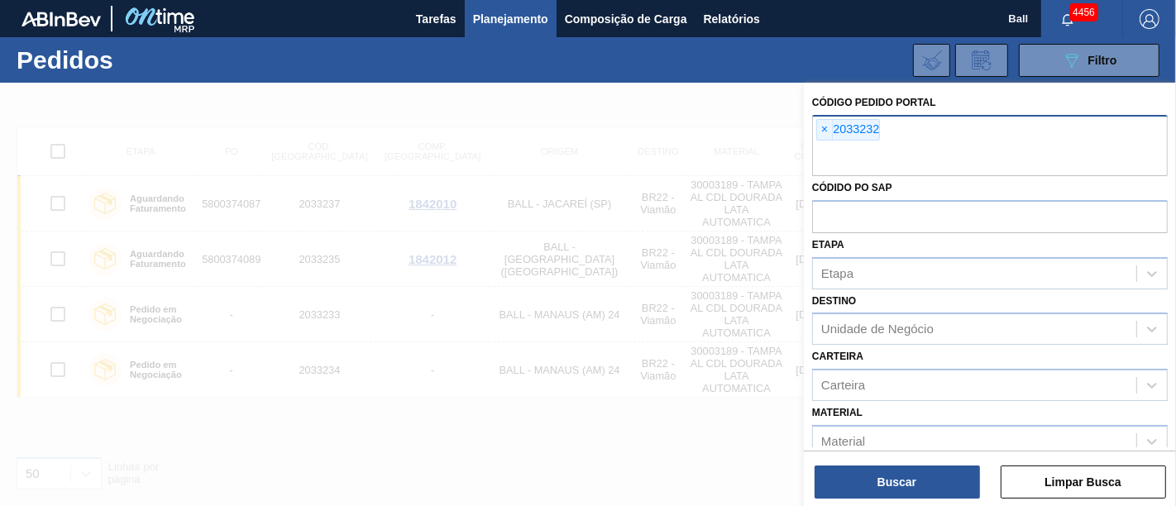
paste input "text"
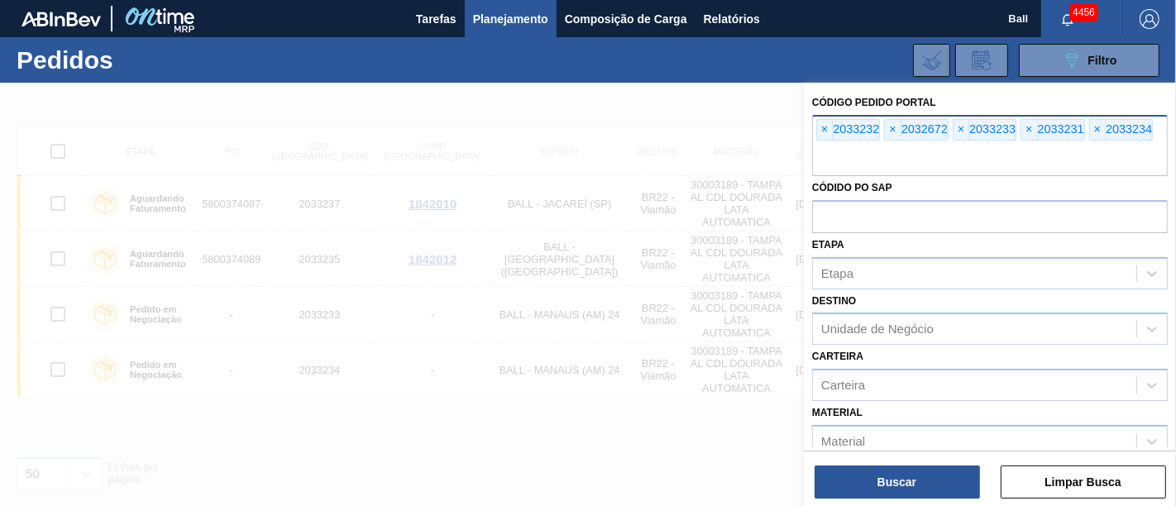
paste input "2032674"
type input "2032674"
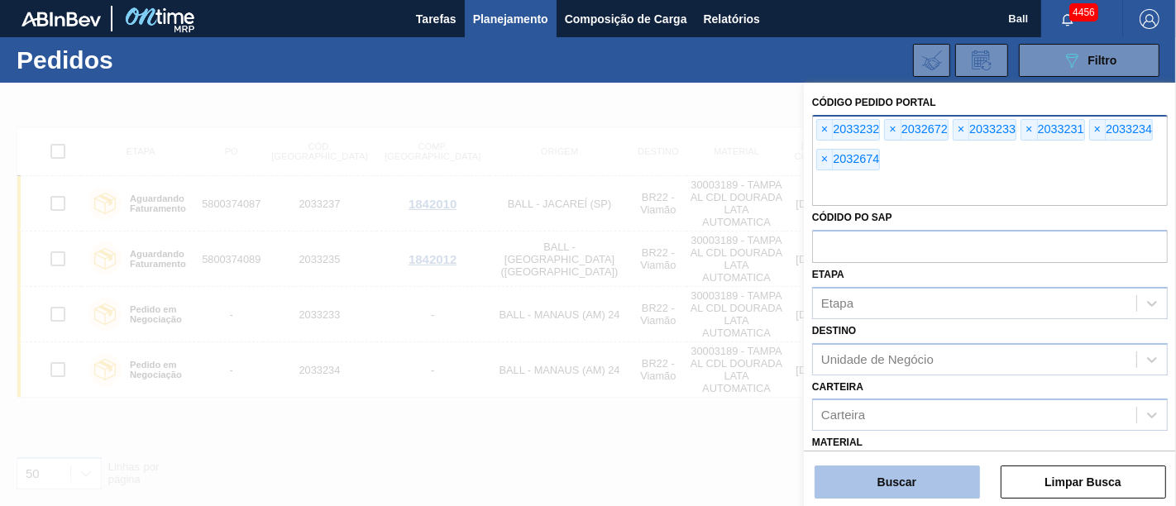
click at [908, 473] on button "Buscar" at bounding box center [896, 481] width 165 height 33
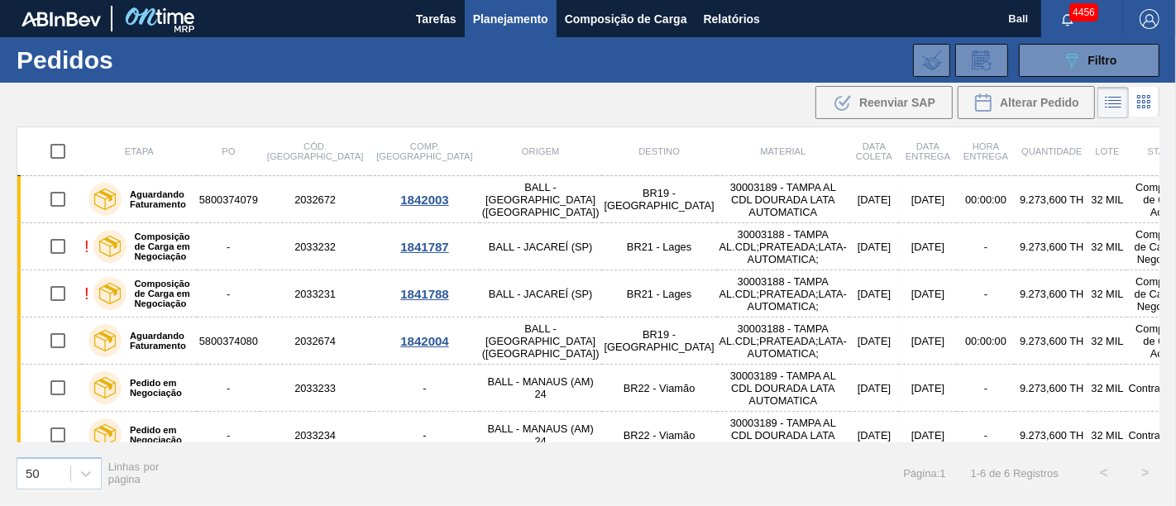
scroll to position [14, 0]
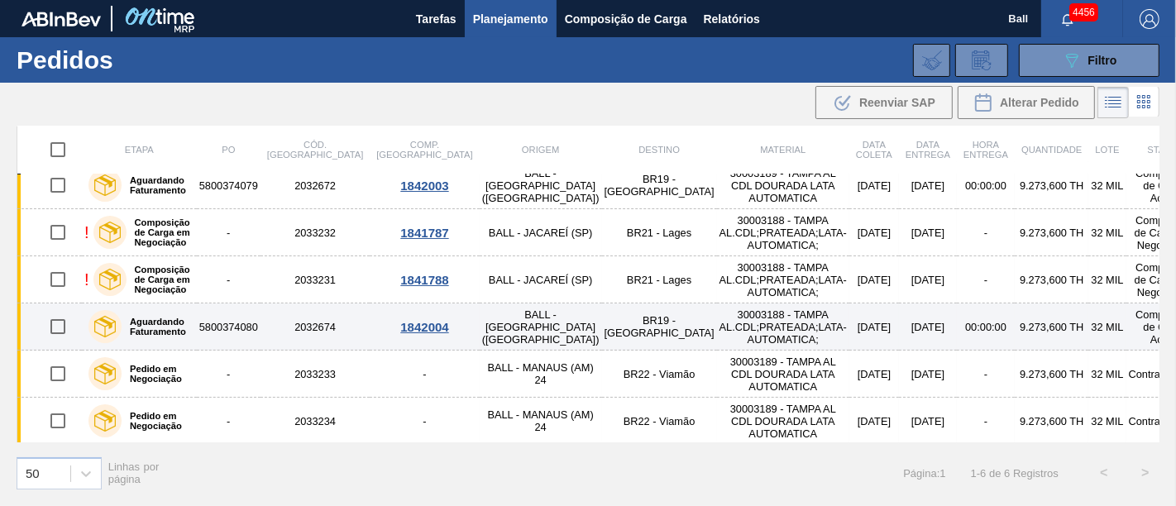
click at [899, 323] on td "[DATE]" at bounding box center [928, 326] width 58 height 47
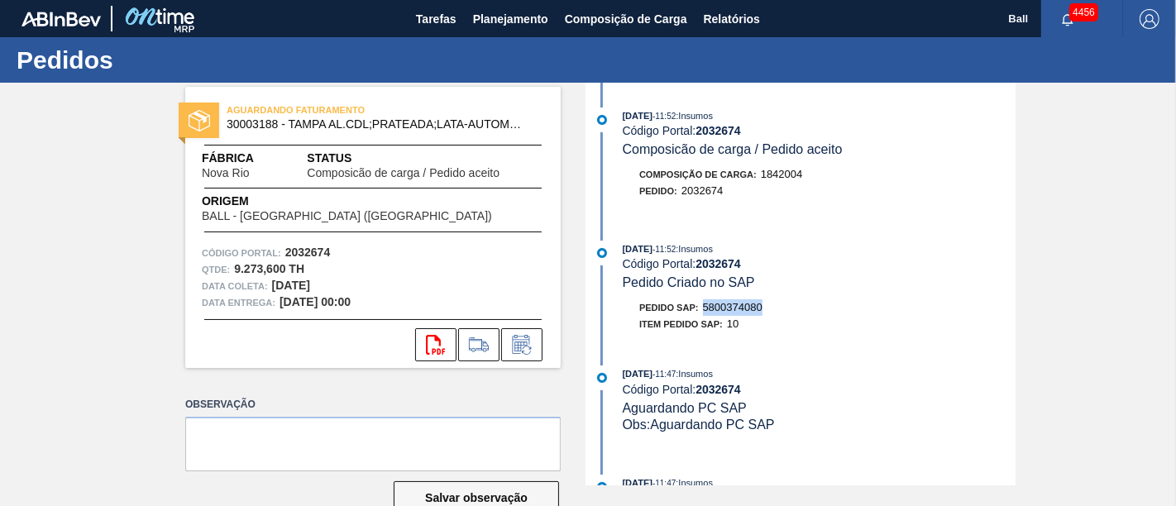
drag, startPoint x: 765, startPoint y: 308, endPoint x: 700, endPoint y: 313, distance: 64.7
click at [700, 313] on div "Pedido SAP: 5800374080" at bounding box center [819, 307] width 393 height 17
copy span "5800374080"
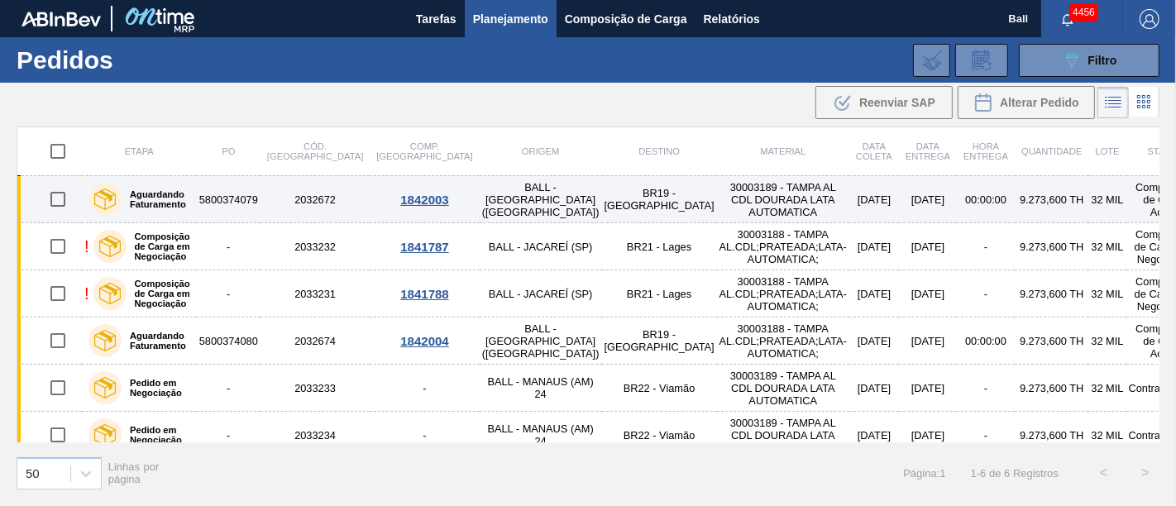
click at [717, 199] on td "30003189 - TAMPA AL CDL DOURADA LATA AUTOMATICA" at bounding box center [783, 199] width 132 height 47
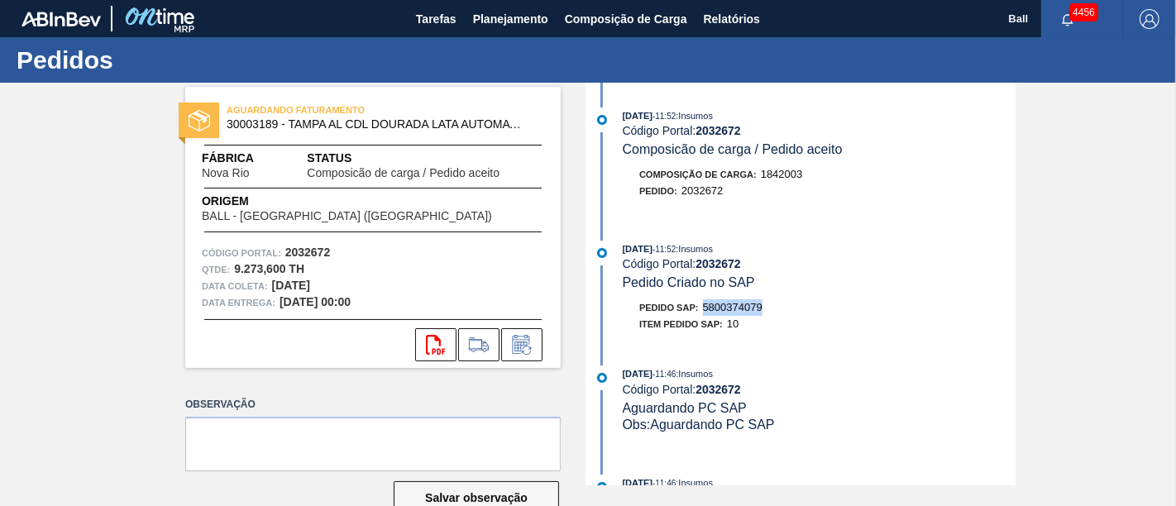
drag, startPoint x: 767, startPoint y: 319, endPoint x: 703, endPoint y: 317, distance: 64.5
click at [703, 316] on div "Pedido SAP: 5800374079" at bounding box center [819, 307] width 393 height 17
copy span "5800374079"
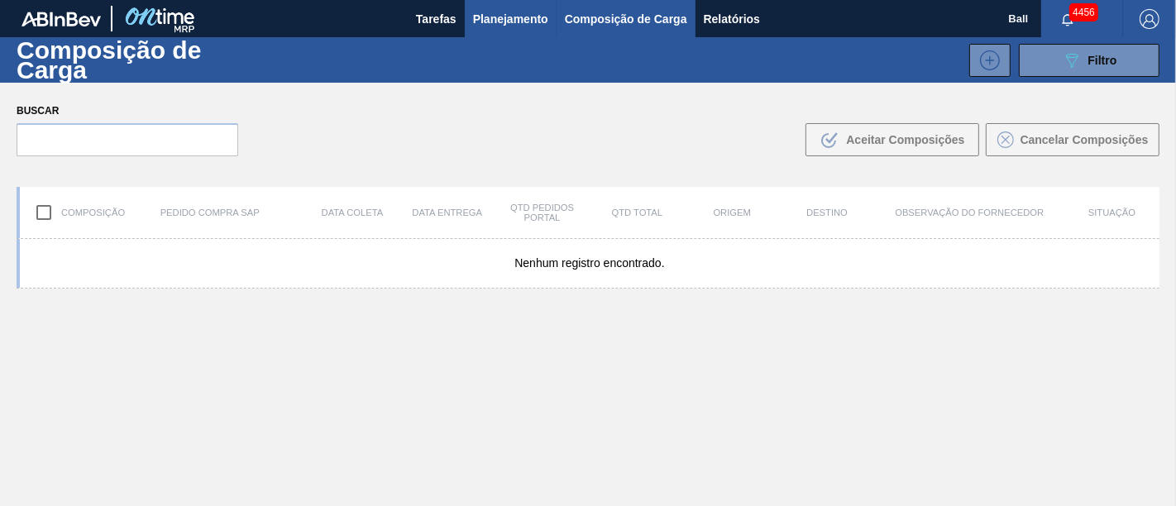
click at [518, 26] on span "Planejamento" at bounding box center [510, 19] width 75 height 20
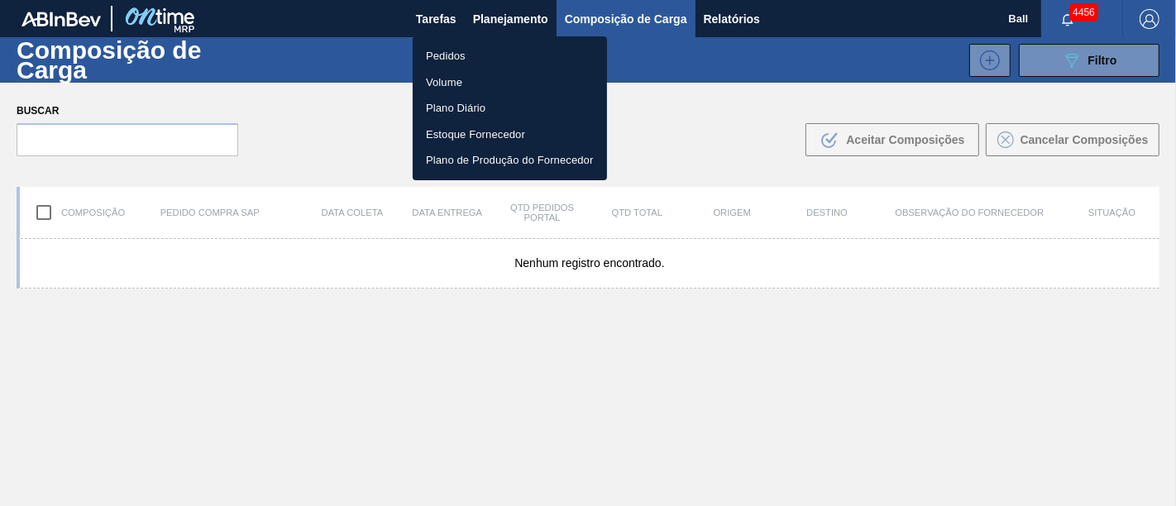
click at [480, 49] on li "Pedidos" at bounding box center [510, 56] width 194 height 26
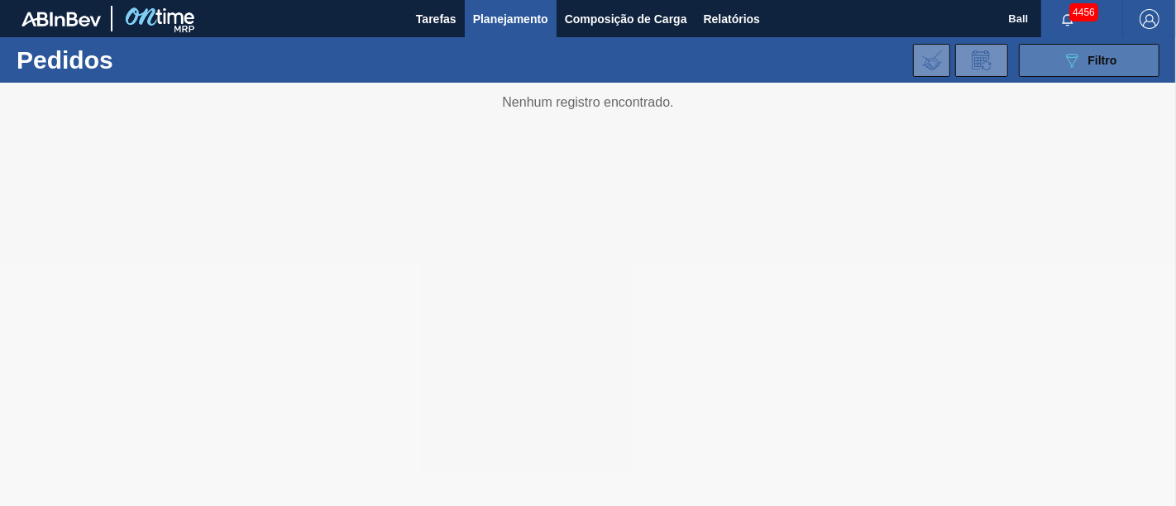
click at [1091, 62] on span "Filtro" at bounding box center [1102, 60] width 29 height 13
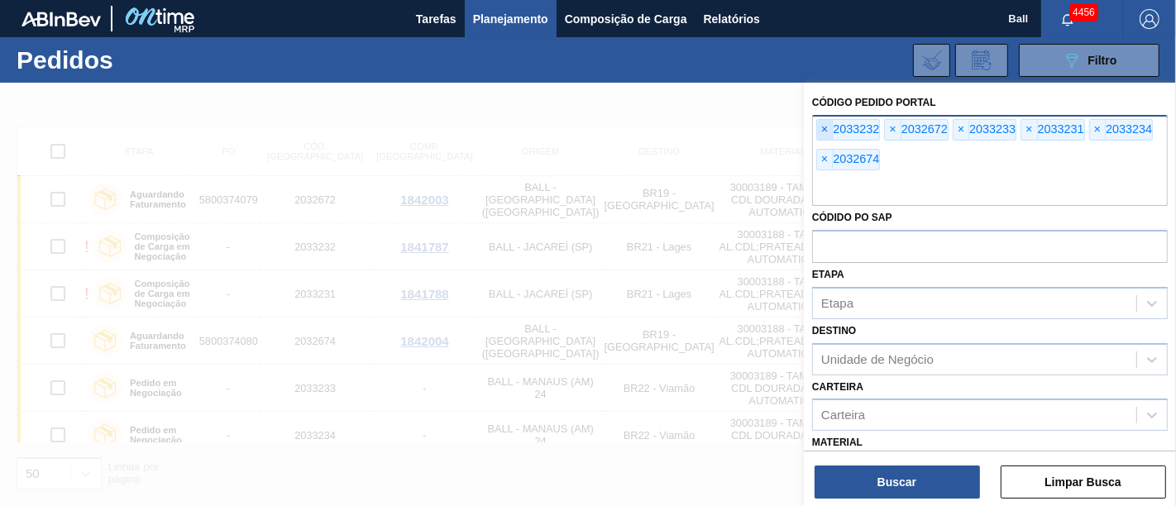
click at [828, 129] on span "×" at bounding box center [825, 130] width 16 height 20
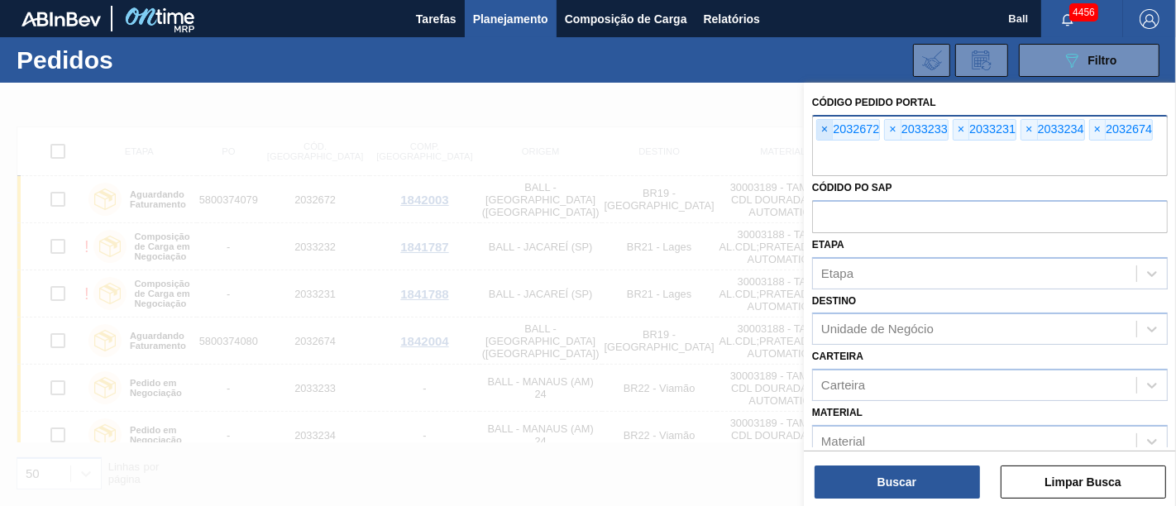
click at [828, 129] on span "×" at bounding box center [825, 130] width 16 height 20
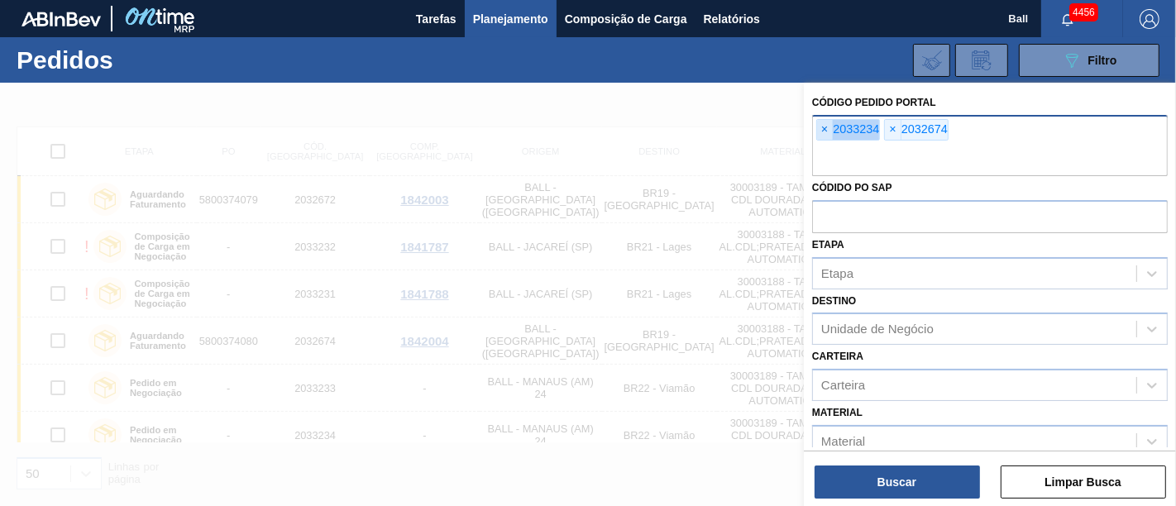
click at [828, 129] on span "×" at bounding box center [825, 130] width 16 height 20
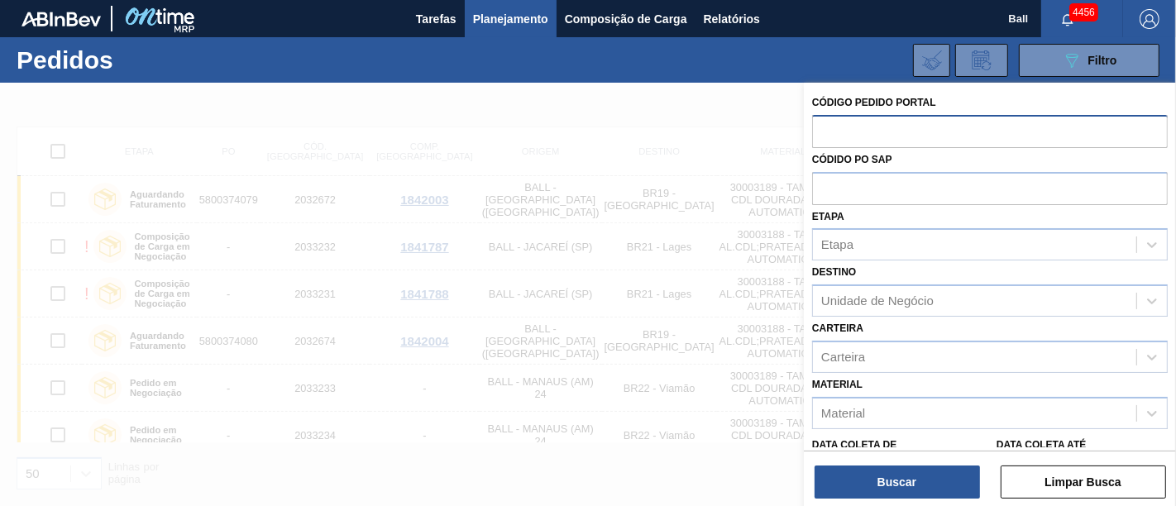
paste input "2033232"
type input "2033232"
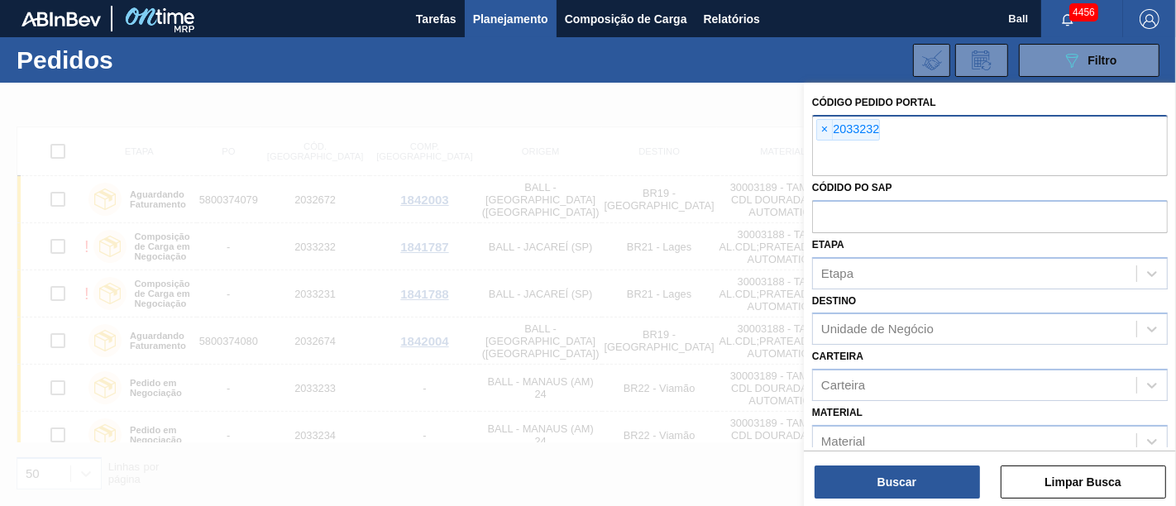
paste input "text"
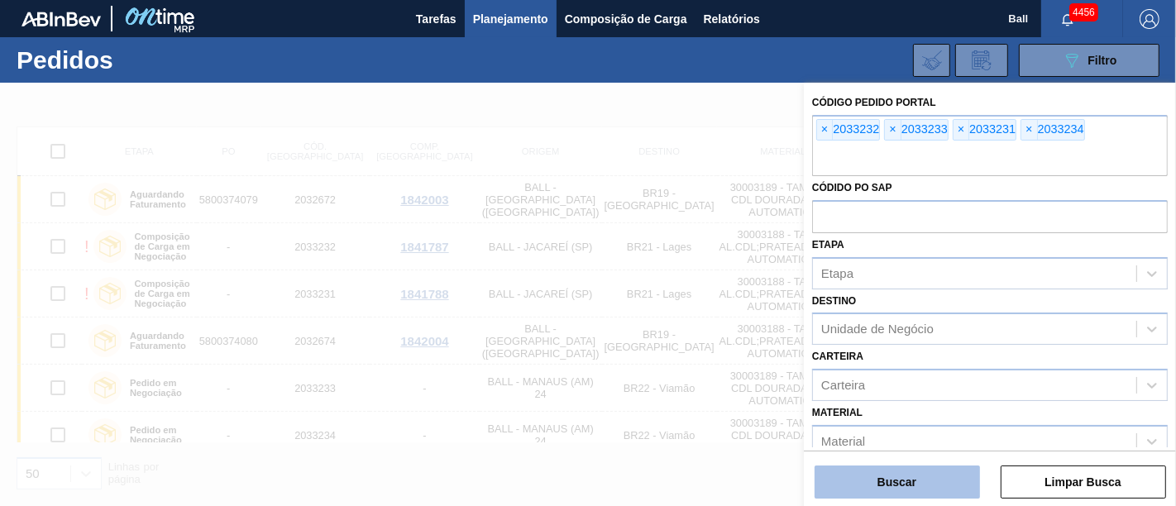
click at [910, 493] on button "Buscar" at bounding box center [896, 481] width 165 height 33
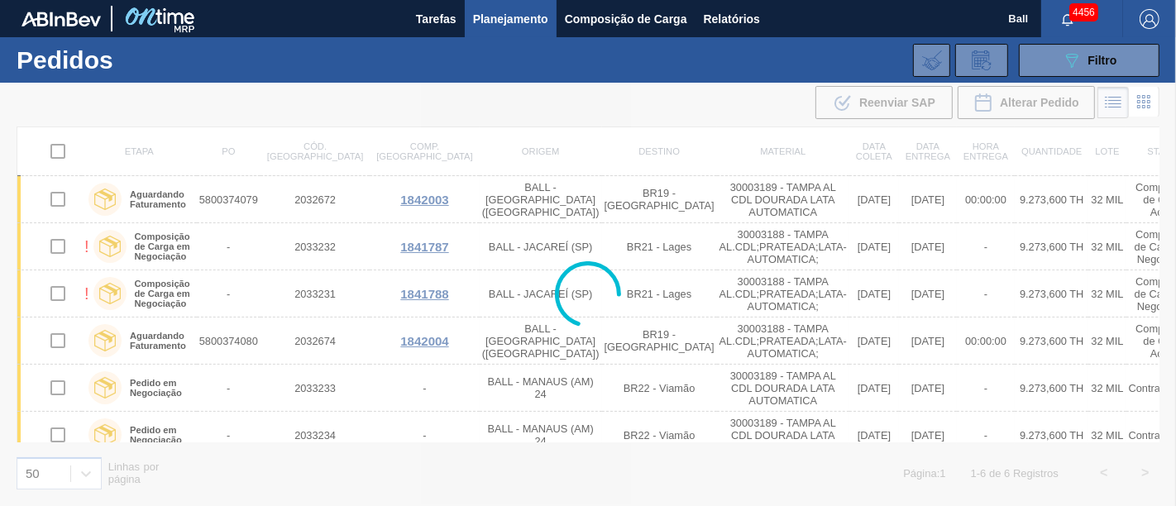
click at [910, 493] on div at bounding box center [588, 294] width 1176 height 423
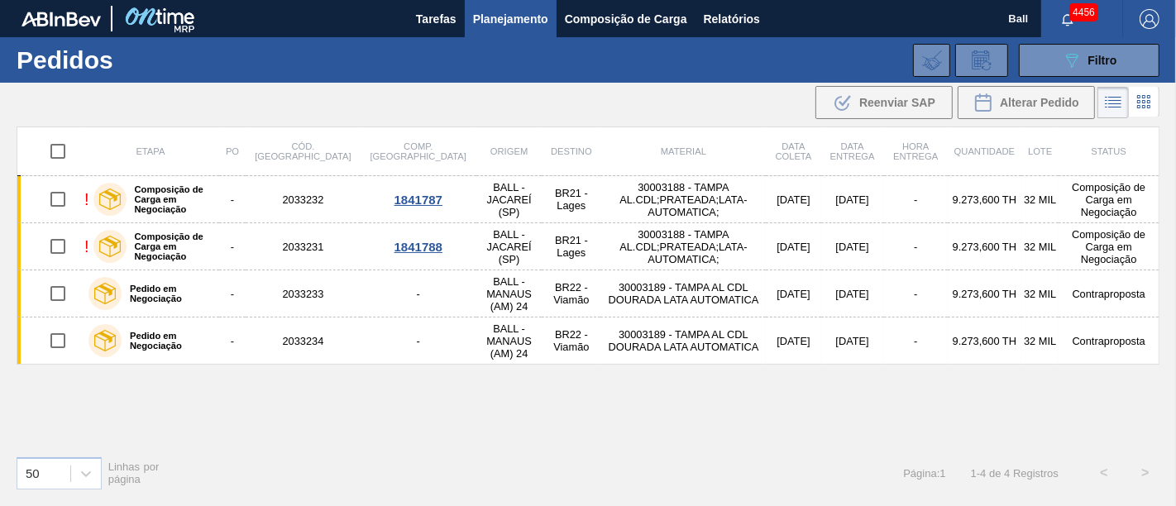
click at [910, 493] on div "Página : 1 1 - 4 de 4 Registros < >" at bounding box center [1034, 472] width 263 height 41
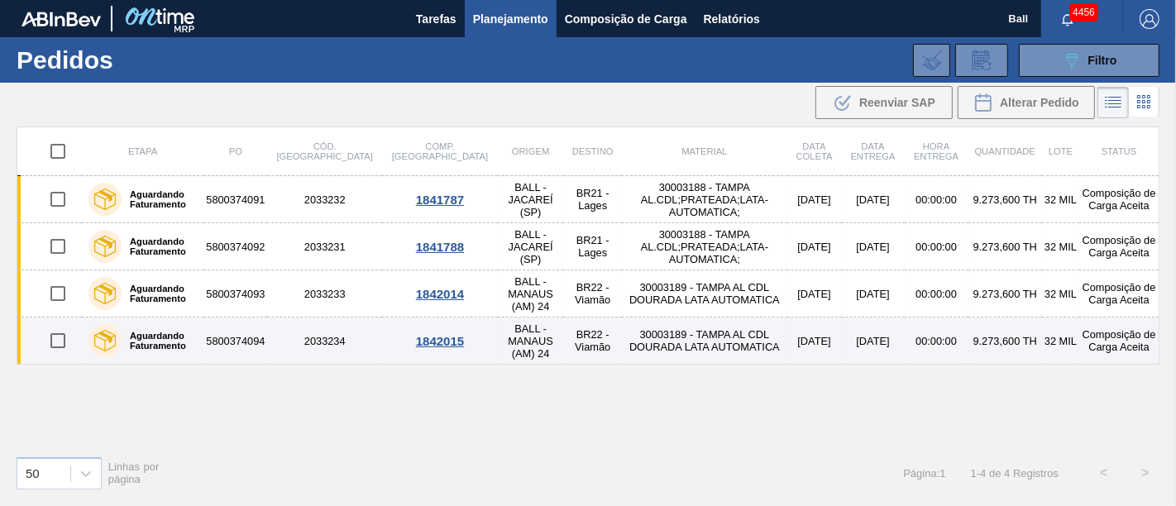
click at [622, 347] on td "30003189 - TAMPA AL CDL DOURADA LATA AUTOMATICA" at bounding box center [704, 340] width 165 height 47
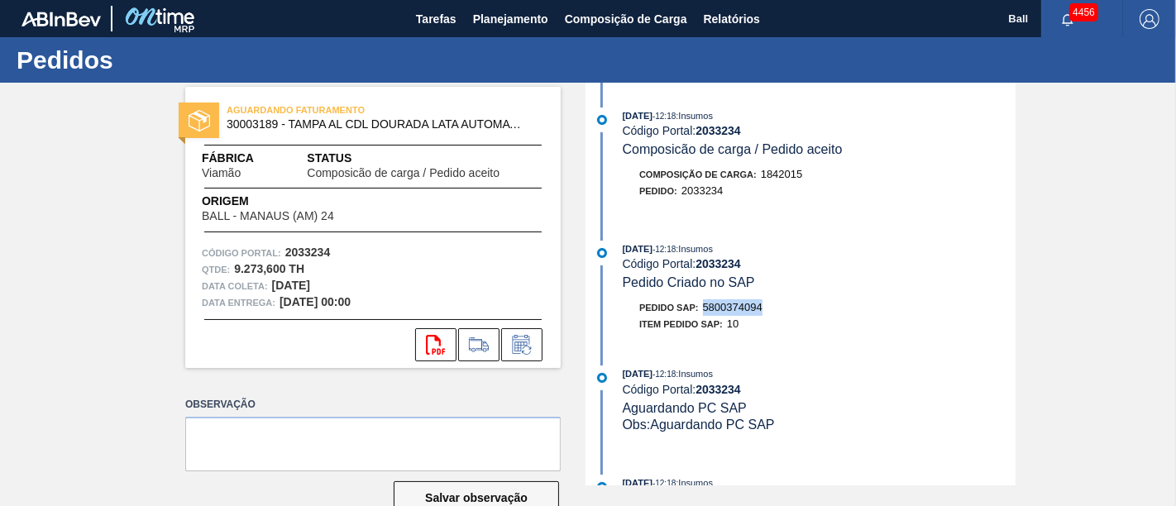
drag, startPoint x: 765, startPoint y: 310, endPoint x: 704, endPoint y: 310, distance: 60.4
click at [704, 310] on div "Pedido SAP: 5800374094" at bounding box center [819, 307] width 393 height 17
copy span "5800374094"
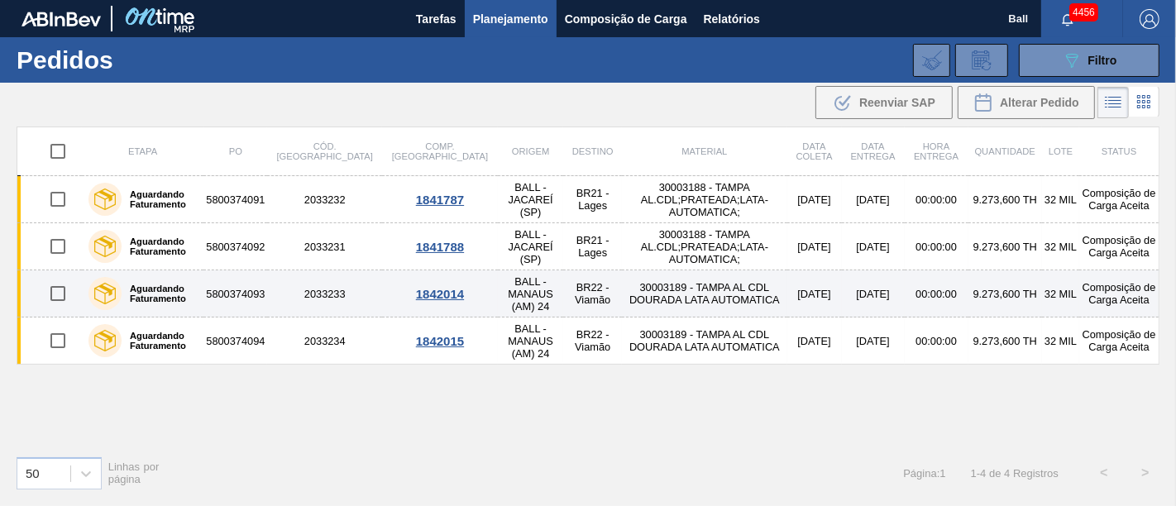
click at [642, 289] on td "30003189 - TAMPA AL CDL DOURADA LATA AUTOMATICA" at bounding box center [704, 293] width 165 height 47
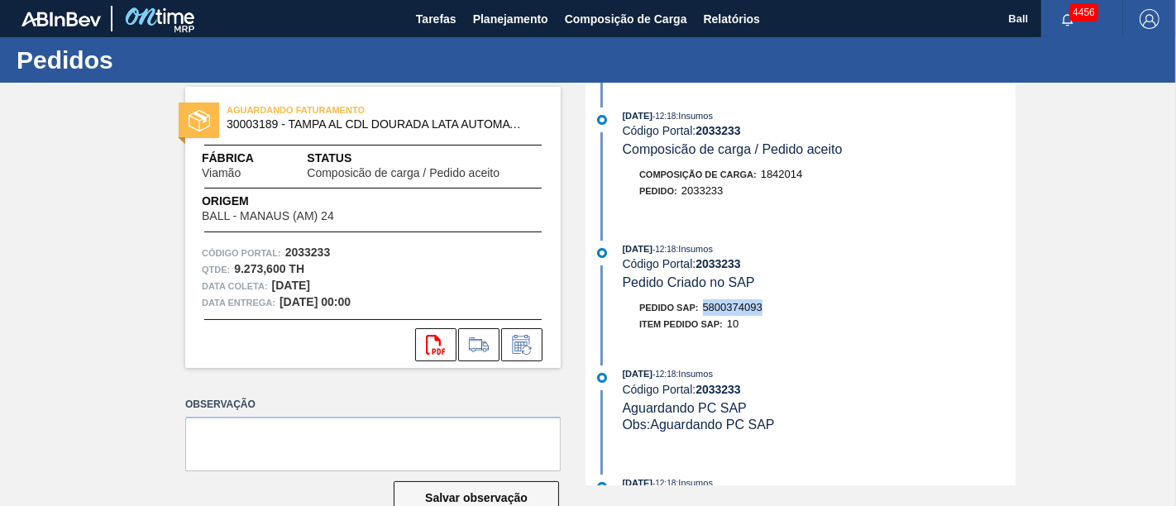
drag, startPoint x: 775, startPoint y: 313, endPoint x: 704, endPoint y: 317, distance: 71.2
click at [704, 316] on div "Pedido SAP: 5800374093" at bounding box center [819, 307] width 393 height 17
copy span "5800374093"
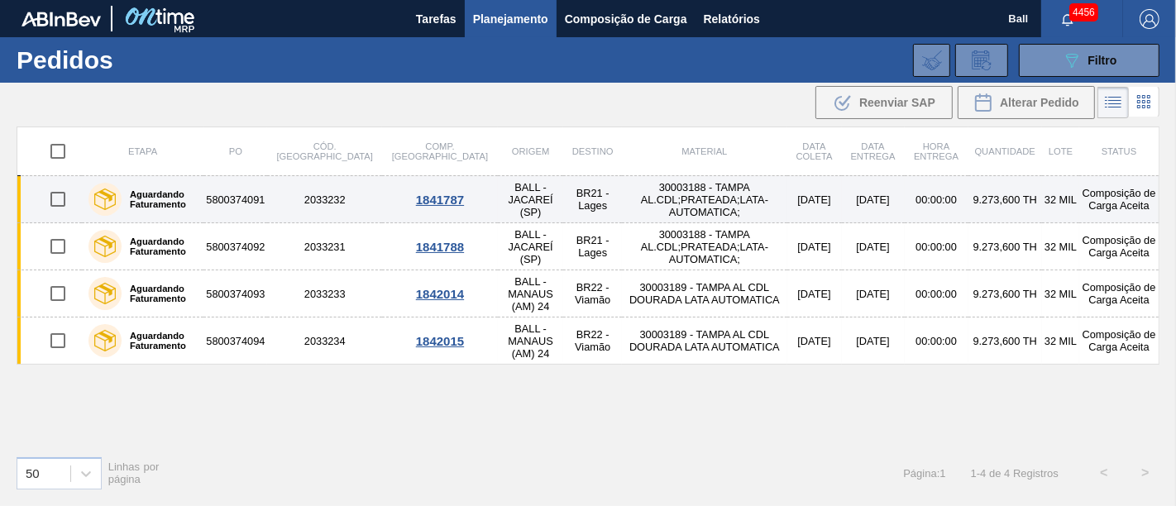
click at [337, 193] on td "2033232" at bounding box center [324, 199] width 115 height 47
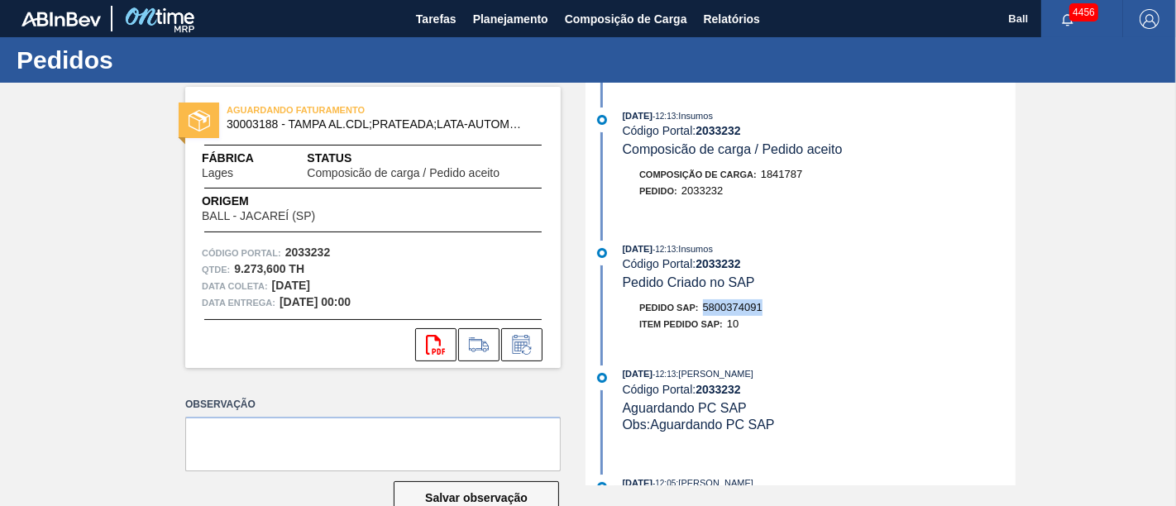
drag, startPoint x: 776, startPoint y: 315, endPoint x: 702, endPoint y: 315, distance: 74.4
click at [702, 315] on div "Pedido SAP: 5800374091" at bounding box center [819, 307] width 393 height 17
copy span "5800374091"
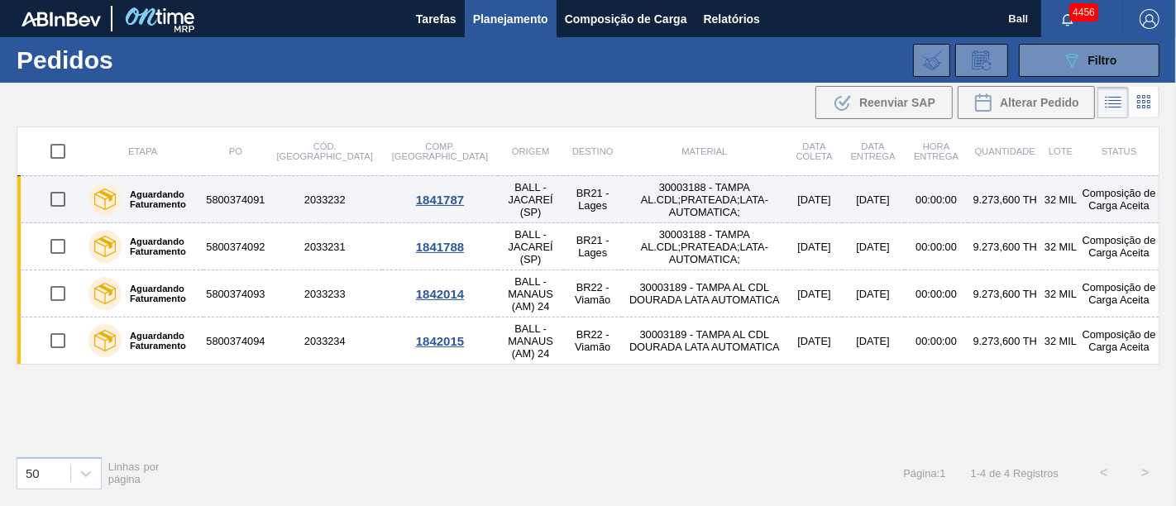
click at [646, 192] on td "30003188 - TAMPA AL.CDL;PRATEADA;LATA-AUTOMATICA;" at bounding box center [704, 199] width 165 height 47
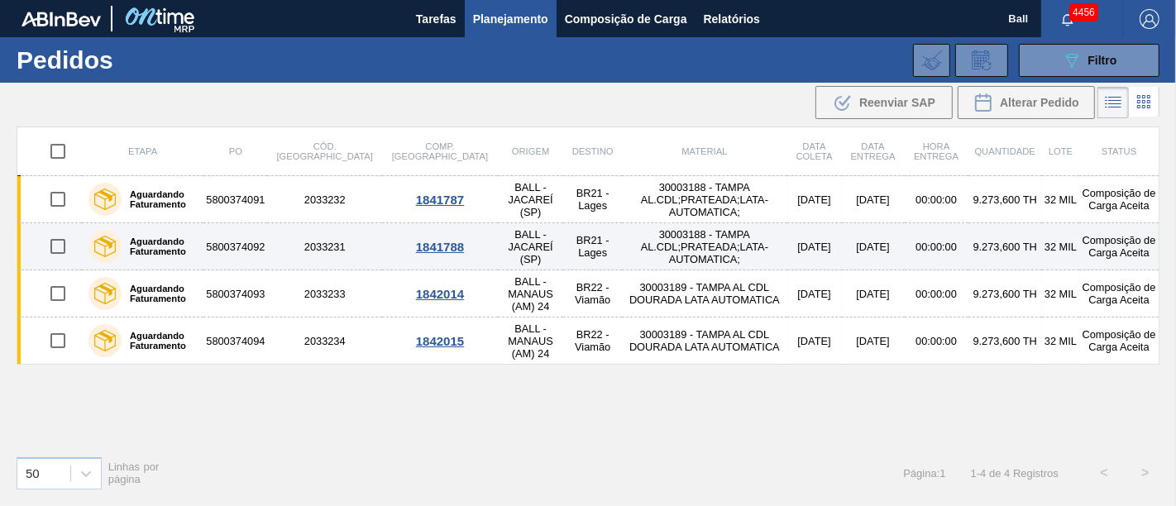
click at [642, 242] on td "30003188 - TAMPA AL.CDL;PRATEADA;LATA-AUTOMATICA;" at bounding box center [704, 246] width 165 height 47
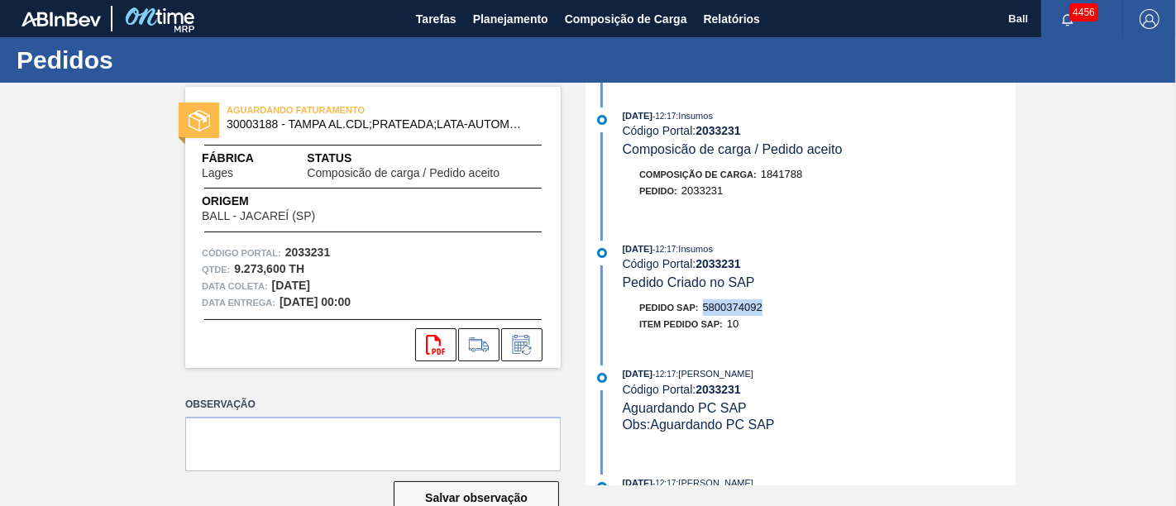
drag, startPoint x: 776, startPoint y: 317, endPoint x: 704, endPoint y: 320, distance: 72.0
click at [704, 316] on div "Pedido SAP: 5800374092" at bounding box center [819, 307] width 393 height 17
copy span "5800374092"
